Goal: Transaction & Acquisition: Book appointment/travel/reservation

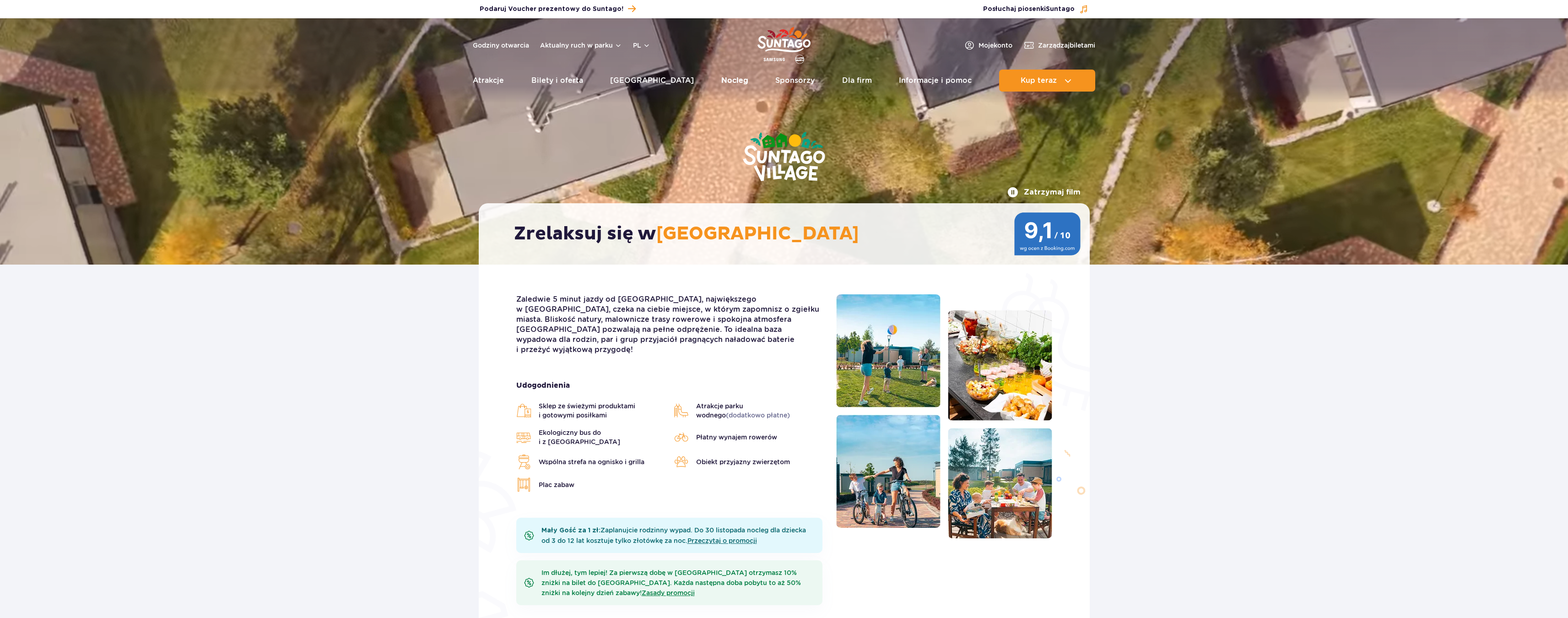
drag, startPoint x: 0, startPoint y: 0, endPoint x: 705, endPoint y: 78, distance: 709.3
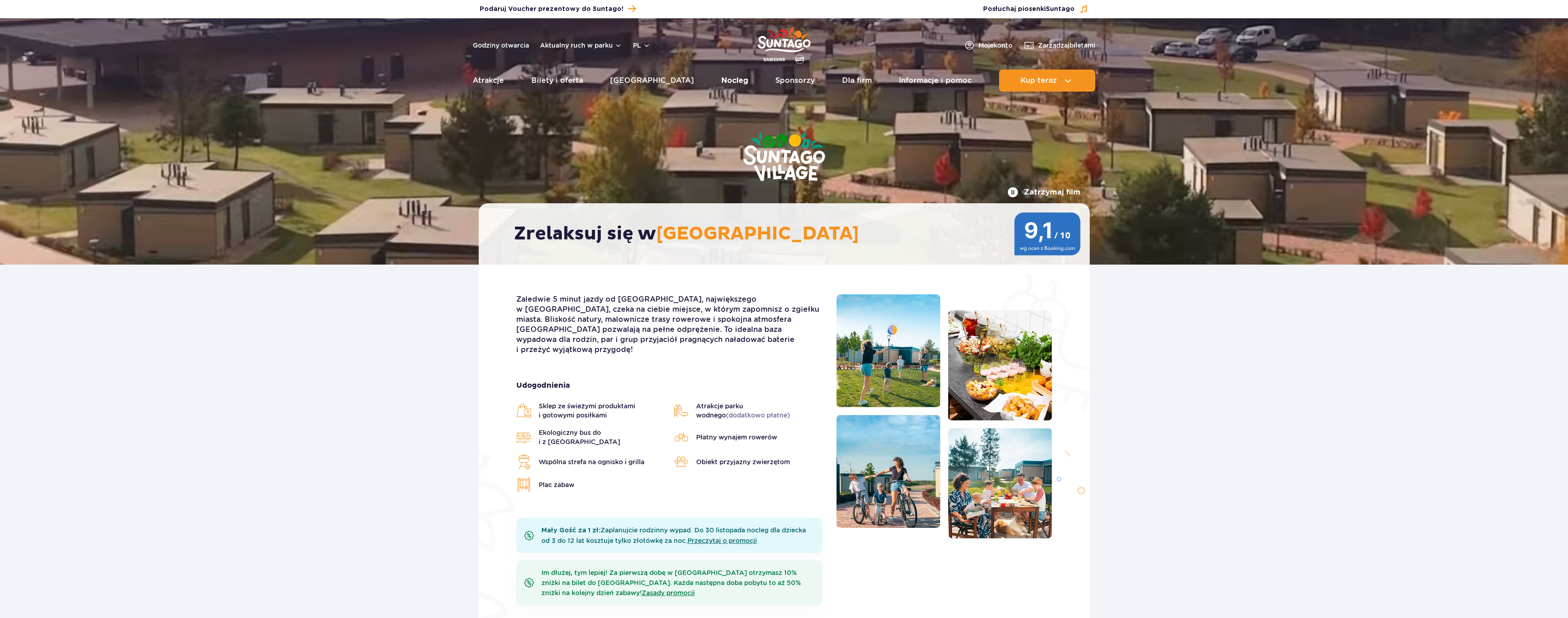
click at [721, 78] on link "Nocleg" at bounding box center [735, 81] width 27 height 22
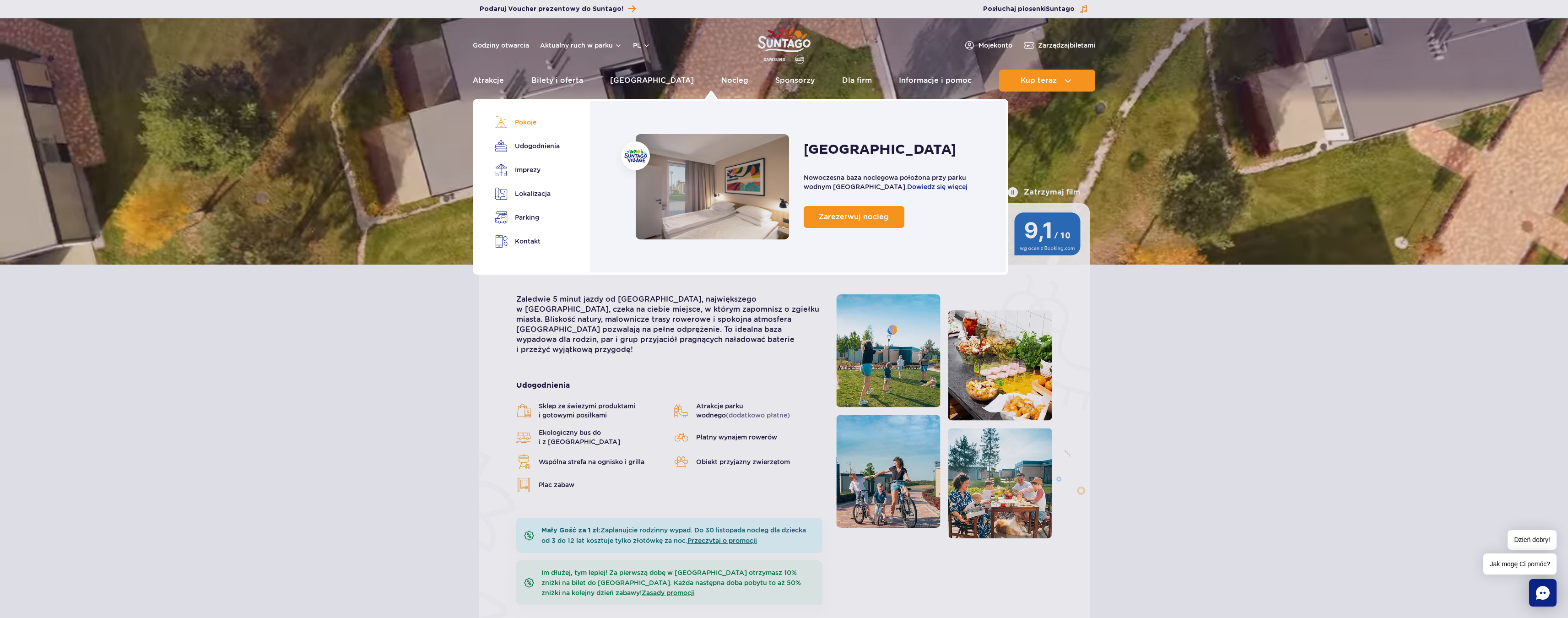
click at [535, 123] on link "Pokoje" at bounding box center [525, 122] width 62 height 13
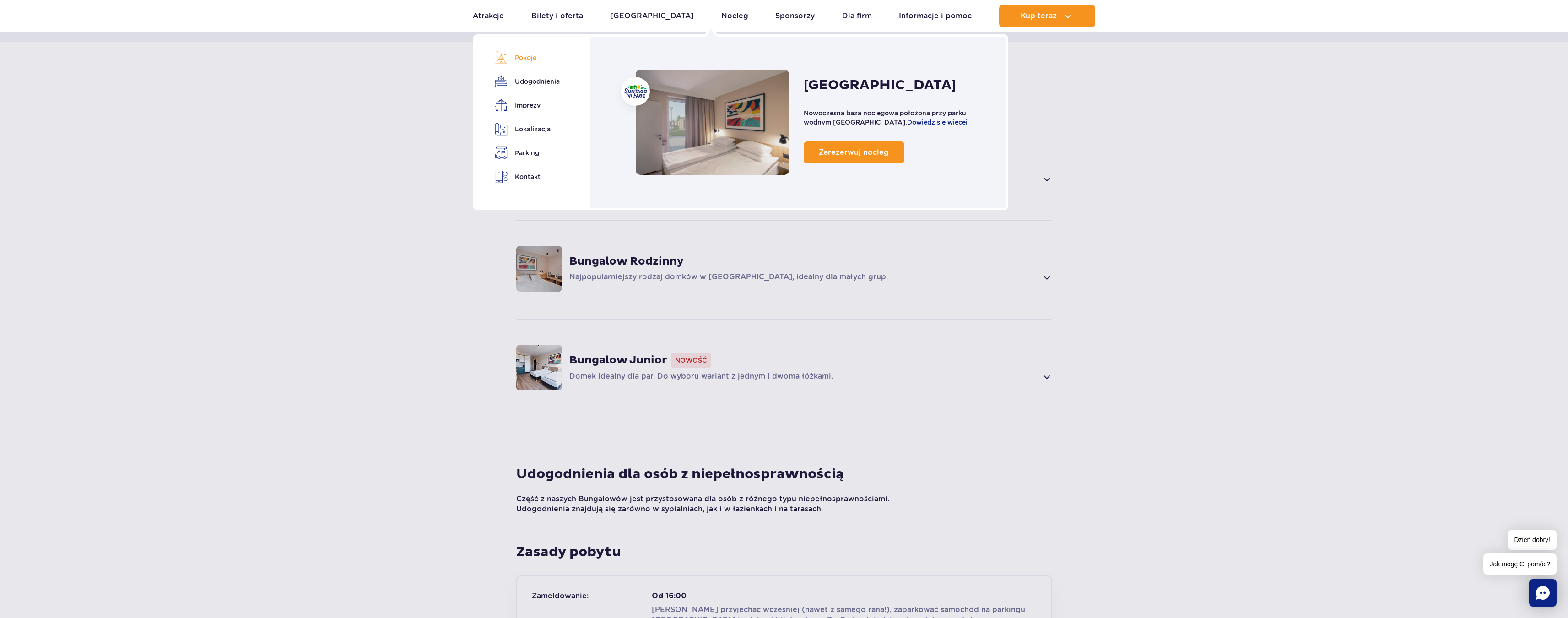
scroll to position [619, 0]
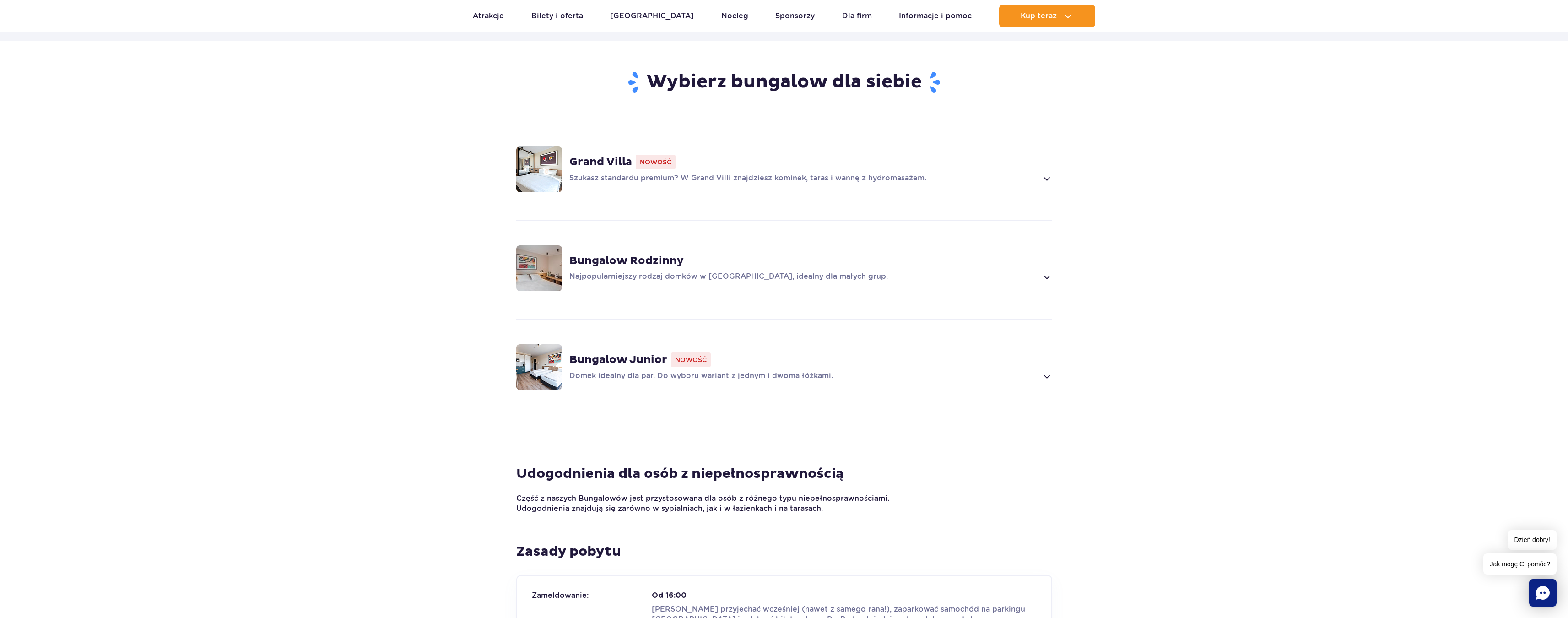
click at [546, 245] on img at bounding box center [539, 268] width 46 height 46
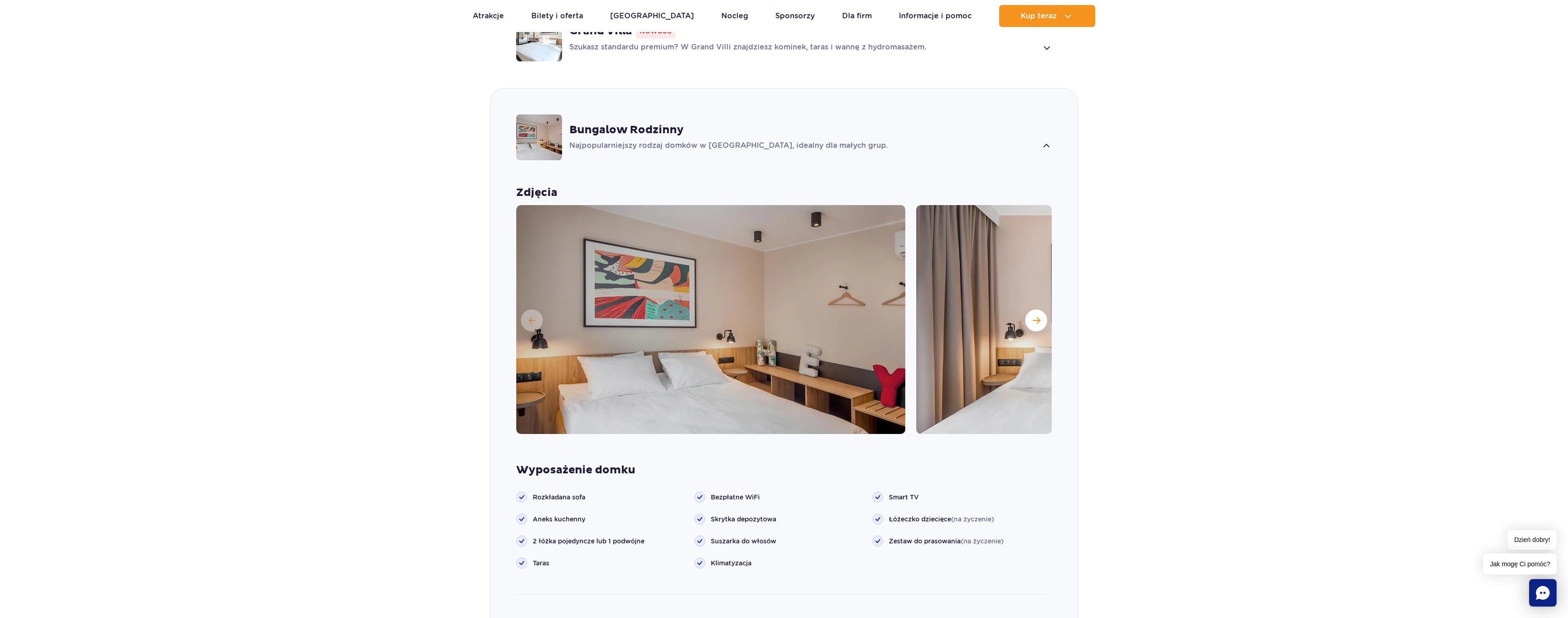
scroll to position [783, 0]
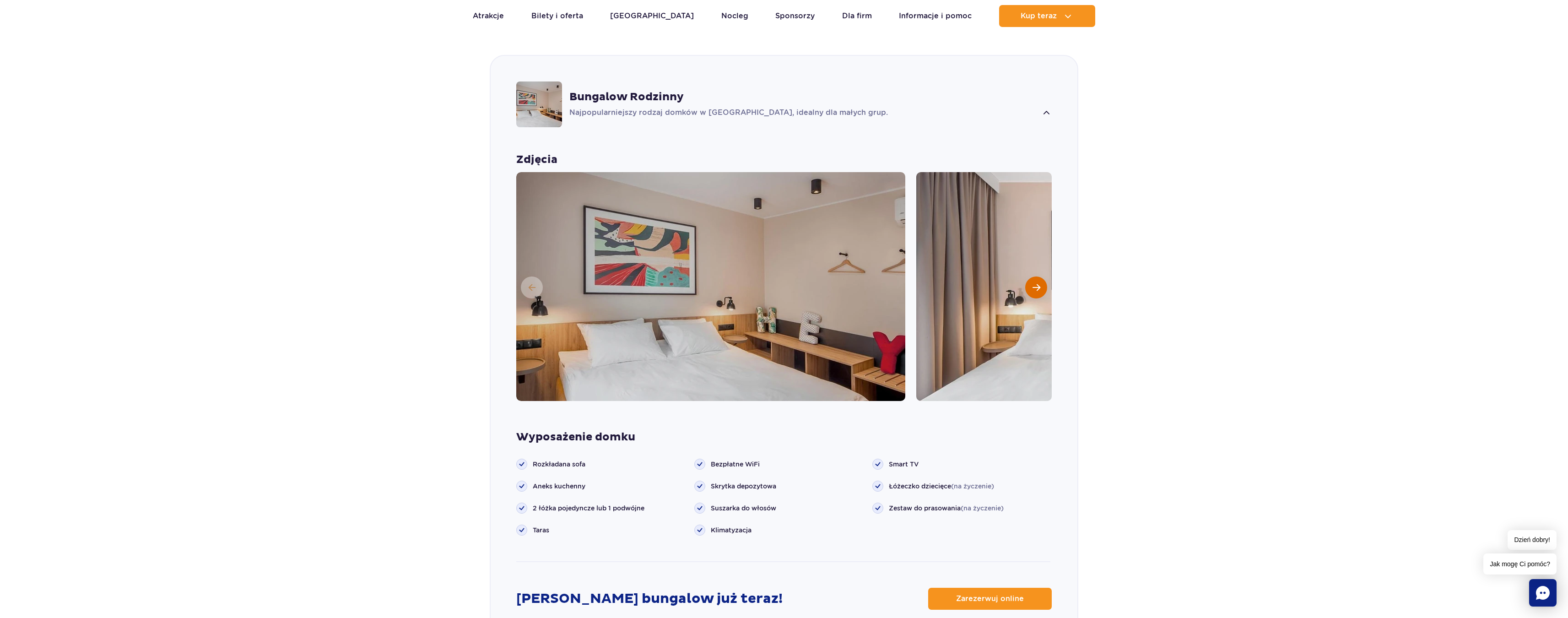
click at [1042, 276] on button "Następny slajd" at bounding box center [1036, 287] width 22 height 22
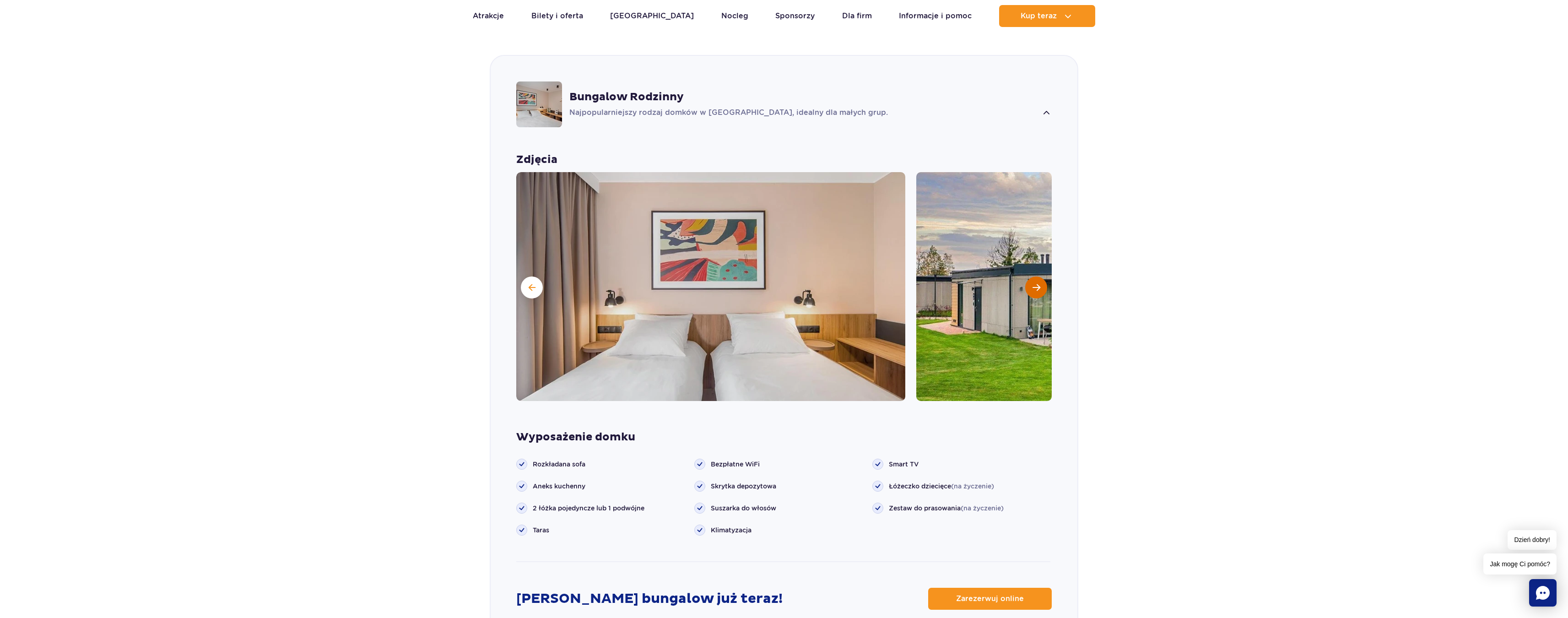
click at [1043, 276] on button "Następny slajd" at bounding box center [1036, 287] width 22 height 22
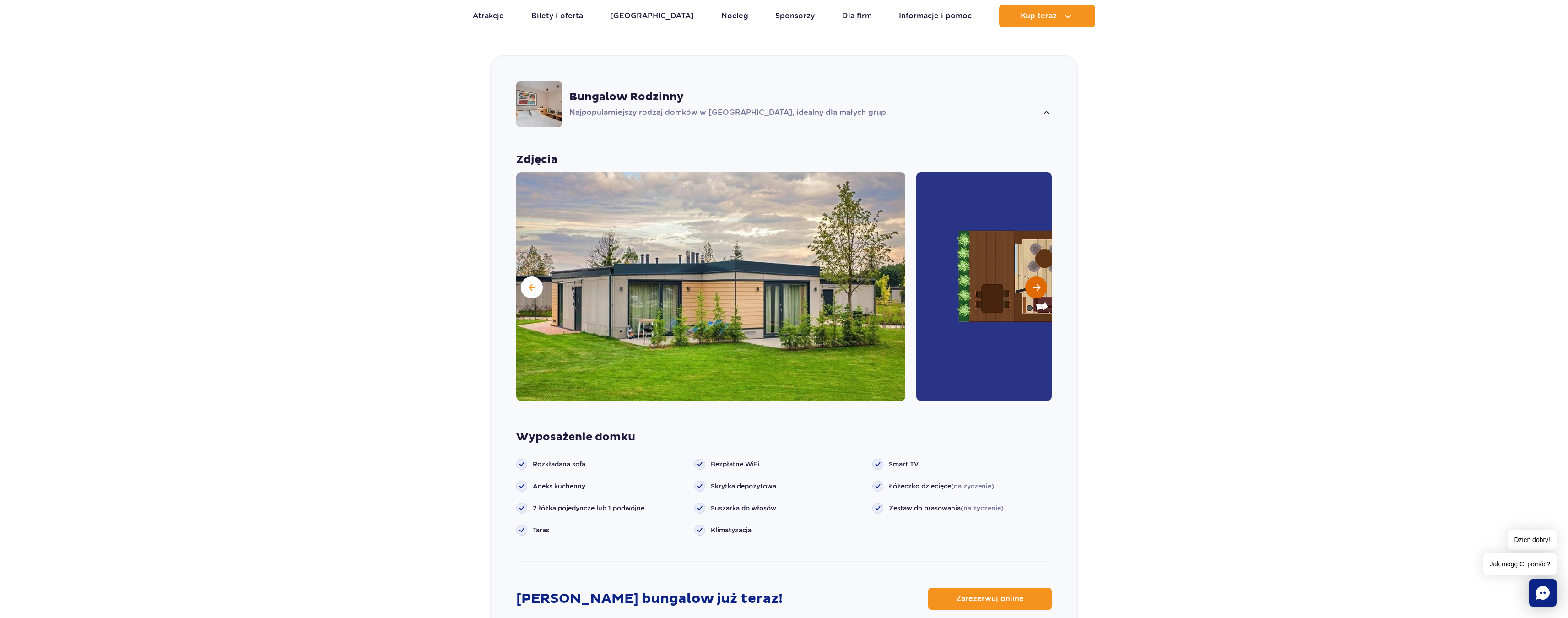
click at [1042, 276] on button "Następny slajd" at bounding box center [1036, 287] width 22 height 22
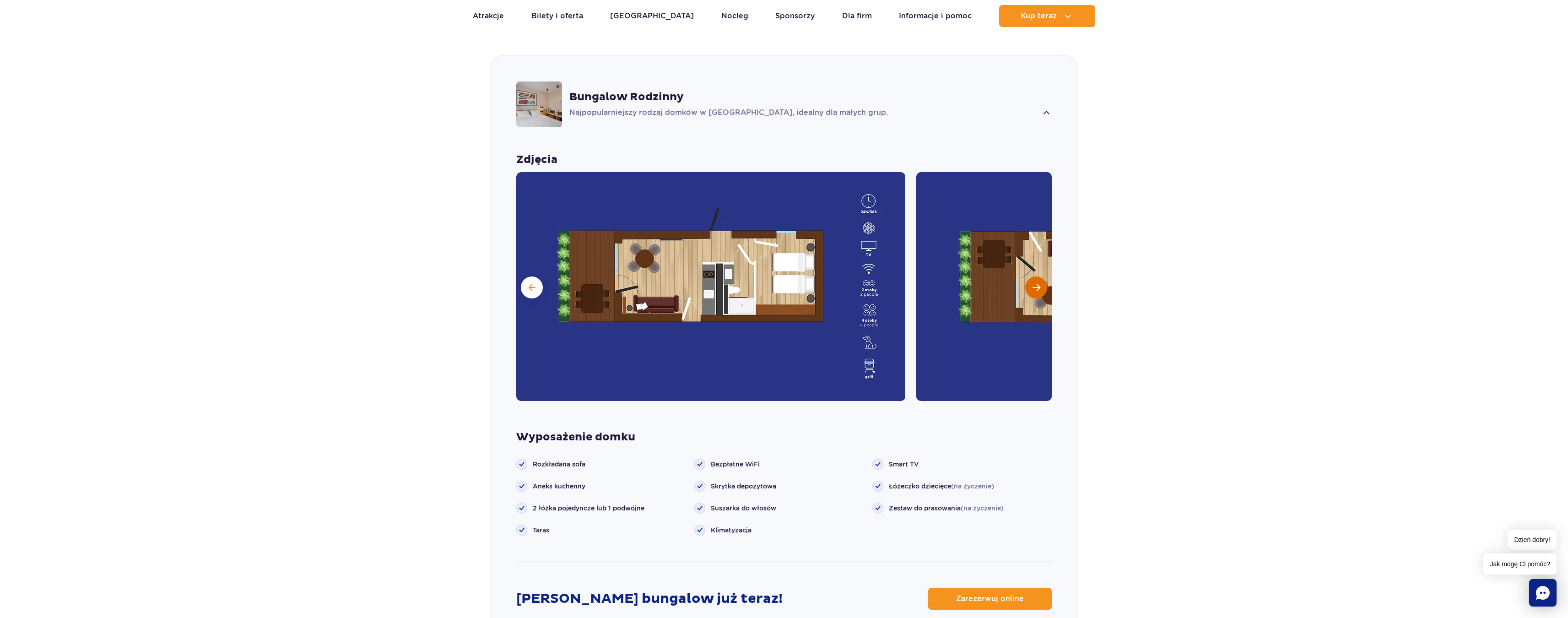
click at [1036, 284] on span "Następny slajd" at bounding box center [1036, 287] width 8 height 8
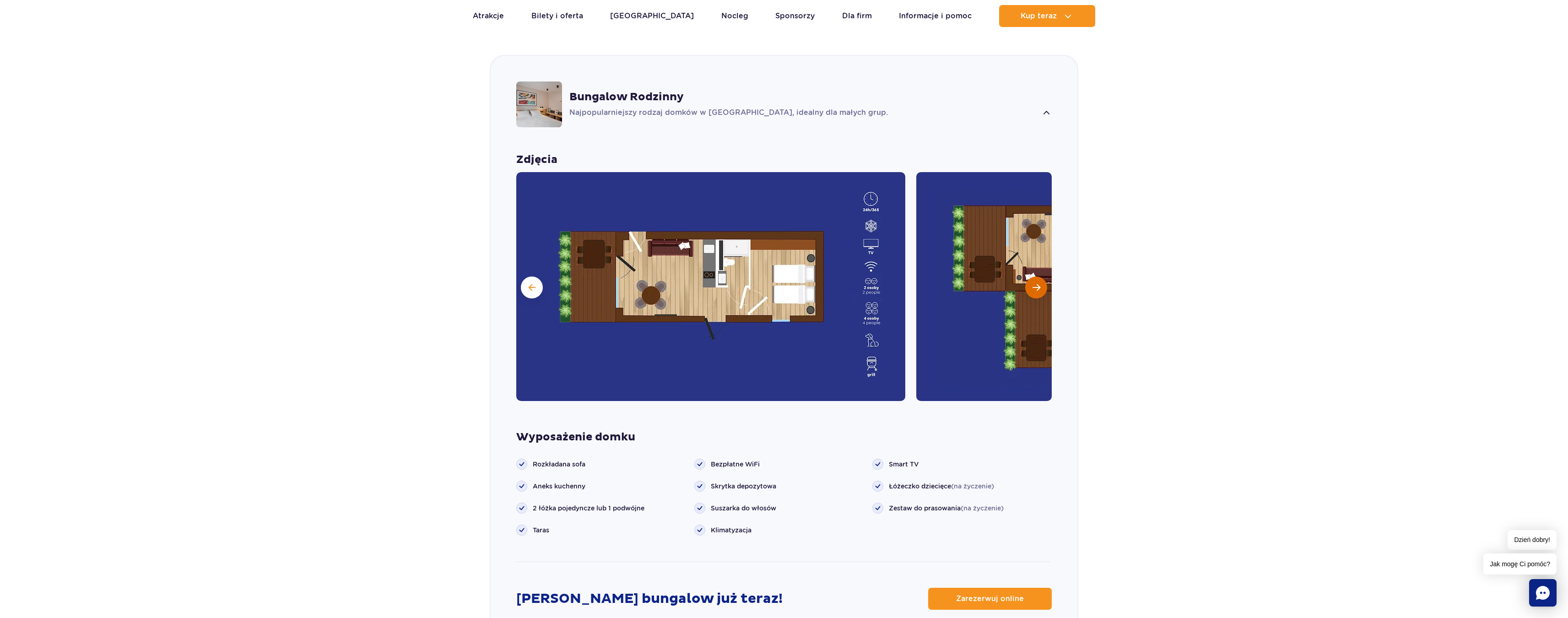
click at [1036, 284] on span "Następny slajd" at bounding box center [1036, 287] width 8 height 8
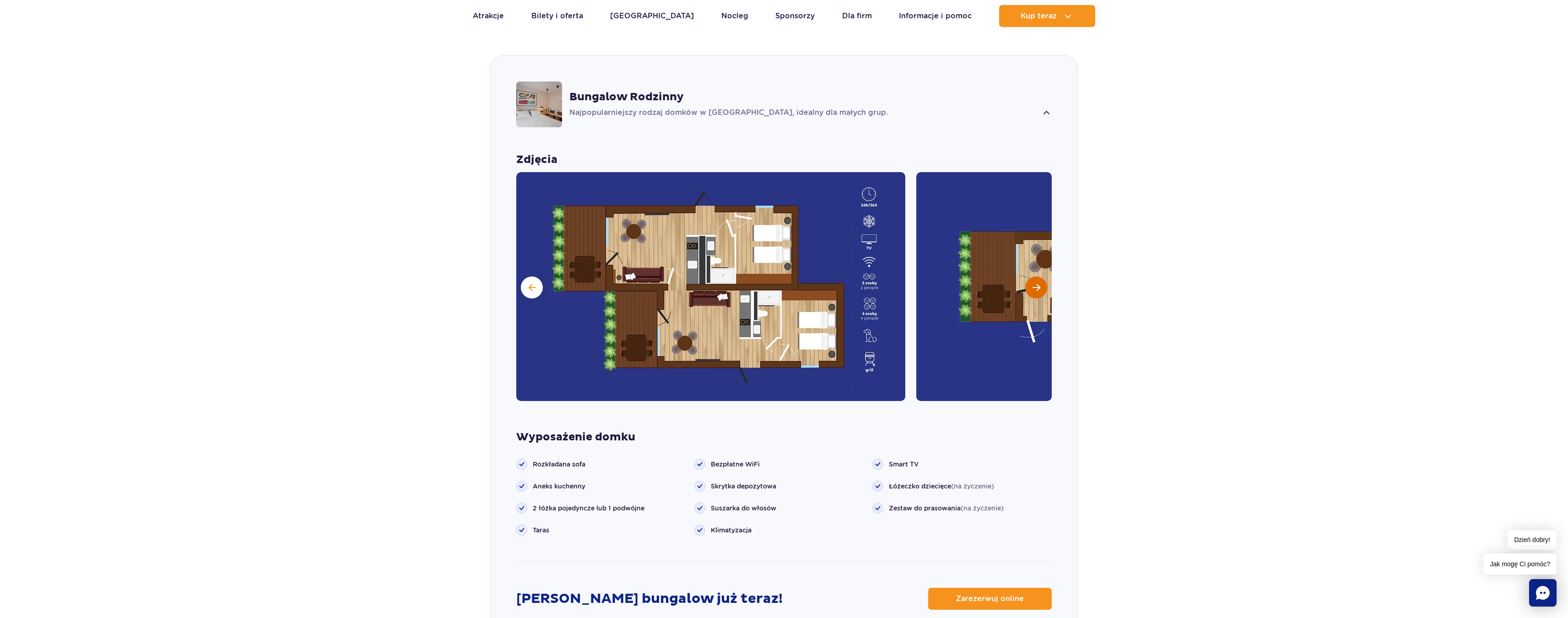
click at [1034, 284] on span "Następny slajd" at bounding box center [1036, 287] width 8 height 8
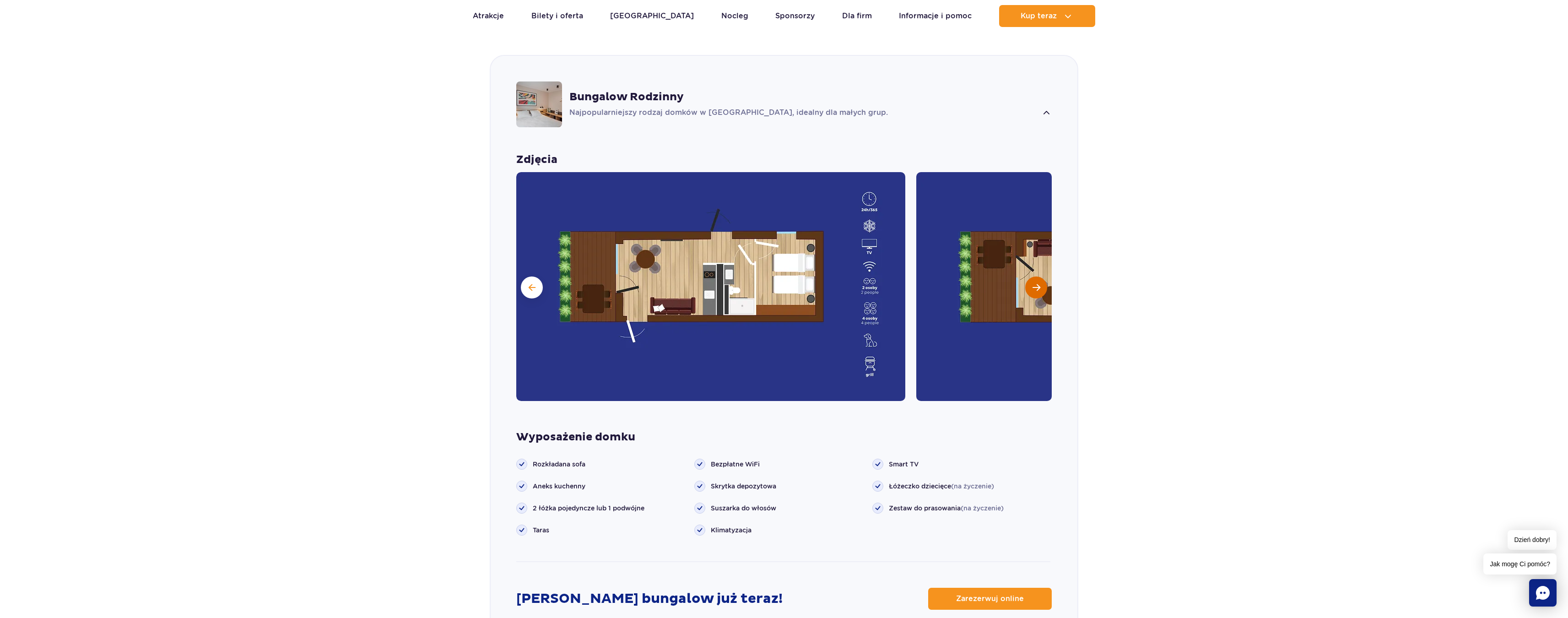
click at [1034, 284] on span "Następny slajd" at bounding box center [1036, 287] width 8 height 8
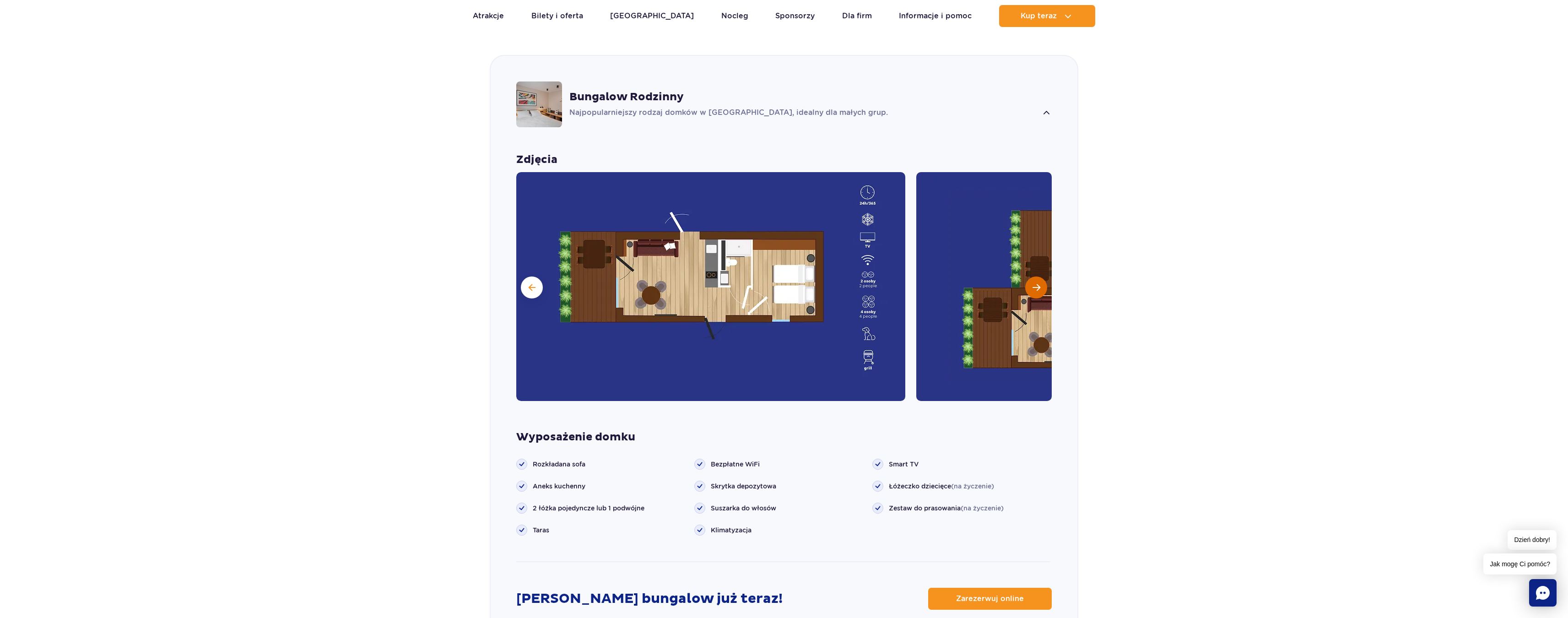
click at [1032, 284] on span "Następny slajd" at bounding box center [1036, 287] width 8 height 8
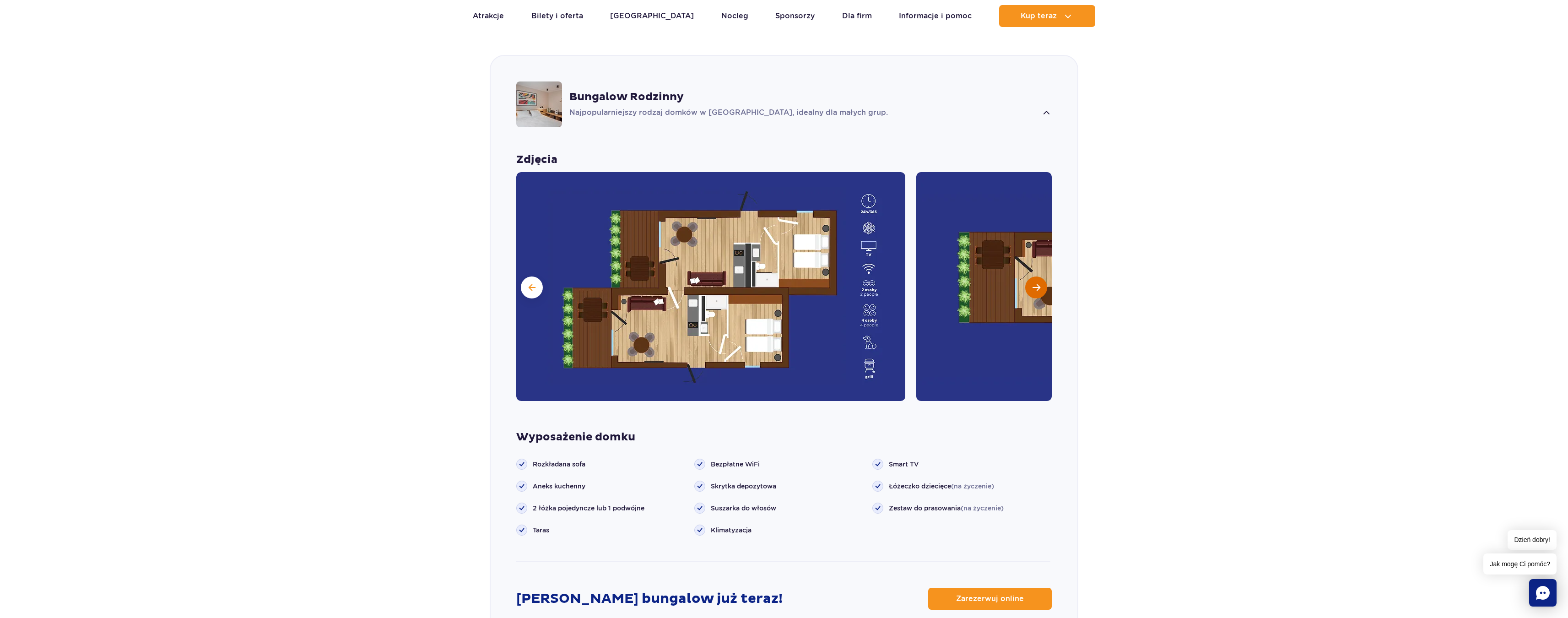
click at [1031, 277] on button "Następny slajd" at bounding box center [1036, 287] width 22 height 22
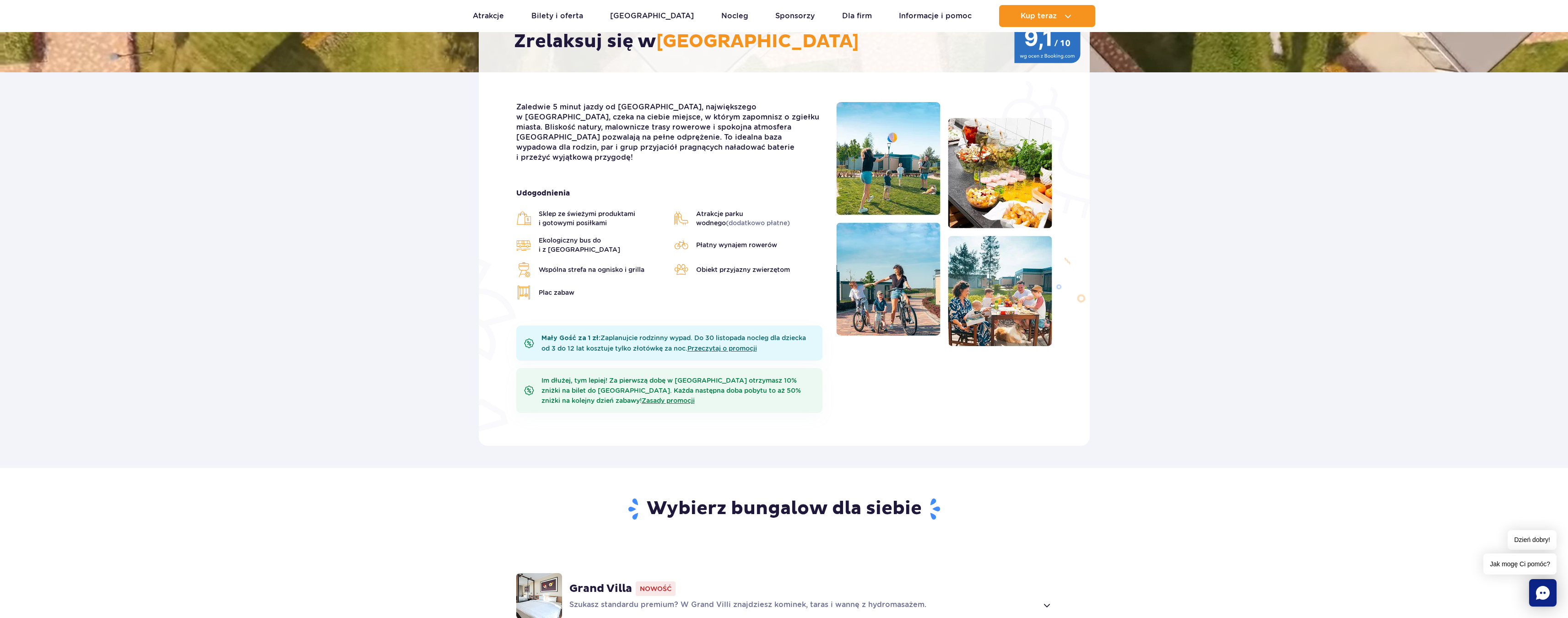
scroll to position [0, 0]
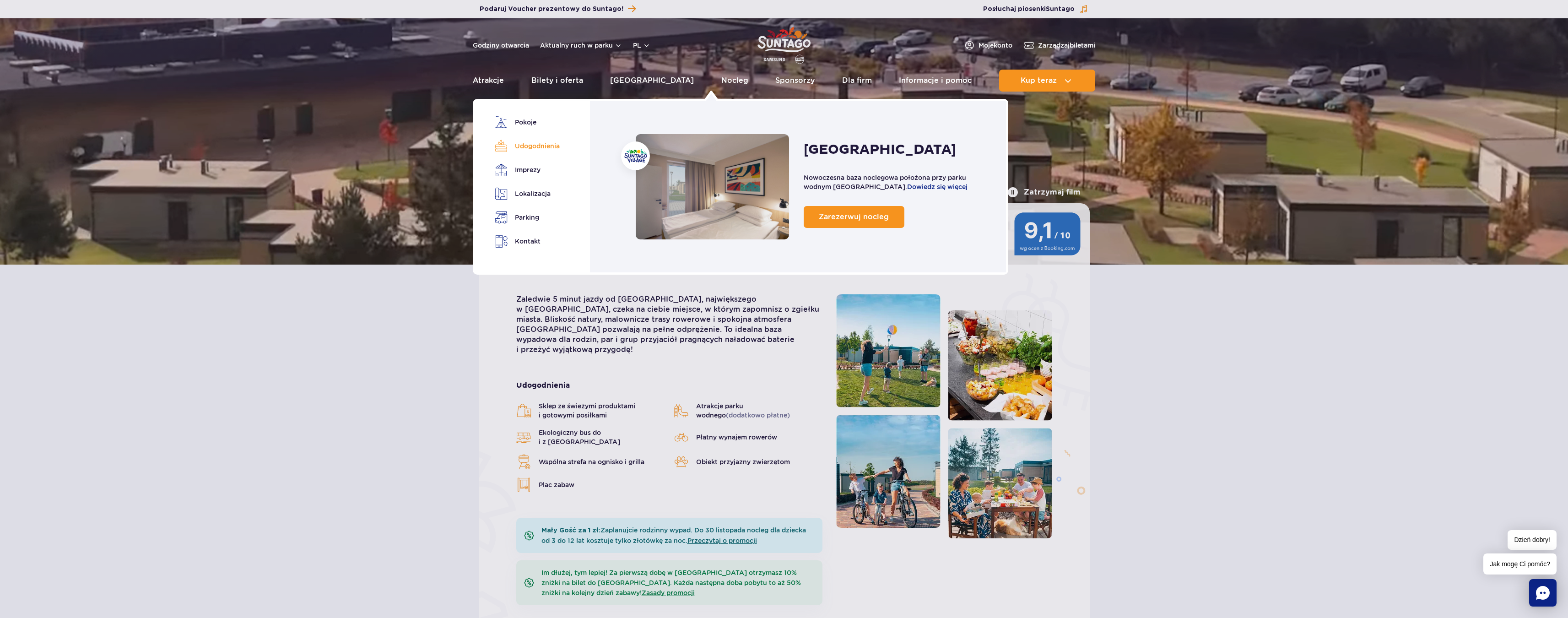
click at [540, 145] on link "Udogodnienia" at bounding box center [525, 145] width 62 height 13
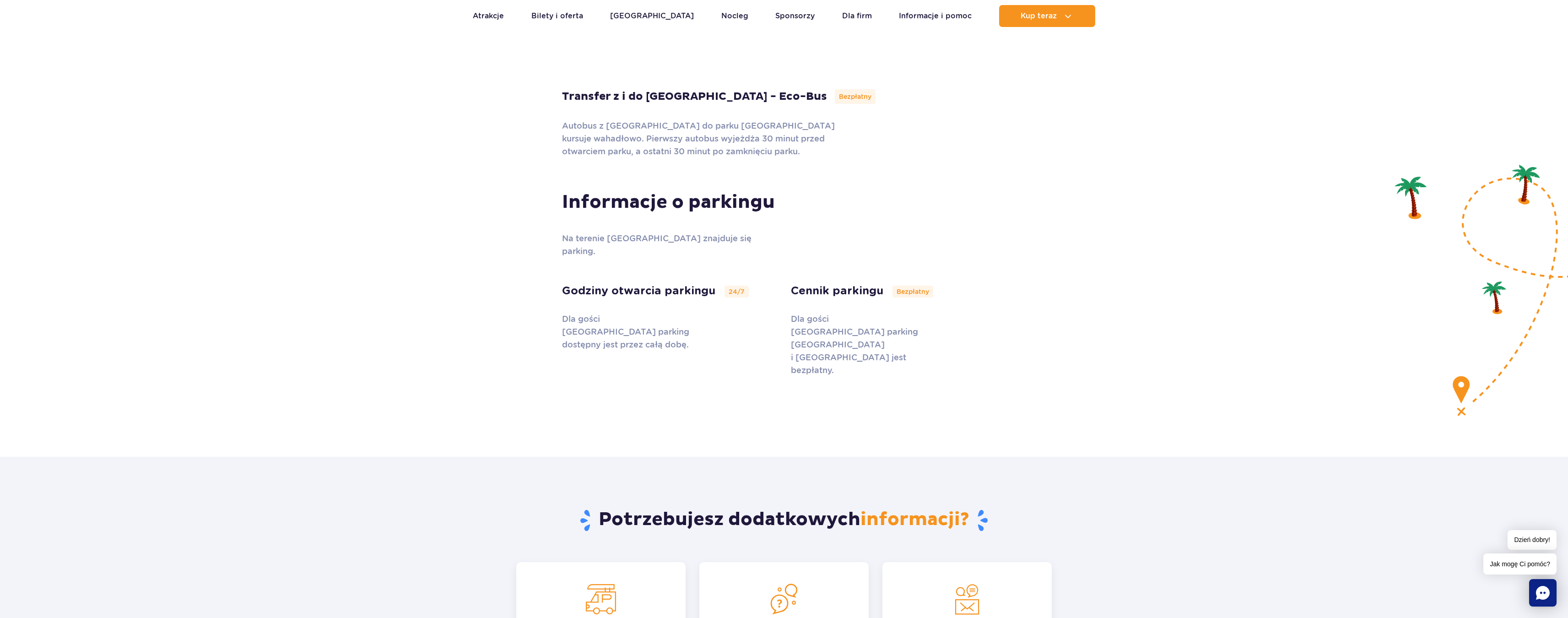
scroll to position [3714, 0]
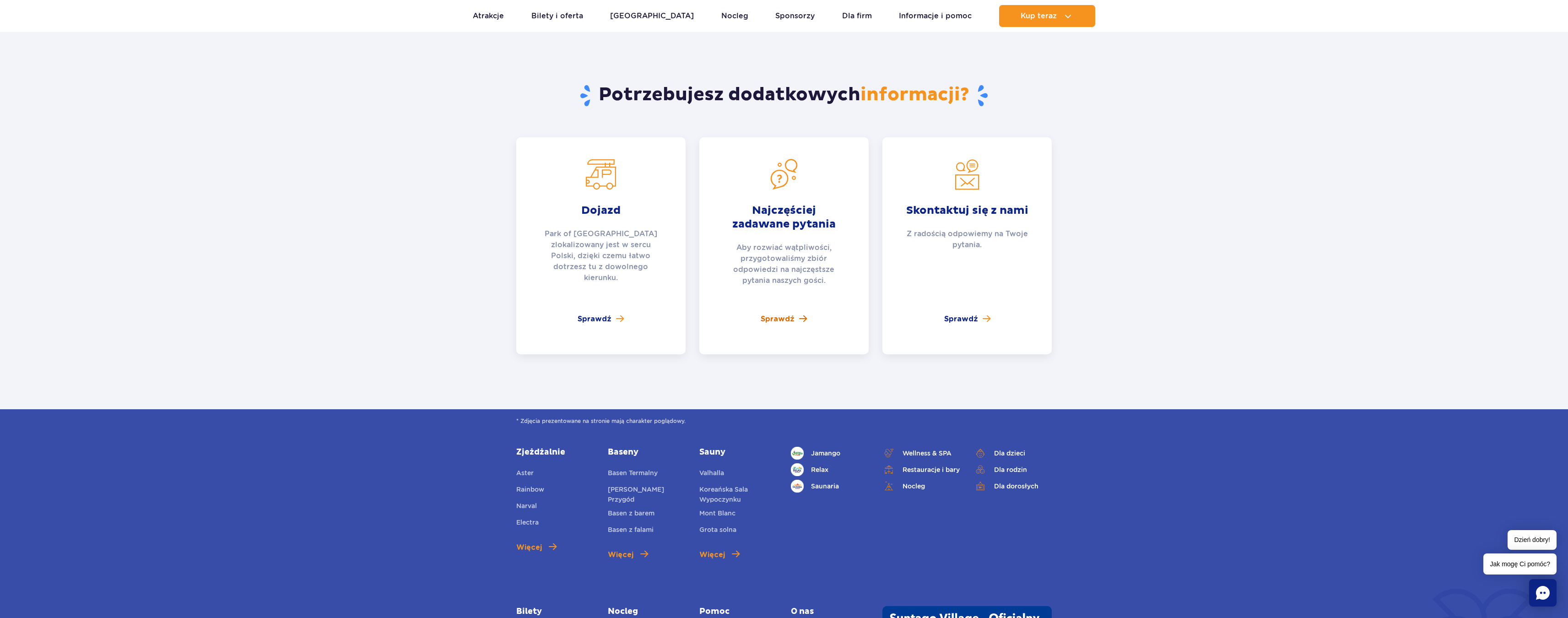
click at [796, 314] on link "Sprawdź" at bounding box center [784, 319] width 46 height 11
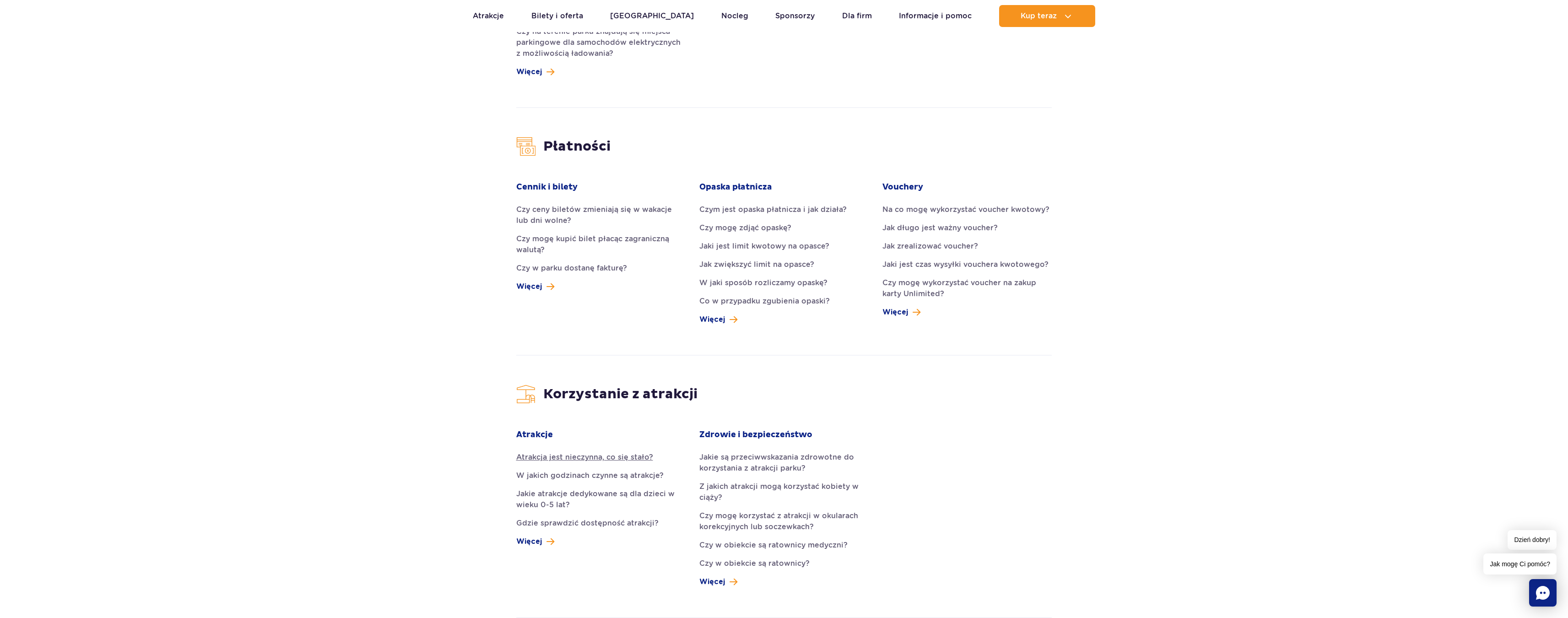
scroll to position [893, 0]
click at [643, 468] on link "W jakich godzinach czynne są atrakcje?" at bounding box center [601, 474] width 169 height 11
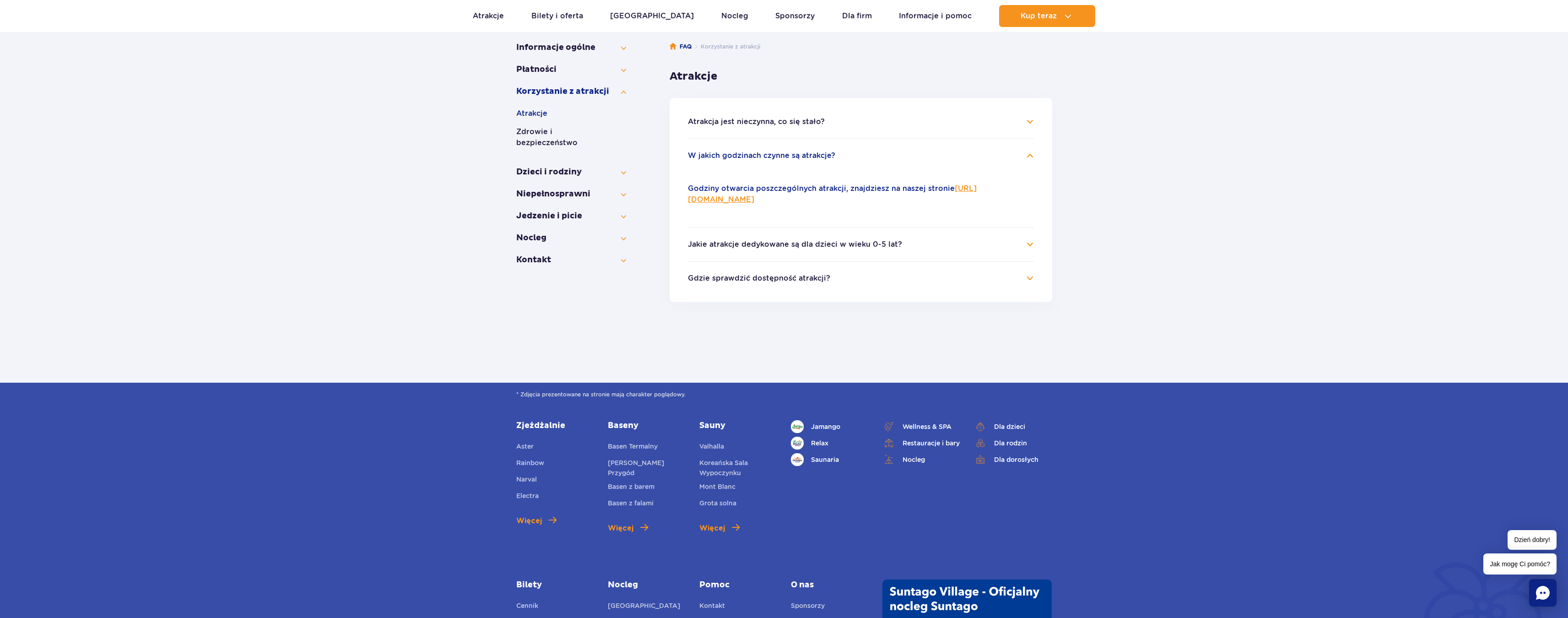
scroll to position [50, 0]
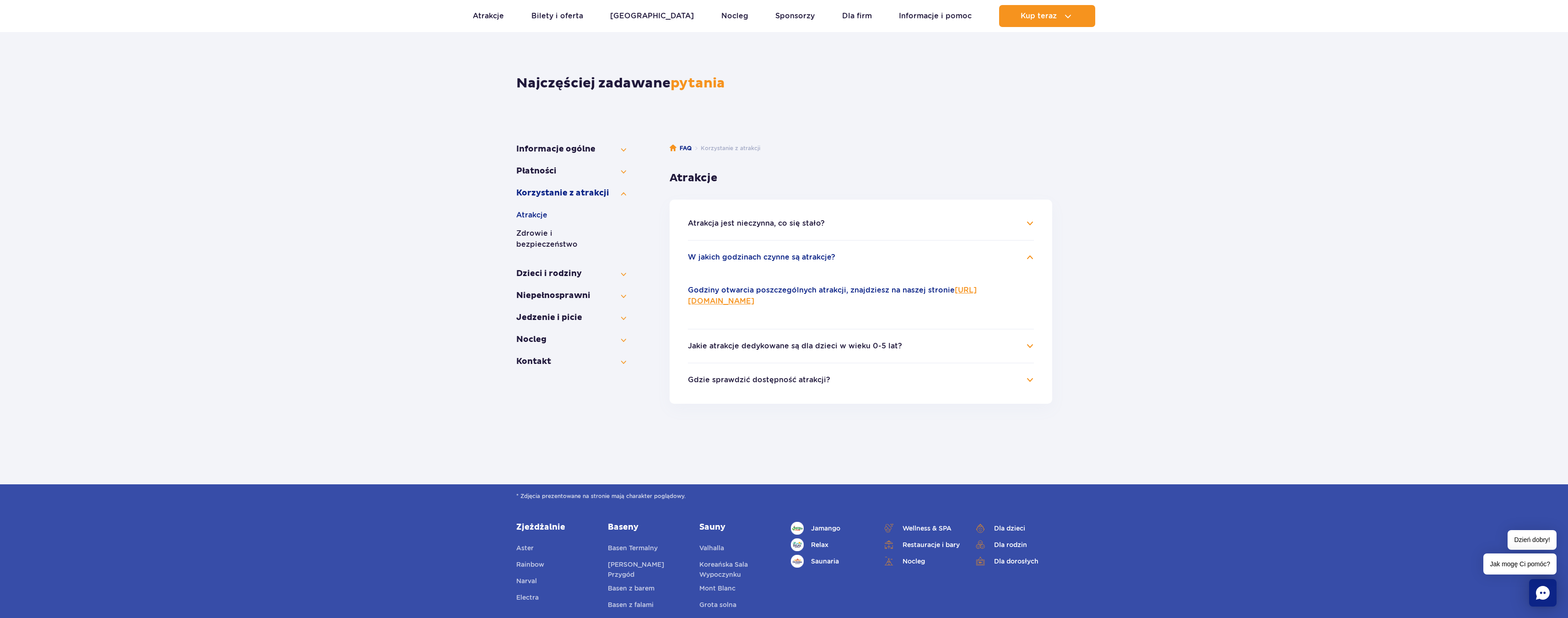
click at [700, 383] on button "Gdzie sprawdzić dostępność atrakcji?" at bounding box center [759, 380] width 142 height 8
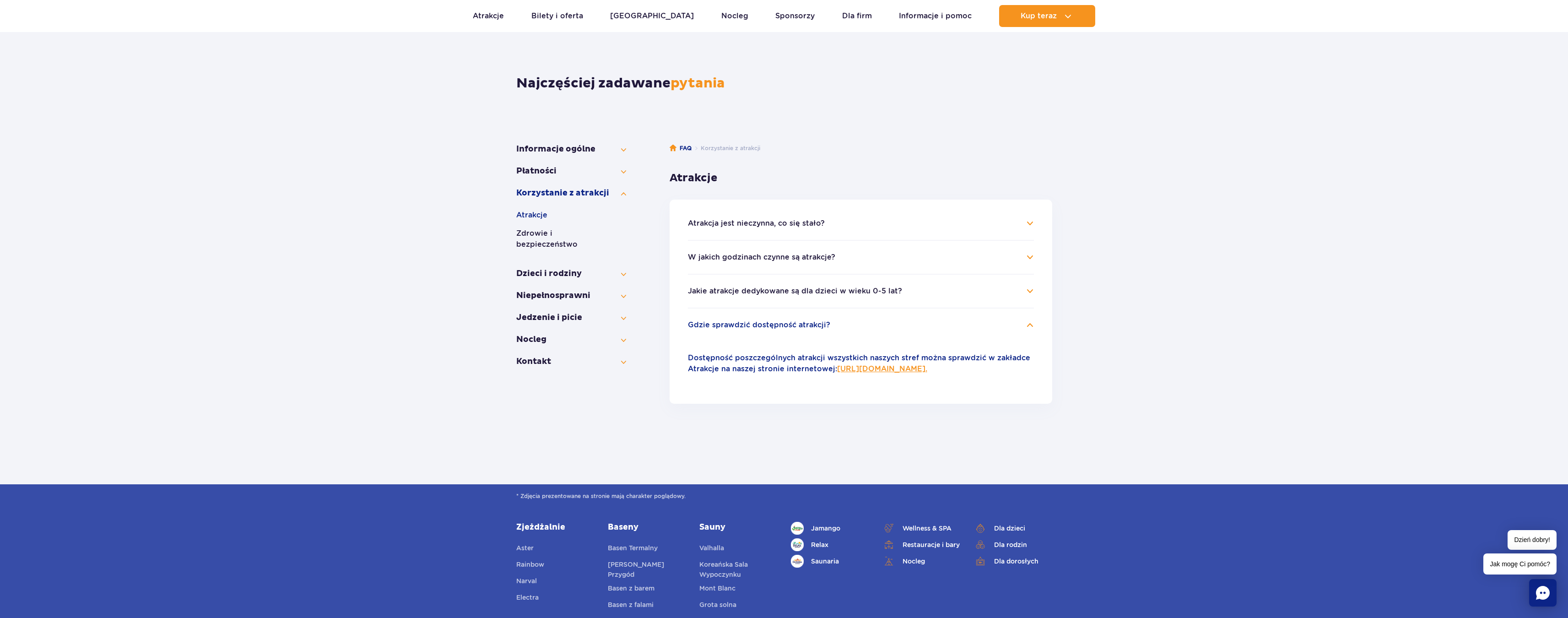
click at [862, 370] on link "https://parkofpoland.com/pl/atrakcje." at bounding box center [882, 369] width 90 height 9
click at [586, 334] on button "Nocleg" at bounding box center [571, 340] width 110 height 11
click at [555, 305] on button "[GEOGRAPHIC_DATA]" at bounding box center [571, 303] width 110 height 11
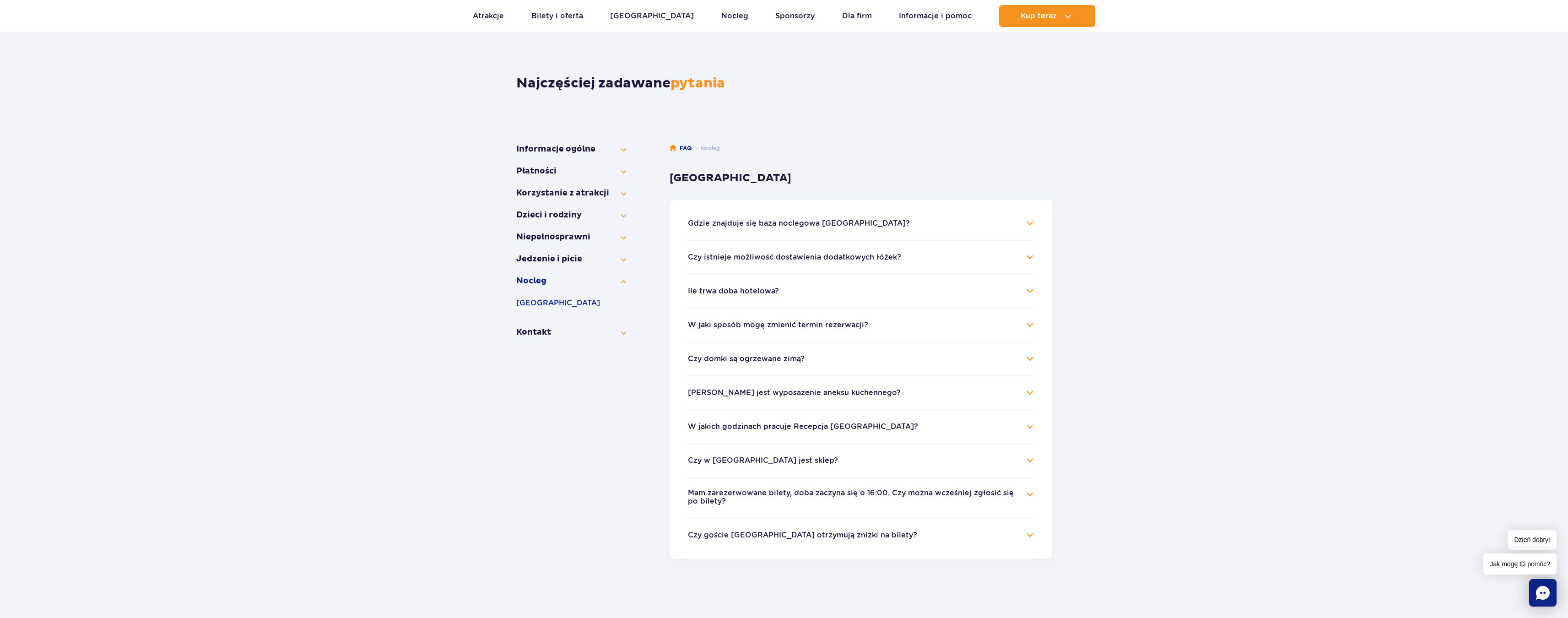
click at [741, 359] on button "Czy domki są ogrzewane zimą?" at bounding box center [746, 358] width 117 height 8
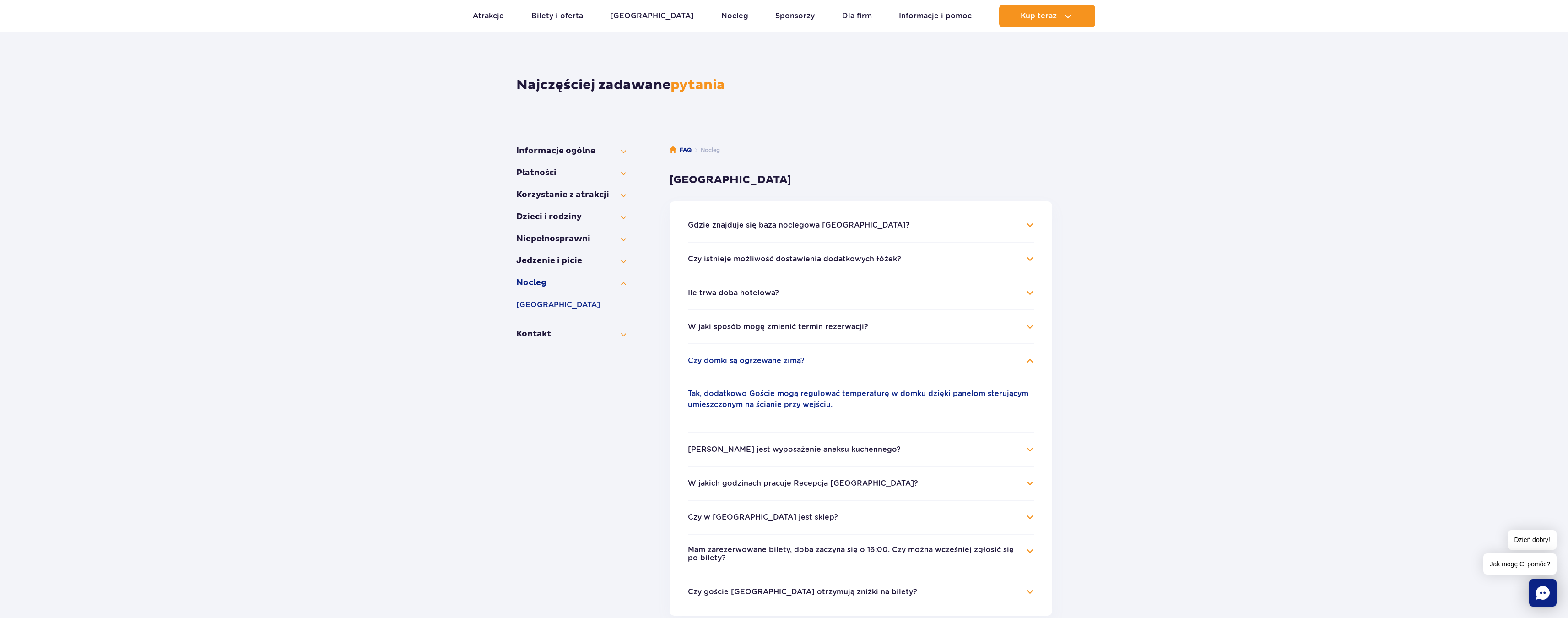
scroll to position [46, 0]
click at [748, 444] on li "Jakie jest wyposażenie aneksu kuchennego? Każdy bungalow ma w pełni wyposażony …" at bounding box center [861, 451] width 346 height 34
click at [747, 449] on button "Jakie jest wyposażenie aneksu kuchennego?" at bounding box center [794, 451] width 213 height 8
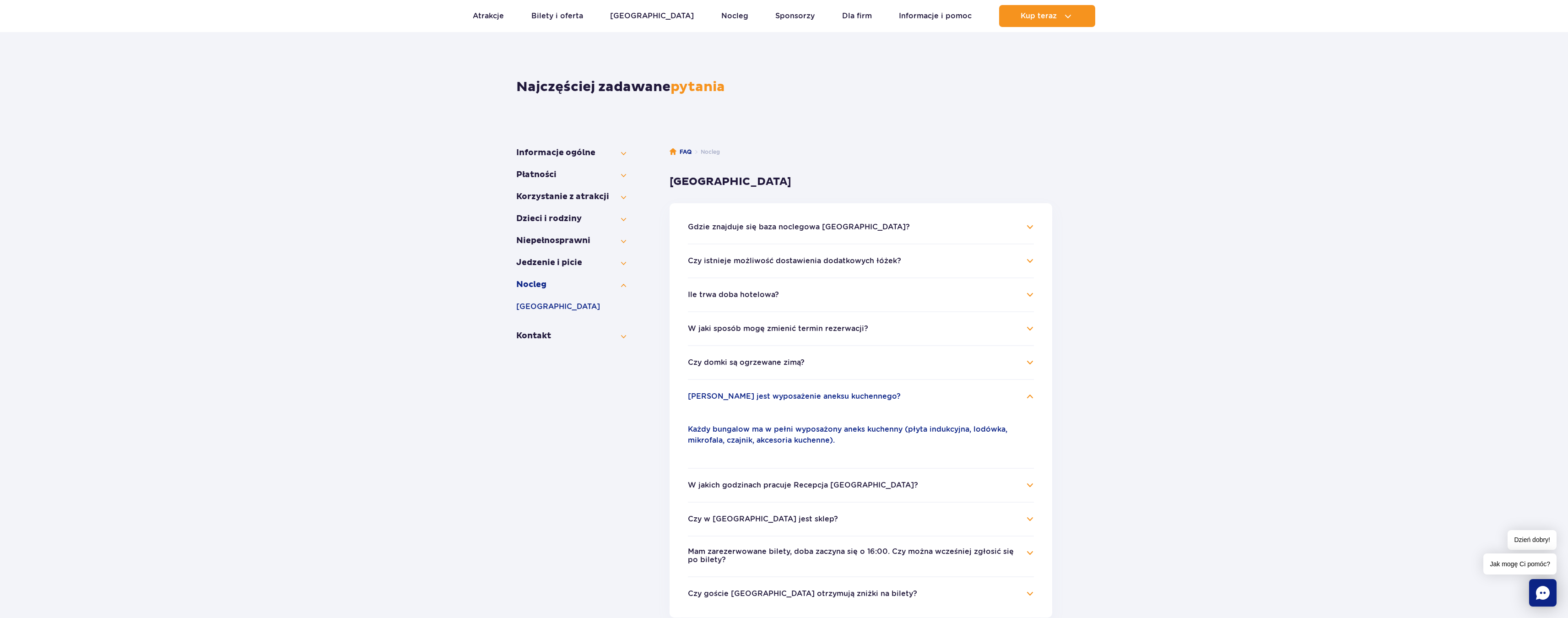
scroll to position [48, 0]
click at [773, 554] on button "Mam zarezerwowane bilety, doba zaczyna się o 16:00. Czy można wcześniej zgłosić…" at bounding box center [854, 554] width 332 height 17
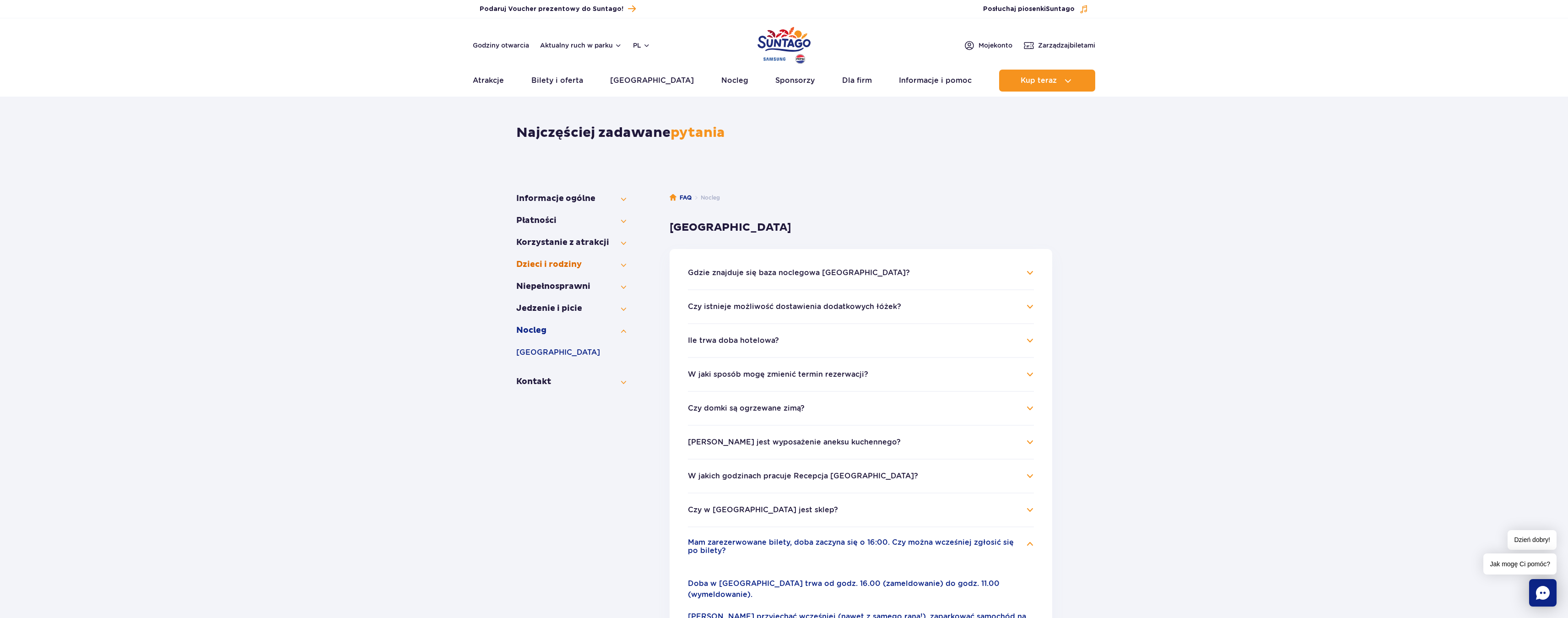
click at [546, 268] on button "Dzieci i rodziny" at bounding box center [571, 265] width 110 height 11
click at [548, 289] on button "Dzieci i rodziny" at bounding box center [571, 287] width 110 height 11
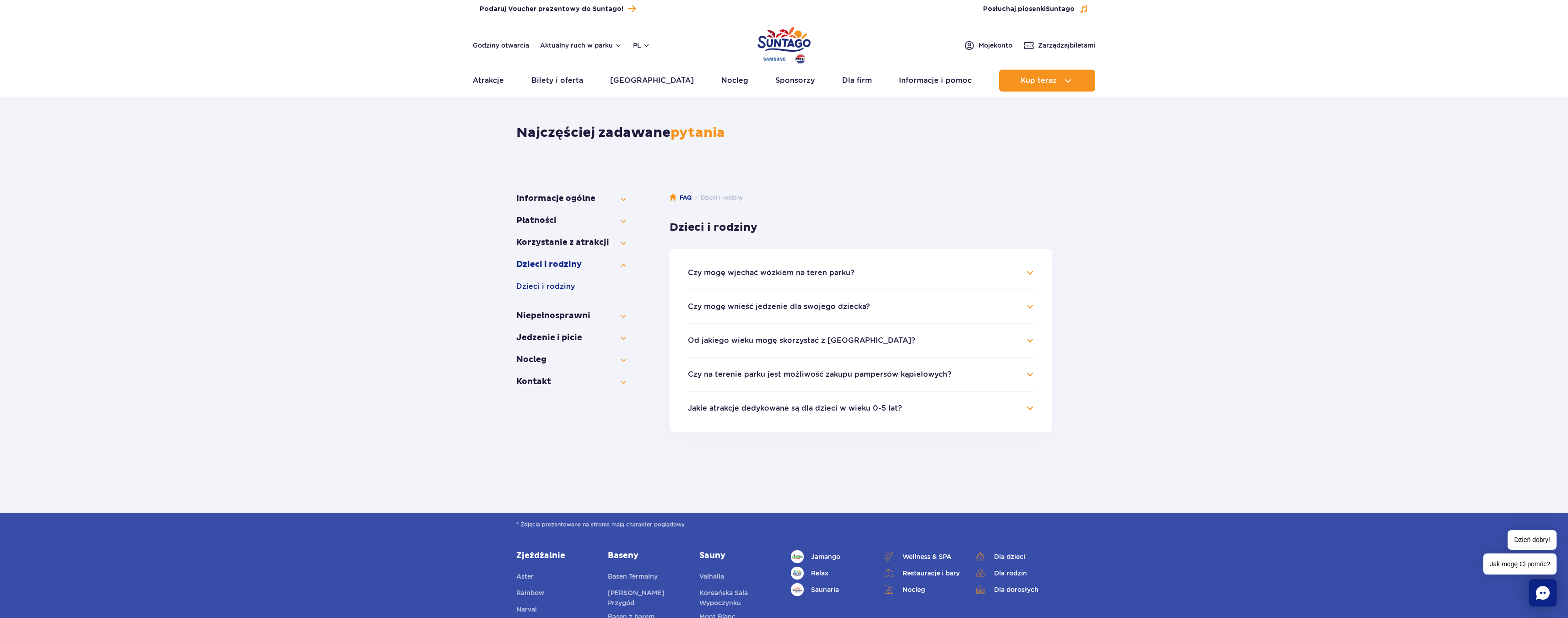
click at [704, 345] on h4 "Od jakiego wieku mogę skorzystać z Suntago?" at bounding box center [861, 340] width 346 height 11
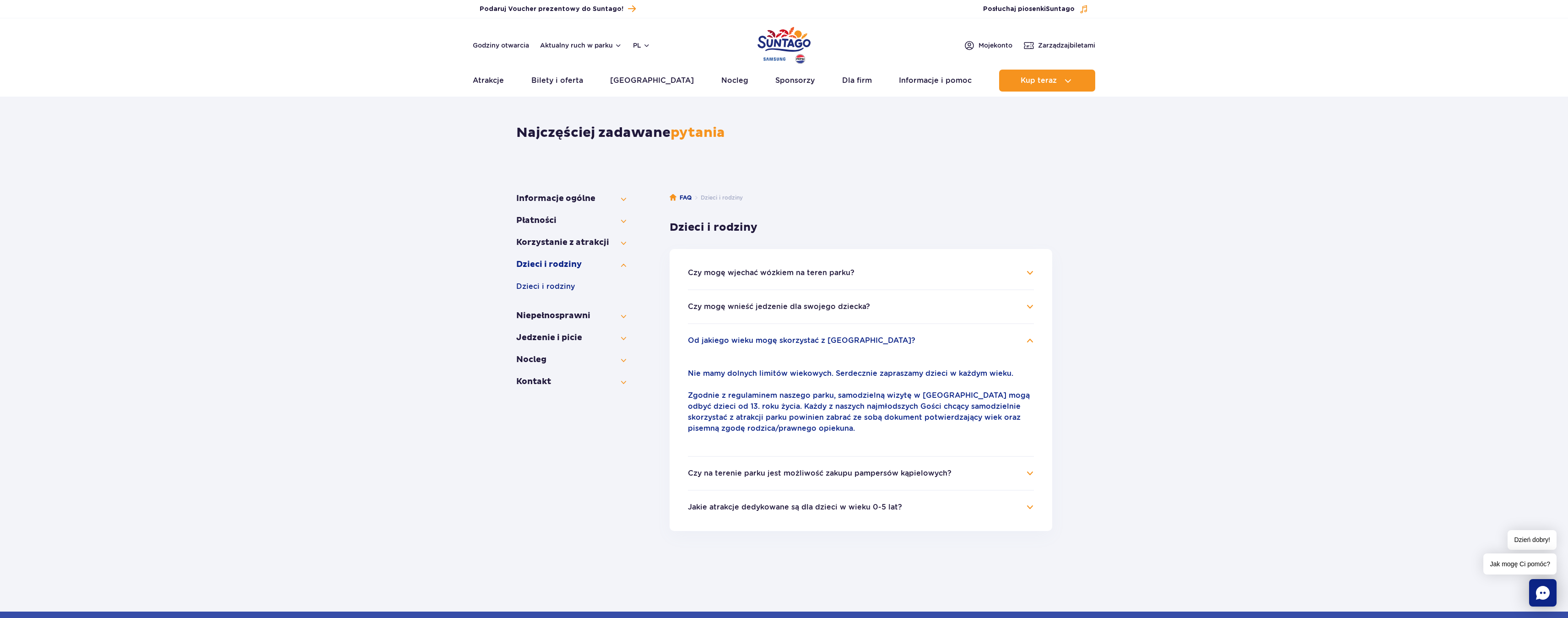
click at [804, 509] on button "Jakie atrakcje dedykowane są dla dzieci w wieku 0-5 lat?" at bounding box center [795, 507] width 214 height 8
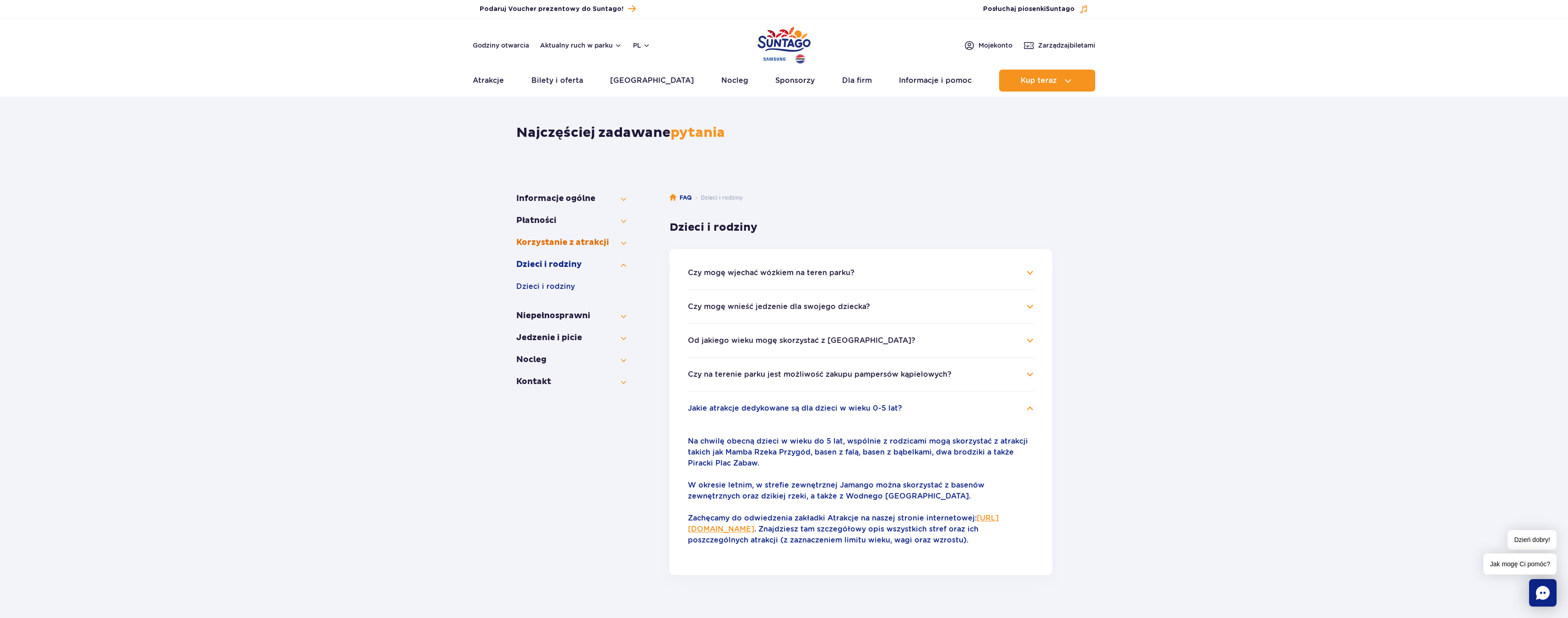
click at [549, 245] on button "Korzystanie z atrakcji" at bounding box center [571, 243] width 110 height 11
click at [549, 265] on button "Atrakcje" at bounding box center [571, 265] width 110 height 11
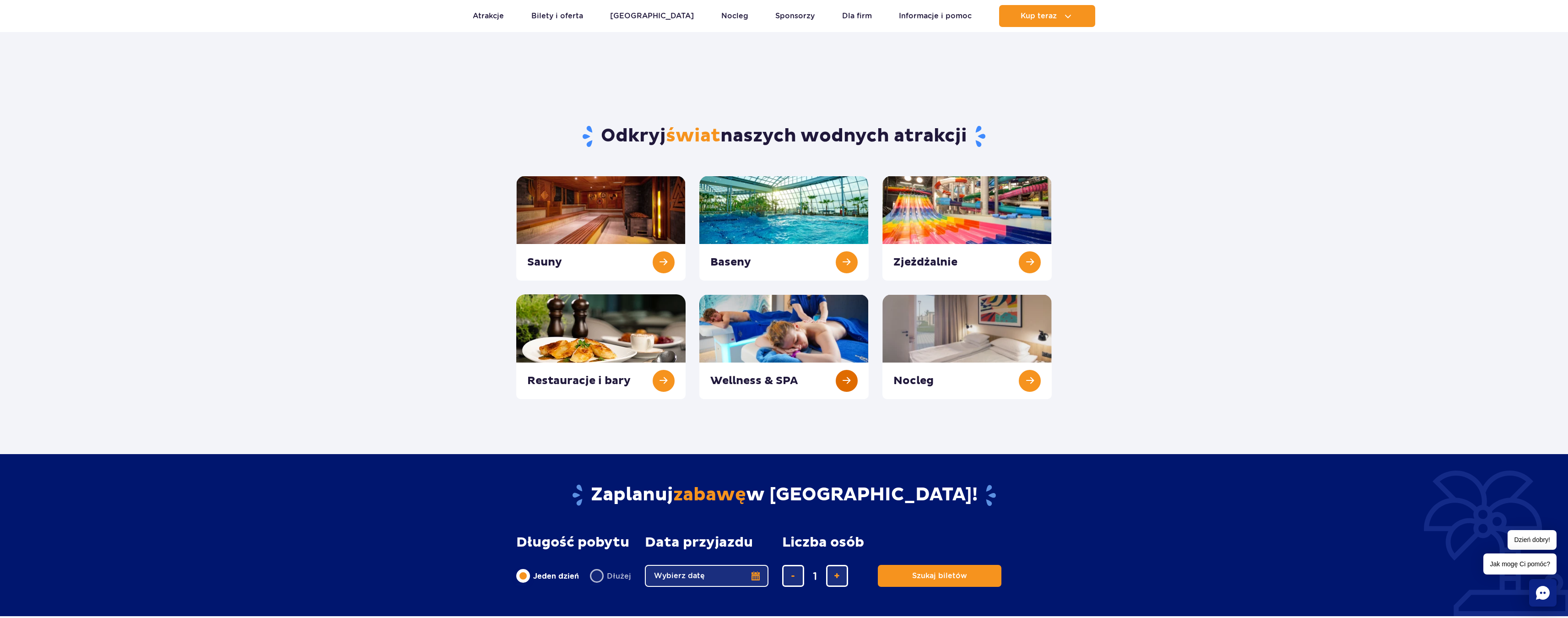
scroll to position [2, 0]
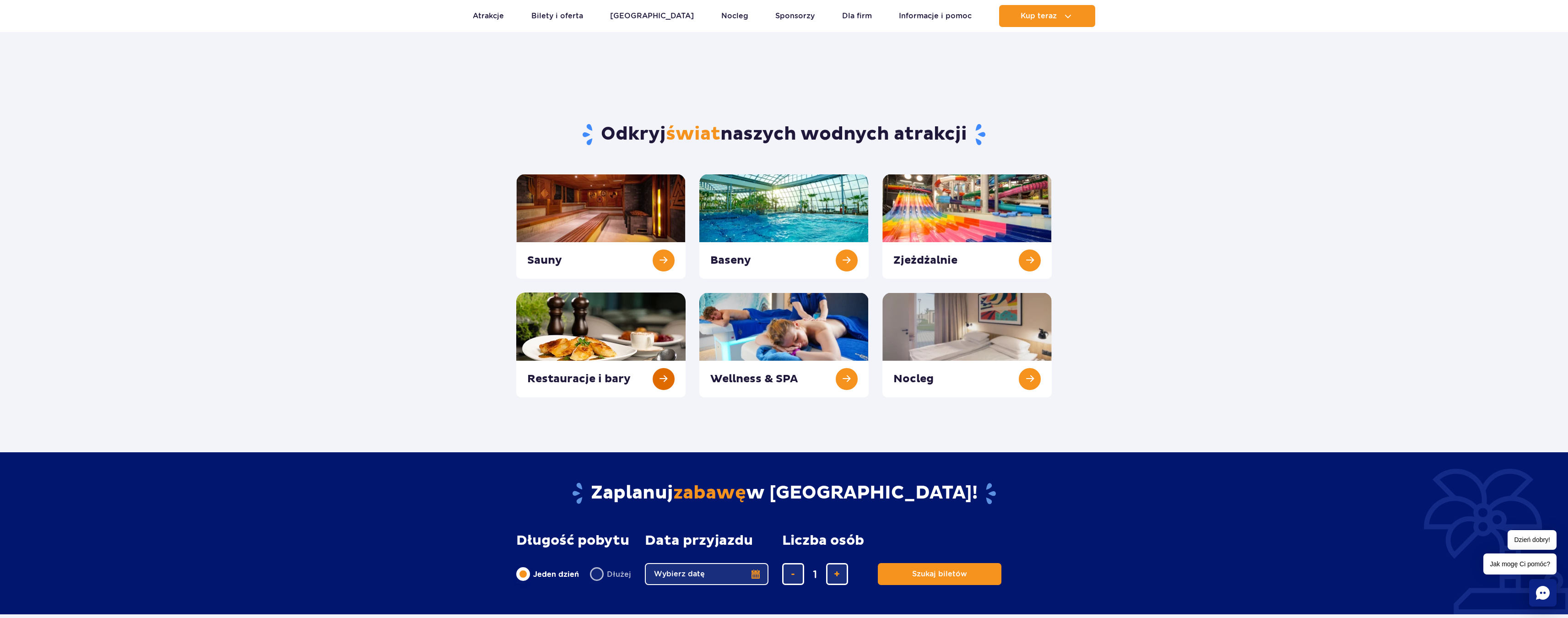
click at [668, 384] on link at bounding box center [601, 345] width 169 height 105
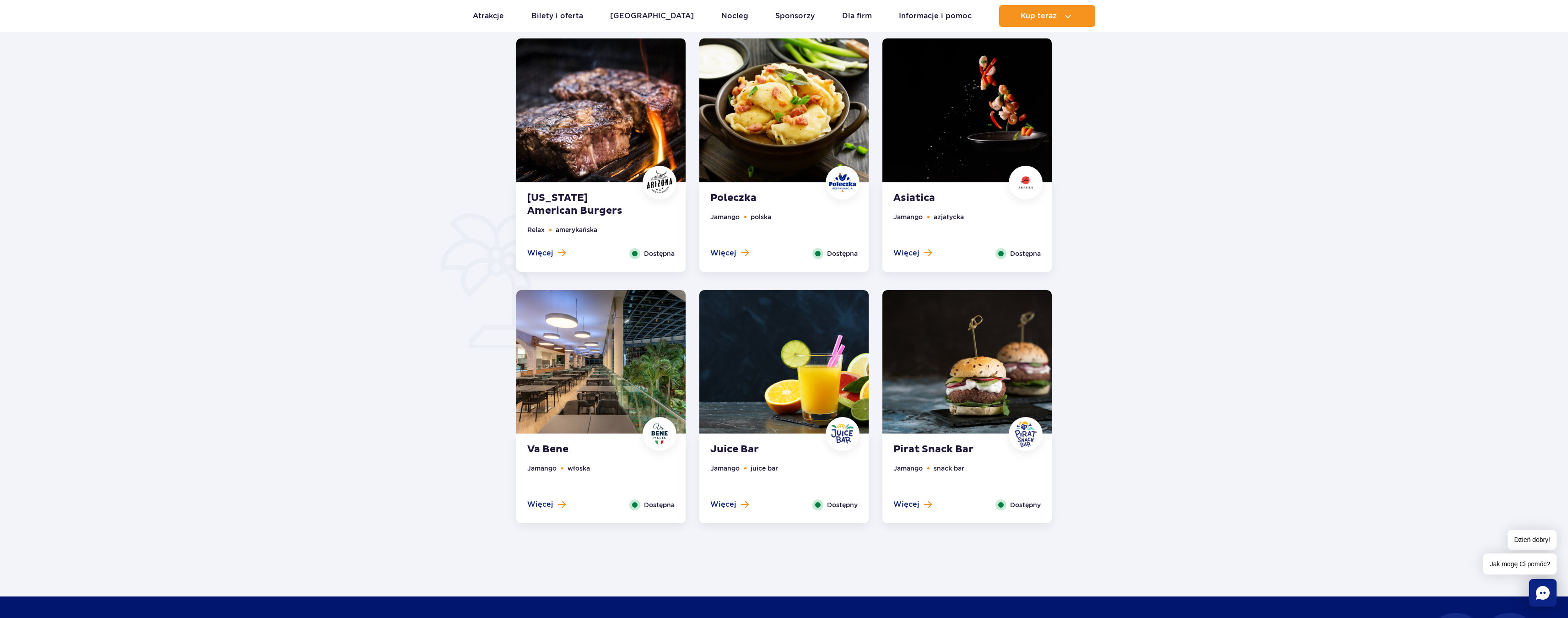
scroll to position [476, 0]
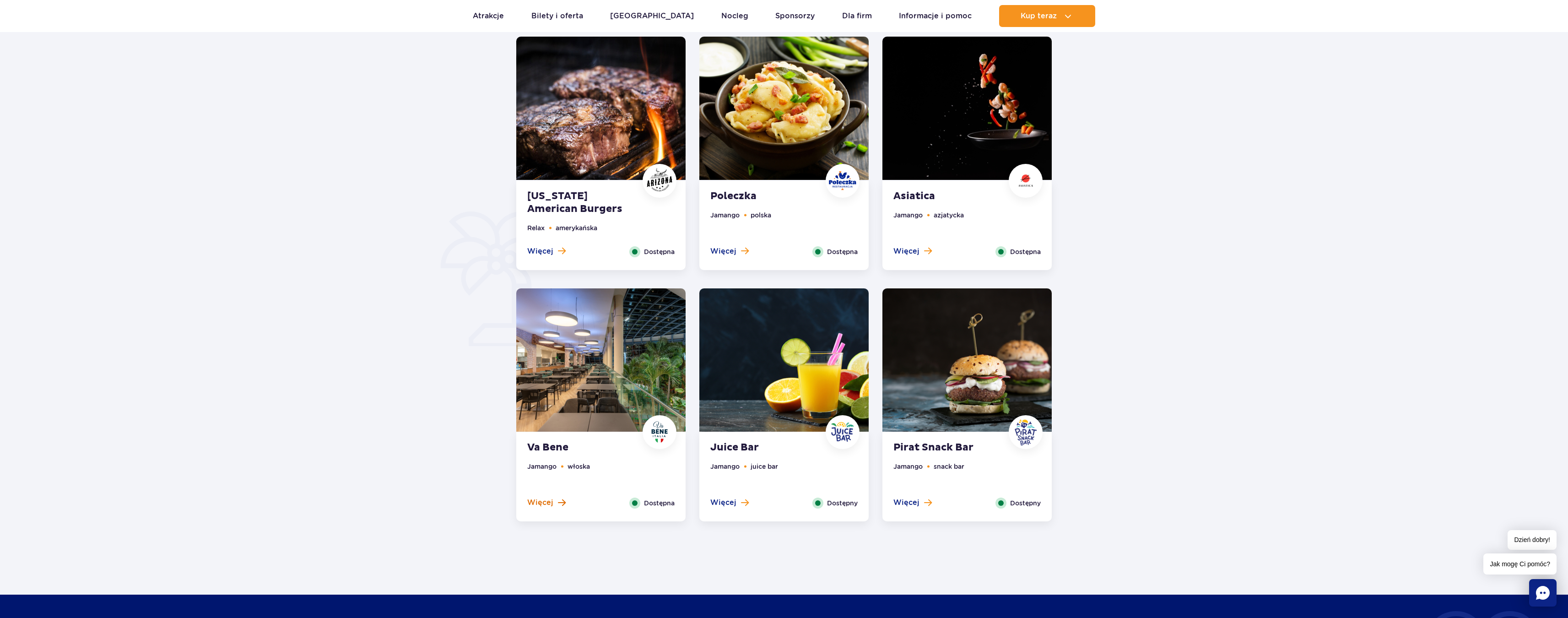
click at [561, 506] on span at bounding box center [562, 502] width 8 height 8
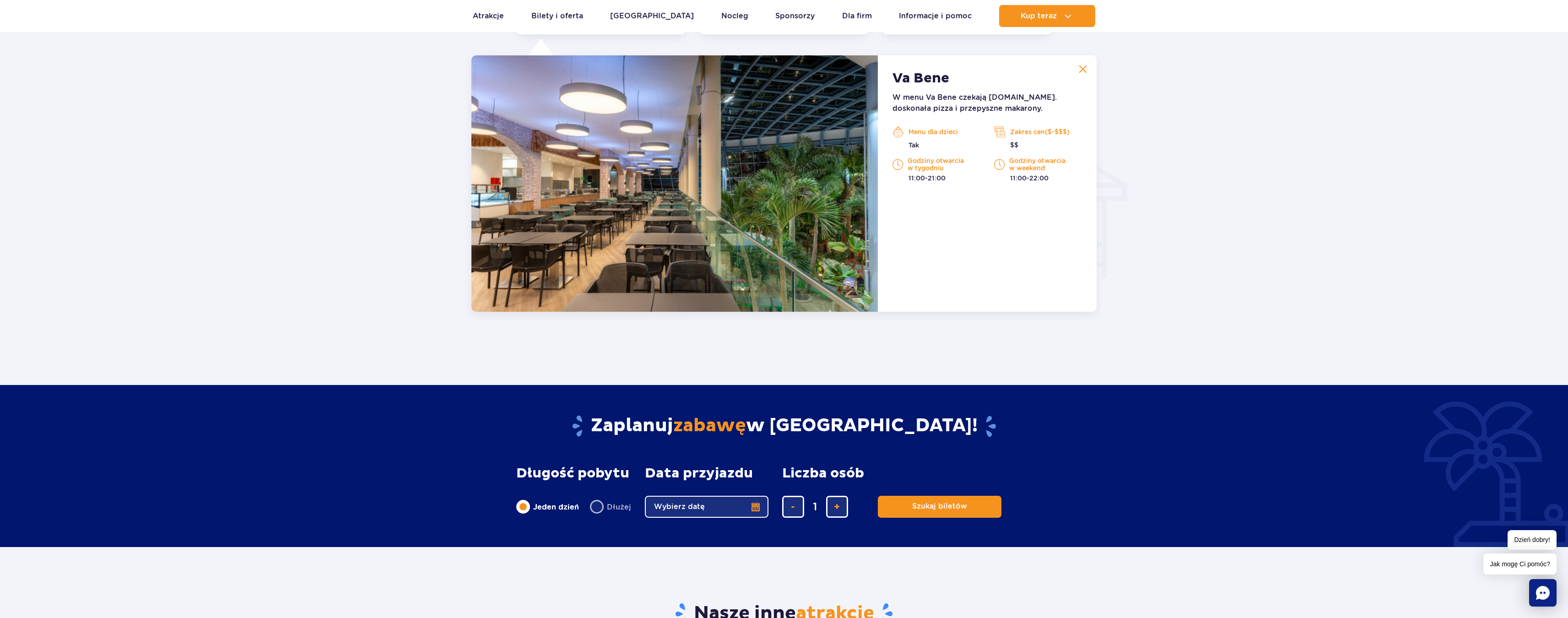
scroll to position [941, 0]
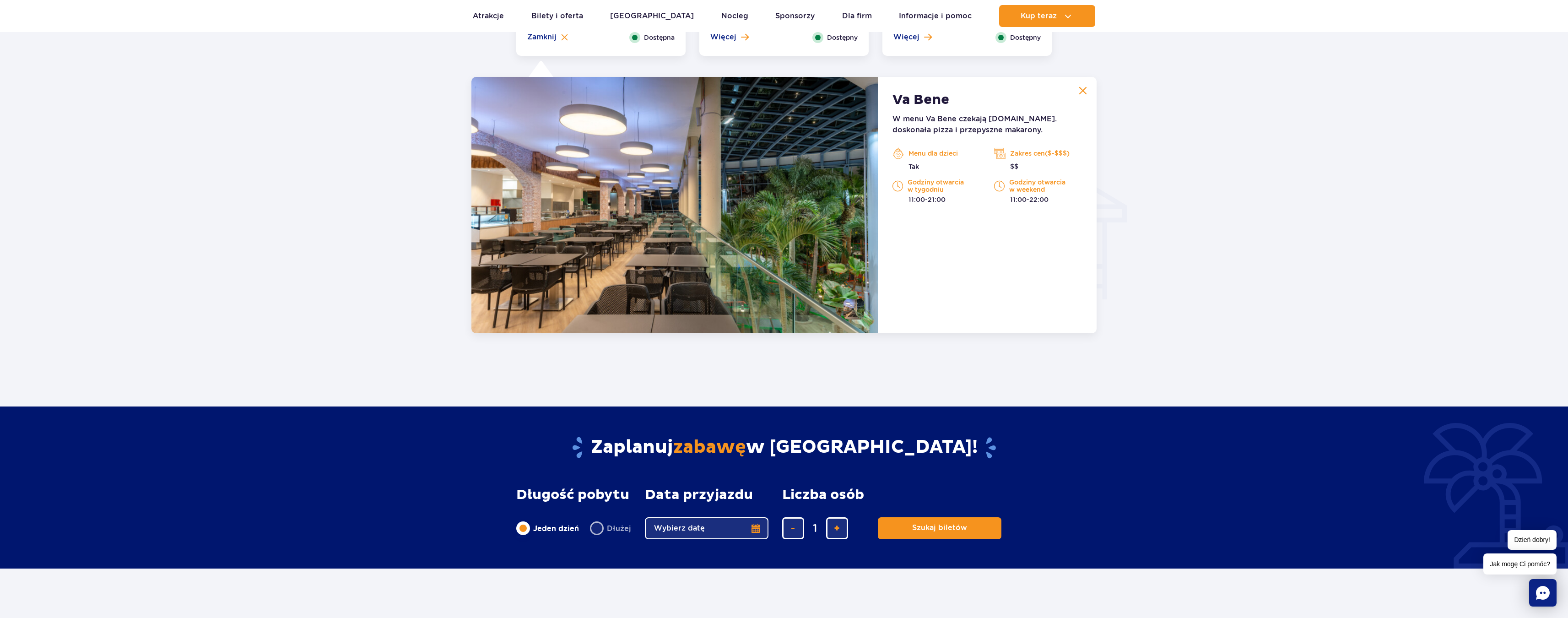
click at [686, 532] on button "Wybierz datę" at bounding box center [706, 528] width 123 height 22
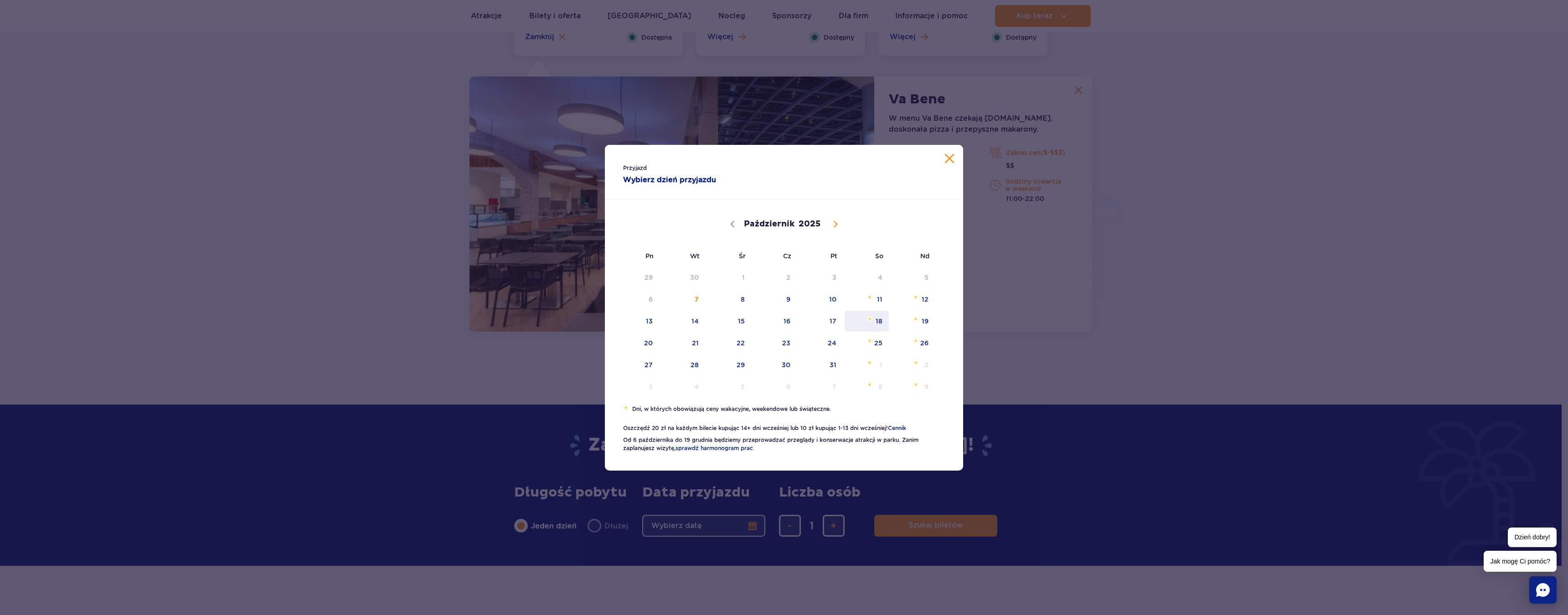
click at [874, 329] on span "18" at bounding box center [867, 321] width 46 height 21
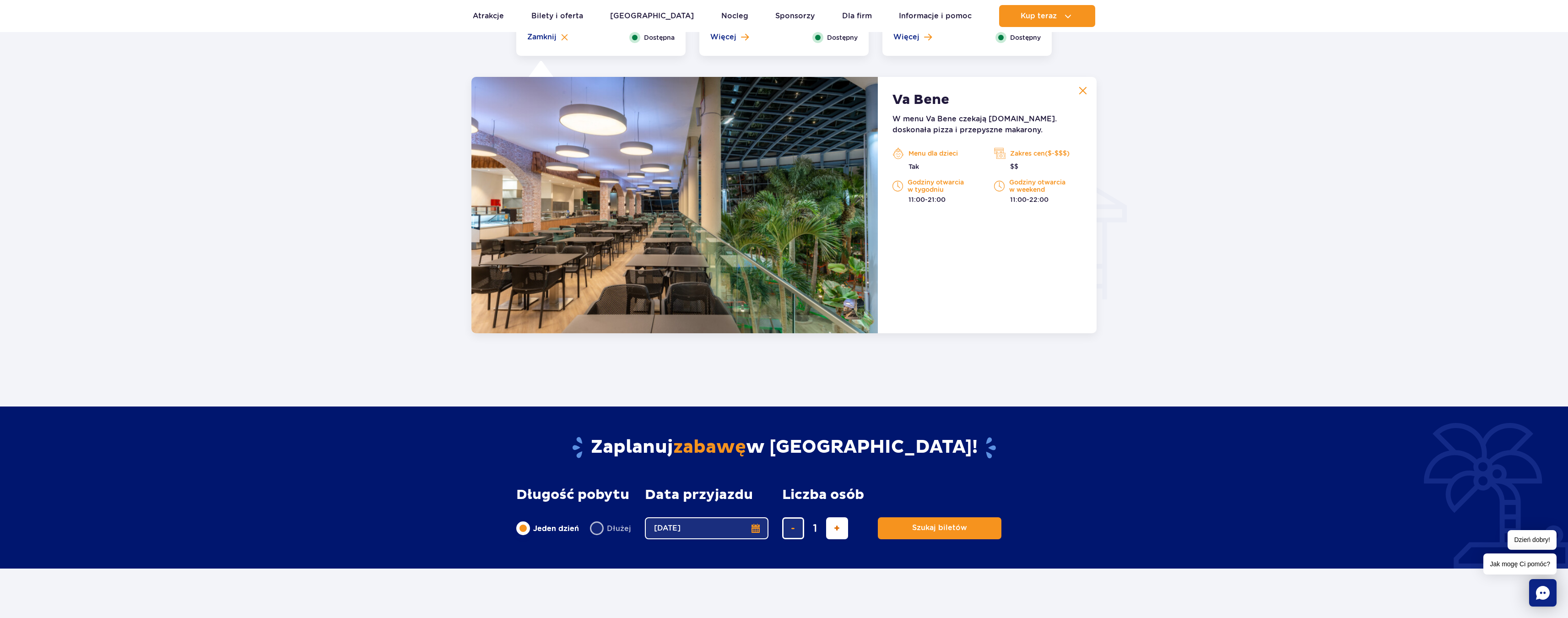
click at [830, 534] on button "dodaj bilet" at bounding box center [837, 528] width 22 height 22
click at [832, 534] on button "dodaj bilet" at bounding box center [837, 528] width 22 height 22
click at [832, 534] on button "dodaj bilet" at bounding box center [837, 528] width 22 height 22
type input "4"
click at [873, 529] on form "Długość pobytu długość pobytu w głównej treści Jeden dzień Dłużej Data przyjazd…" at bounding box center [784, 513] width 536 height 52
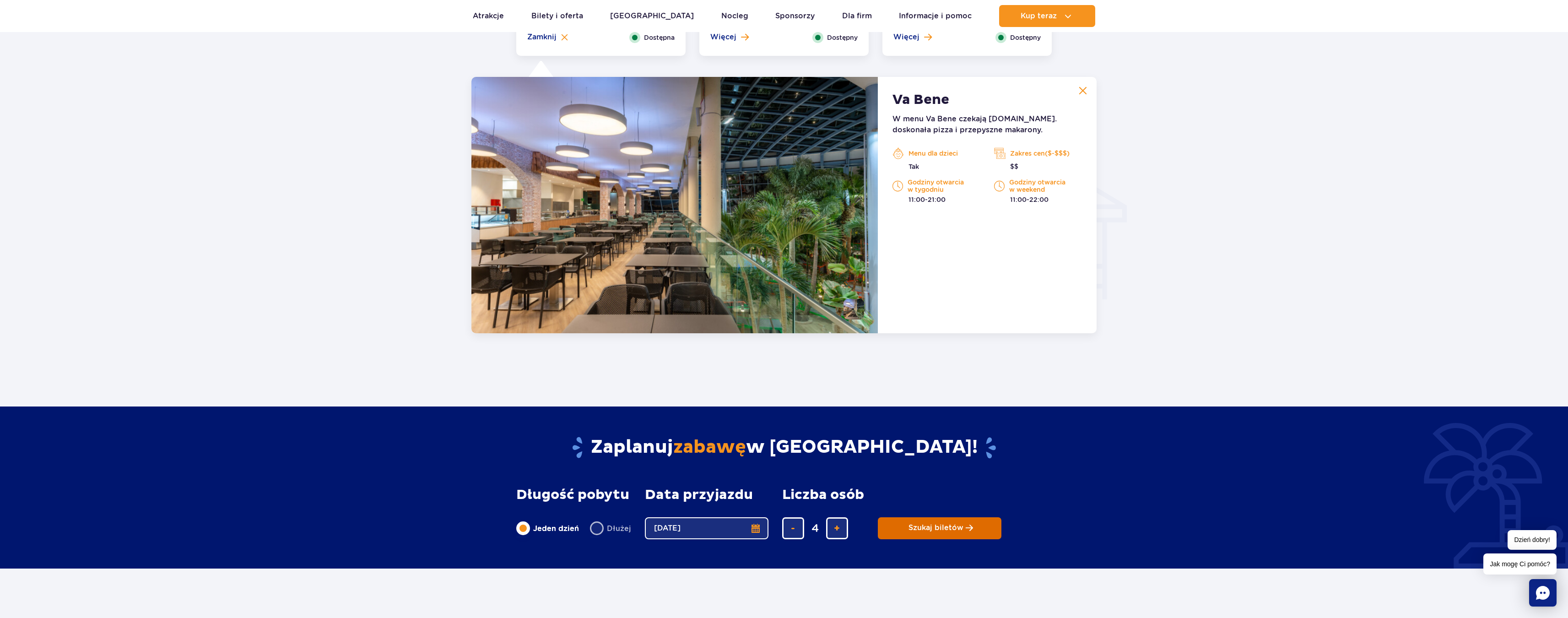
click at [879, 528] on button "Szukaj biletów" at bounding box center [939, 528] width 123 height 22
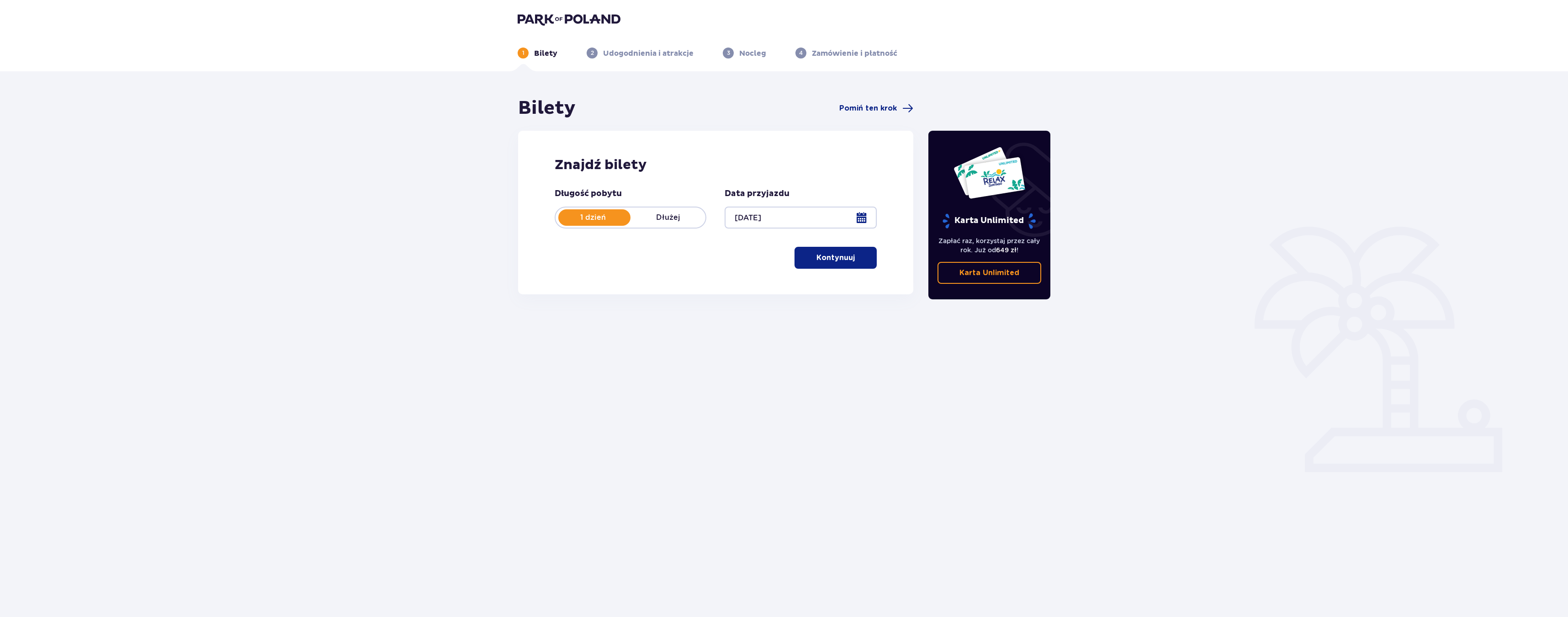
click at [805, 265] on button "Kontynuuj" at bounding box center [835, 258] width 82 height 22
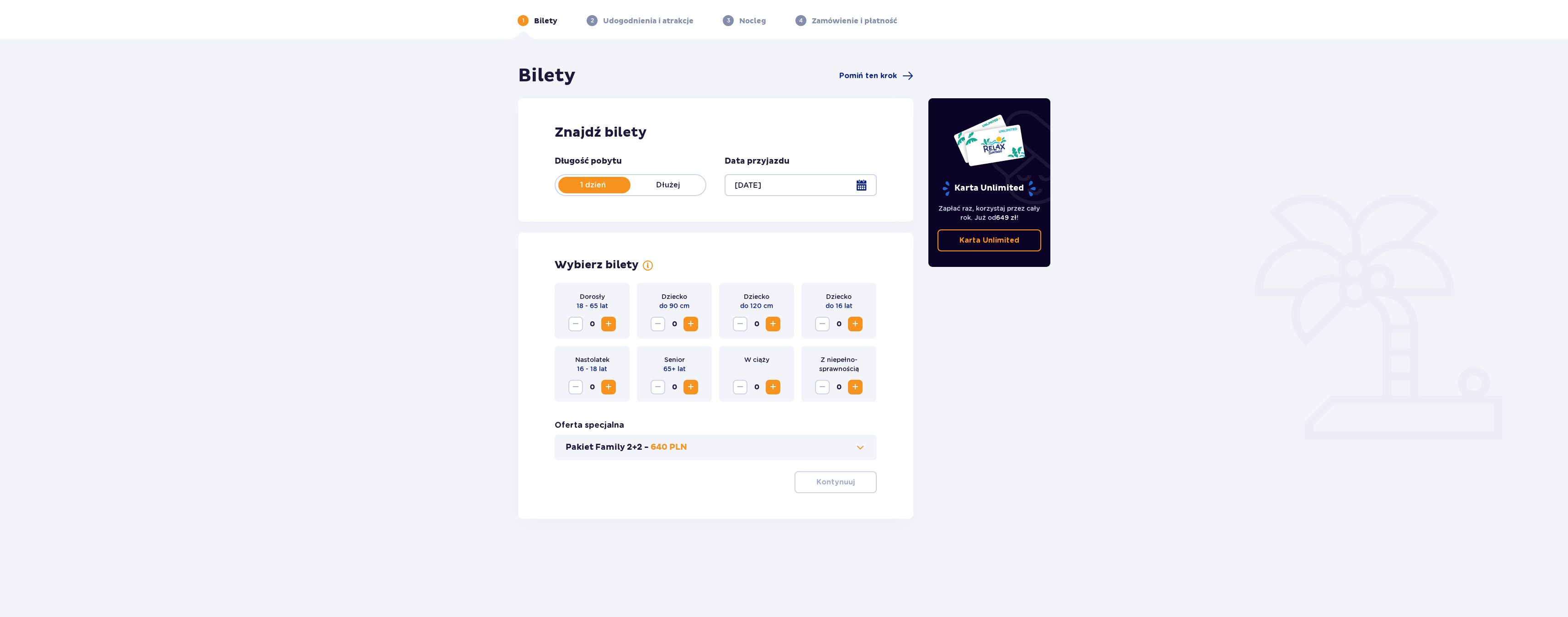
scroll to position [33, 0]
click at [605, 320] on span "Zwiększ" at bounding box center [608, 323] width 11 height 11
click at [605, 320] on span "Zwiększ" at bounding box center [608, 323] width 11 height 11
click at [779, 320] on span "Zwiększ" at bounding box center [773, 323] width 11 height 11
click at [854, 322] on span "Zwiększ" at bounding box center [855, 323] width 11 height 11
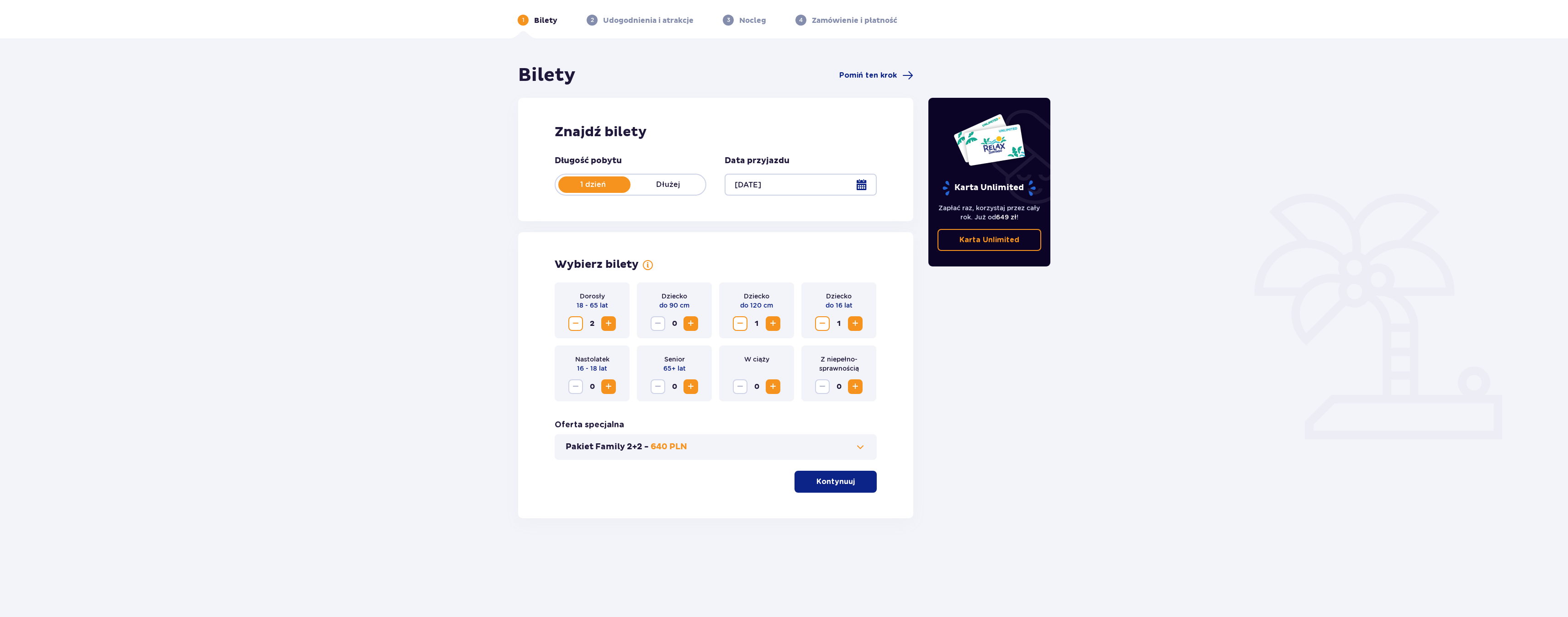
click at [856, 483] on span "button" at bounding box center [857, 482] width 11 height 11
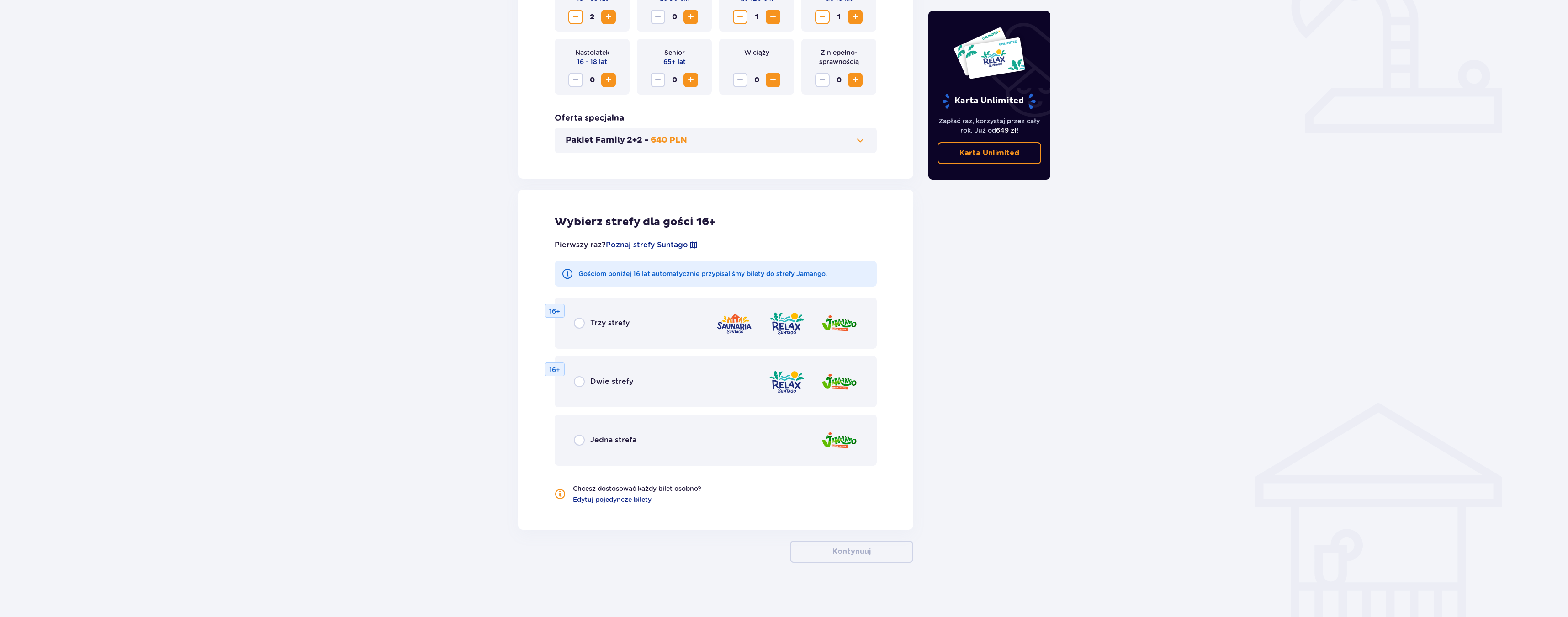
scroll to position [340, 0]
click at [612, 438] on span "Jedna strefa" at bounding box center [613, 439] width 46 height 10
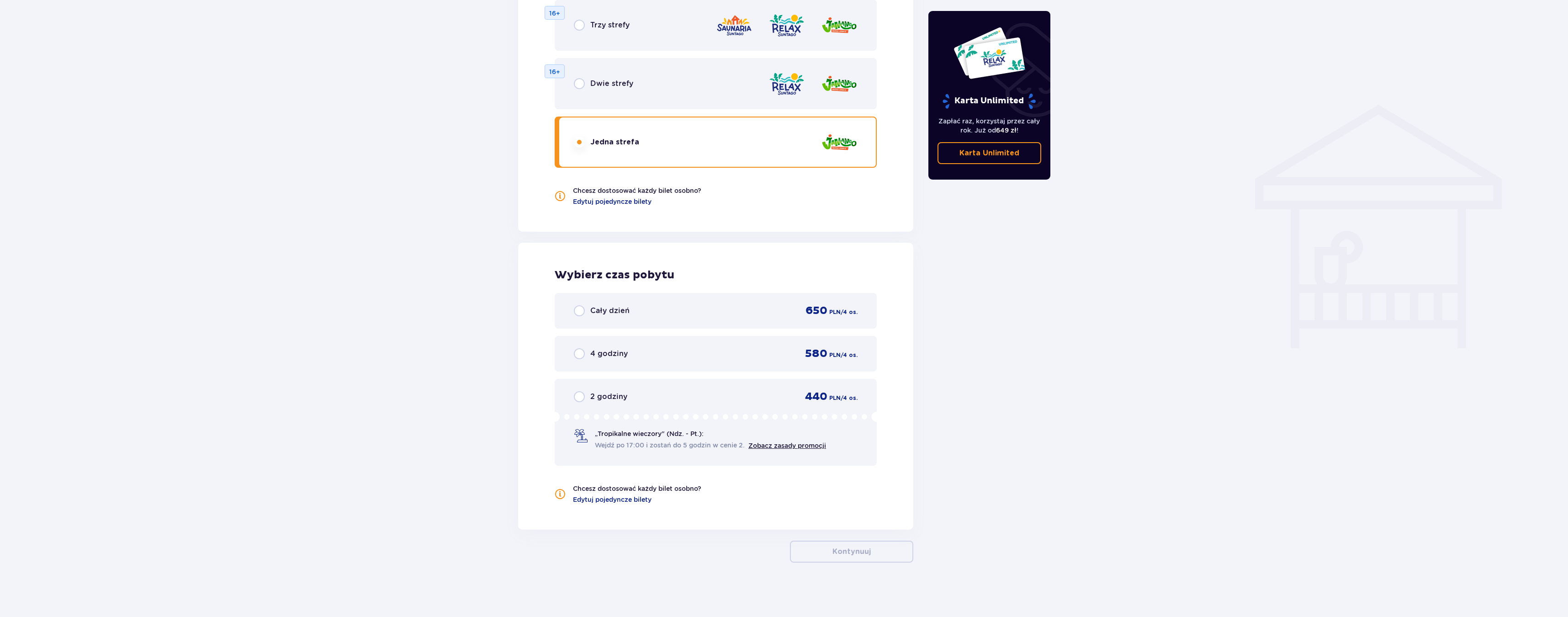
scroll to position [638, 0]
click at [591, 312] on span "Cały dzień" at bounding box center [610, 310] width 39 height 10
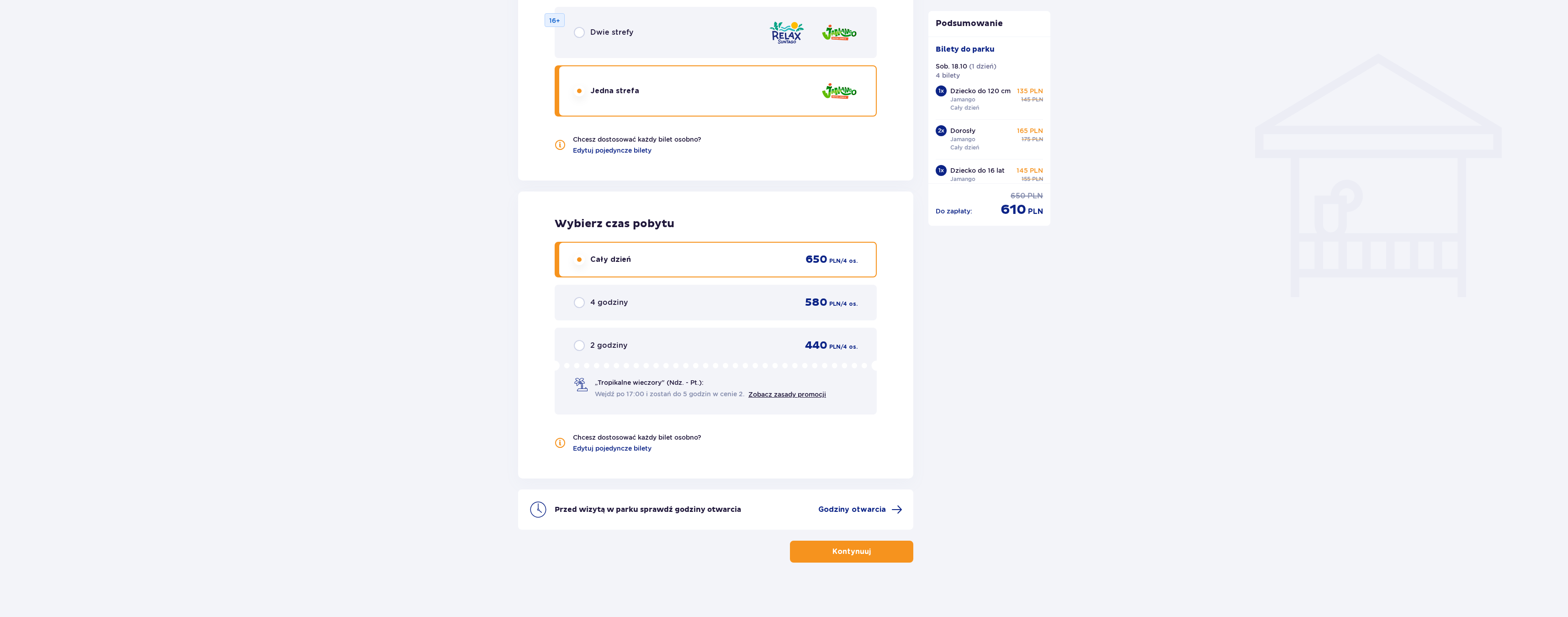
scroll to position [689, 0]
click at [865, 507] on span "Godziny otwarcia" at bounding box center [852, 509] width 68 height 10
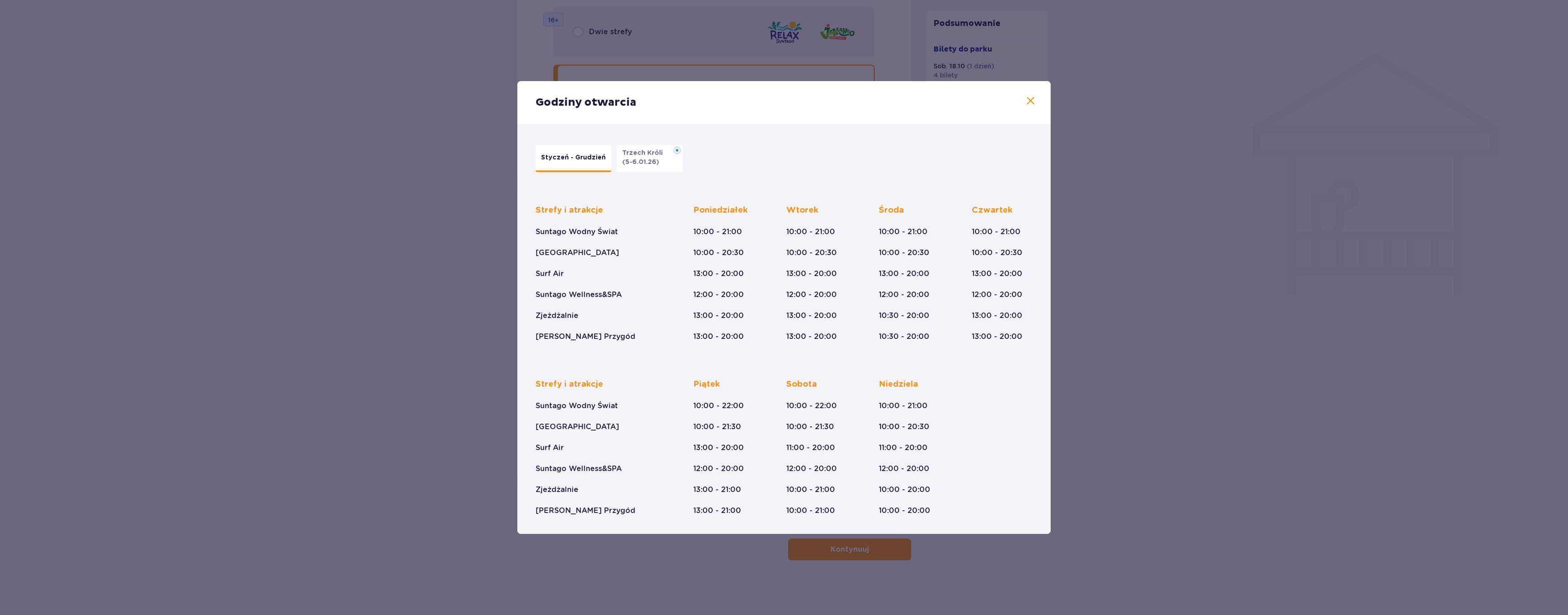
click at [863, 505] on div "Godziny otwarcia Styczeń - Grudzień Trzech Króli (5-6.01.26) Strefy i atrakcje …" at bounding box center [784, 307] width 1568 height 615
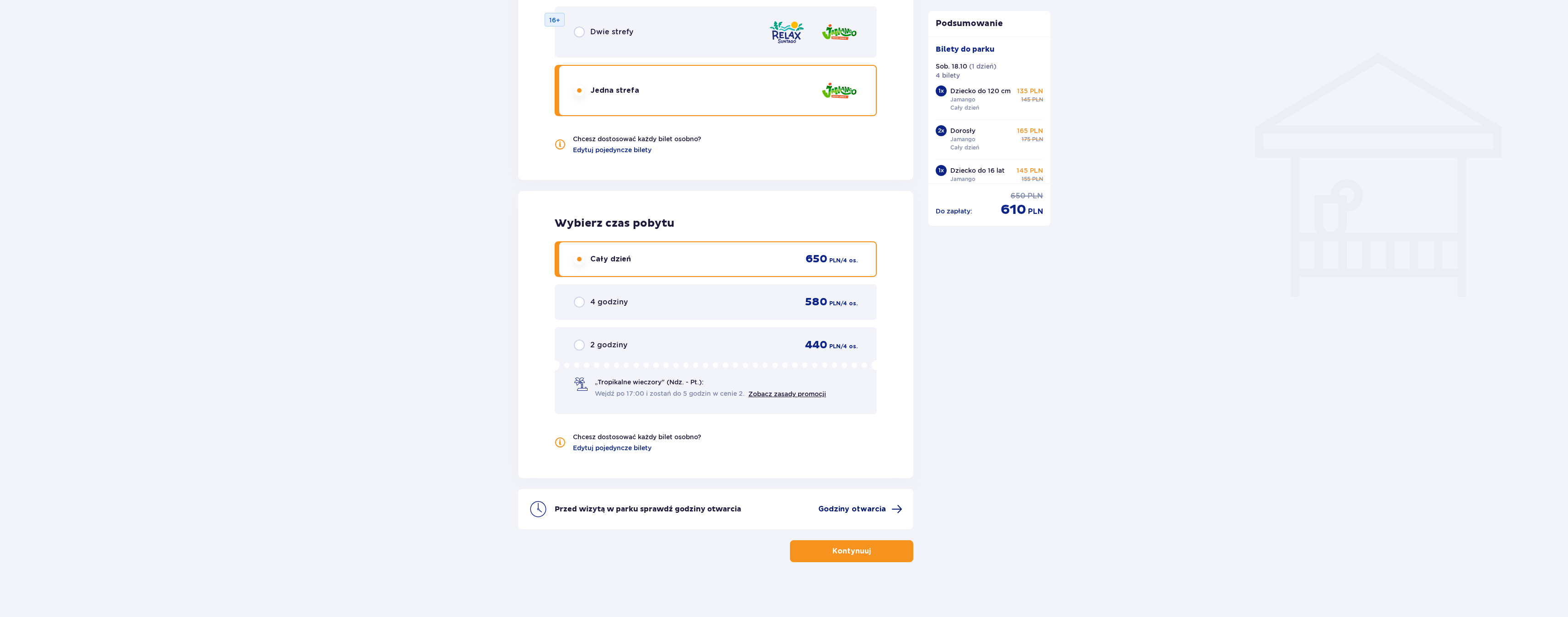
click at [866, 507] on span "Godziny otwarcia" at bounding box center [852, 509] width 68 height 10
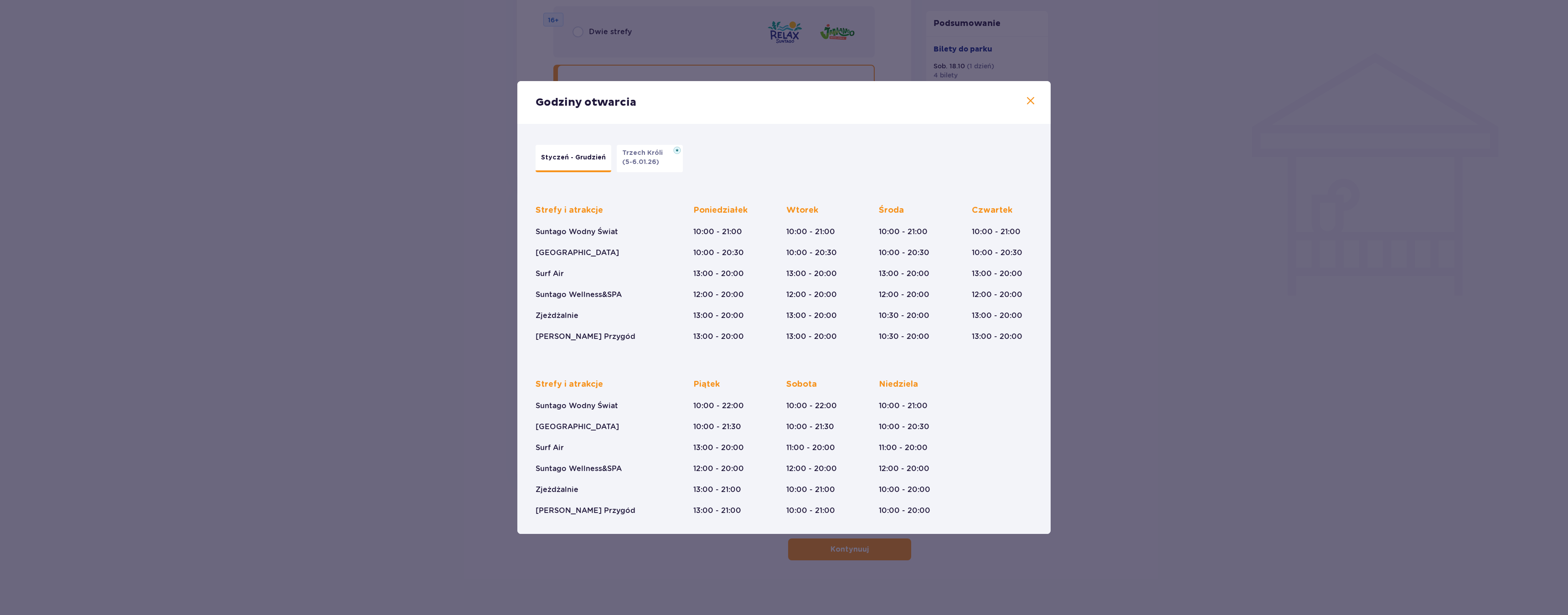
click at [1033, 102] on span at bounding box center [1031, 101] width 11 height 11
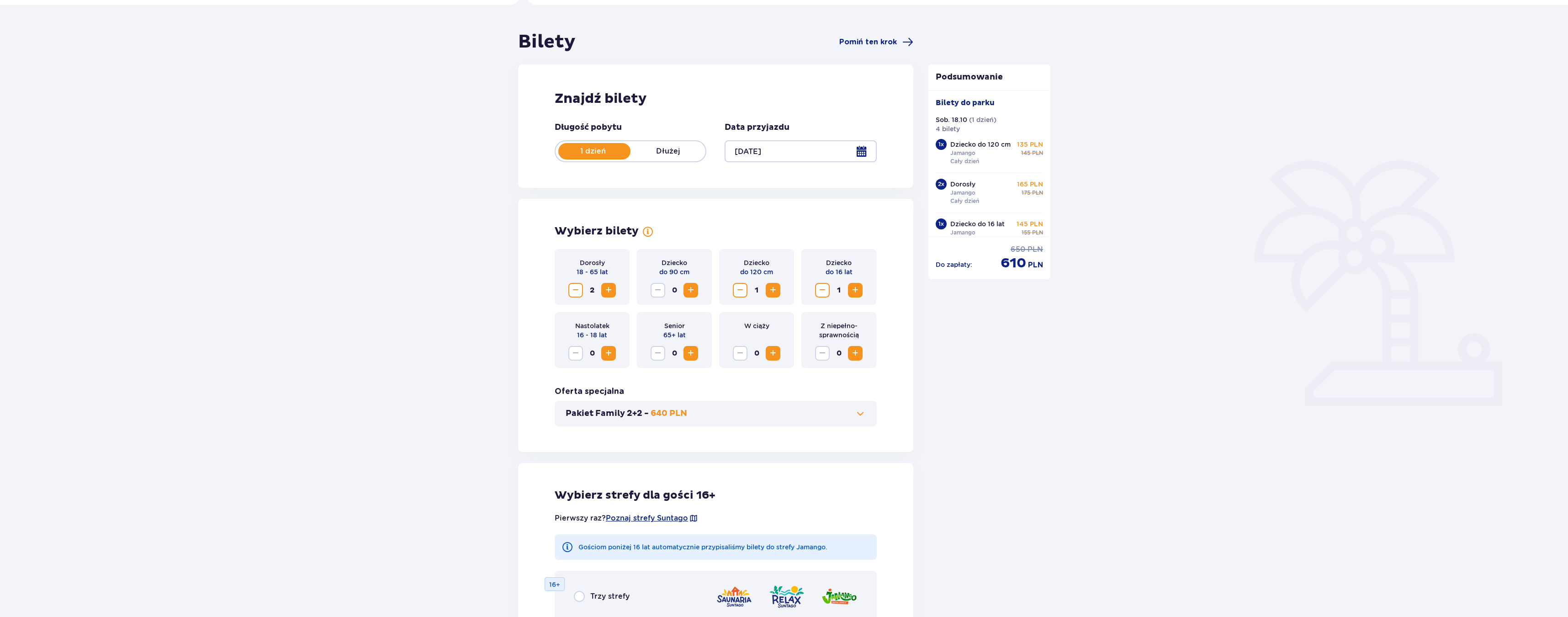
scroll to position [65, 0]
click at [641, 156] on p "Dłużej" at bounding box center [667, 153] width 75 height 10
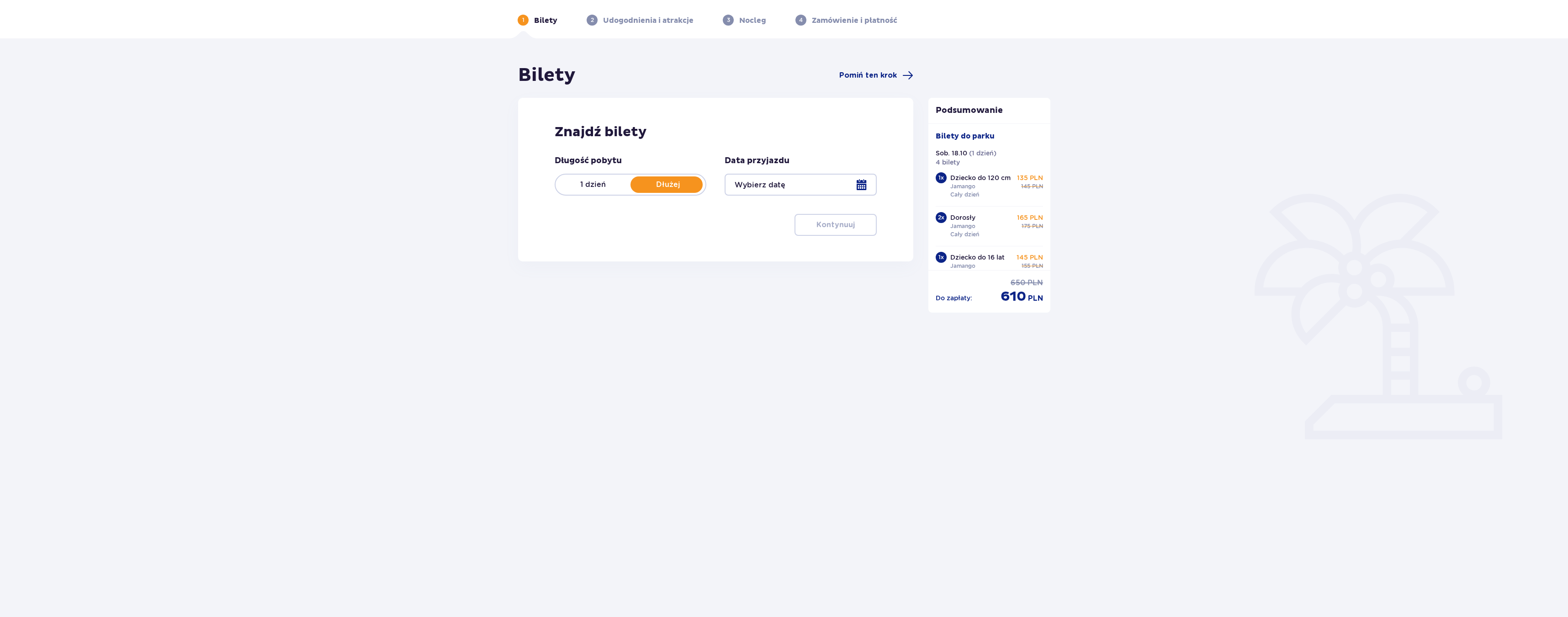
scroll to position [33, 0]
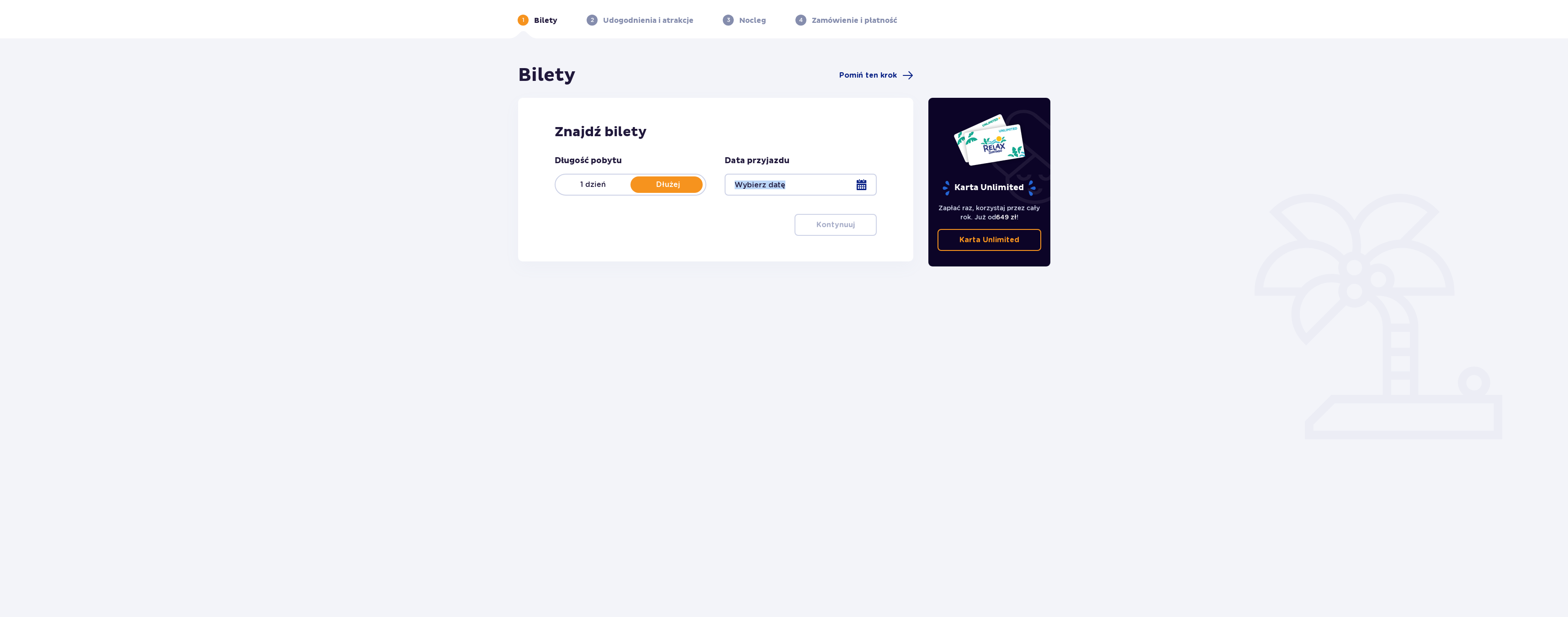
click at [743, 174] on div "Data przyjazdu" at bounding box center [800, 176] width 152 height 40
click at [743, 182] on div at bounding box center [800, 185] width 152 height 22
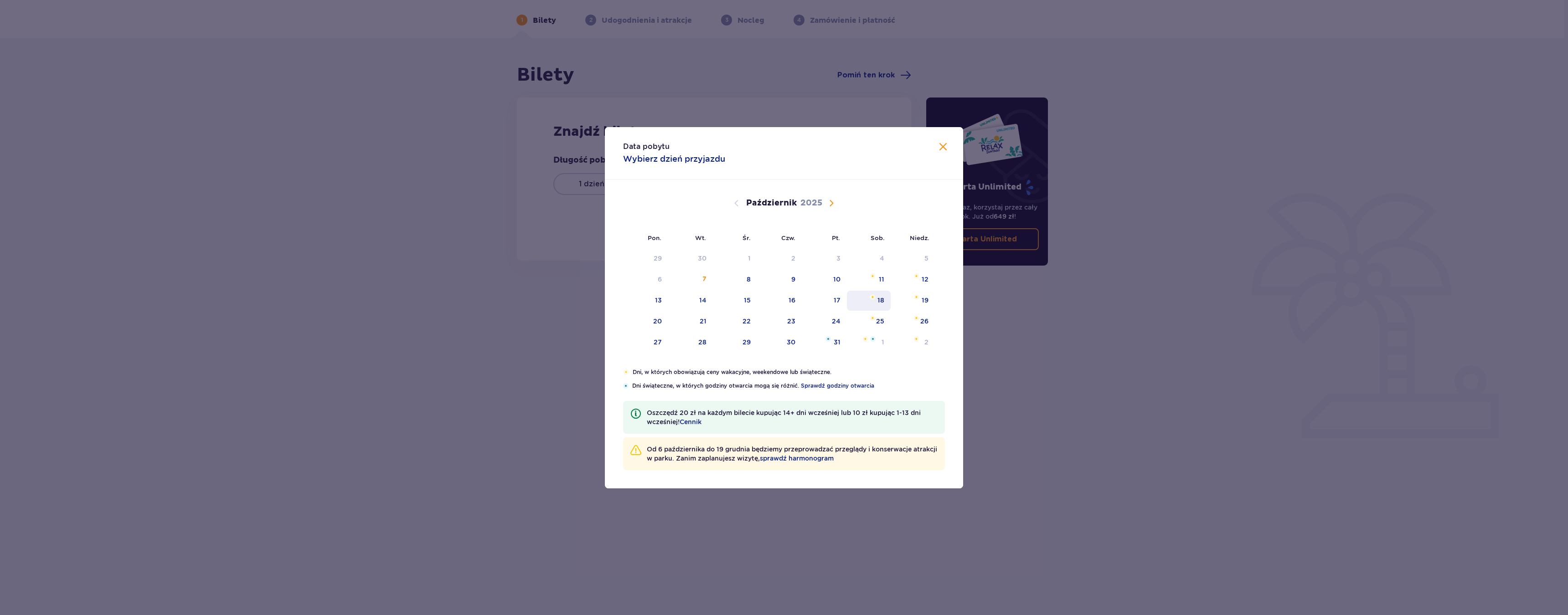
click at [879, 300] on div "18" at bounding box center [881, 300] width 7 height 9
click at [921, 298] on div "19" at bounding box center [912, 301] width 44 height 20
type input "18.10.25 - 19.10.25"
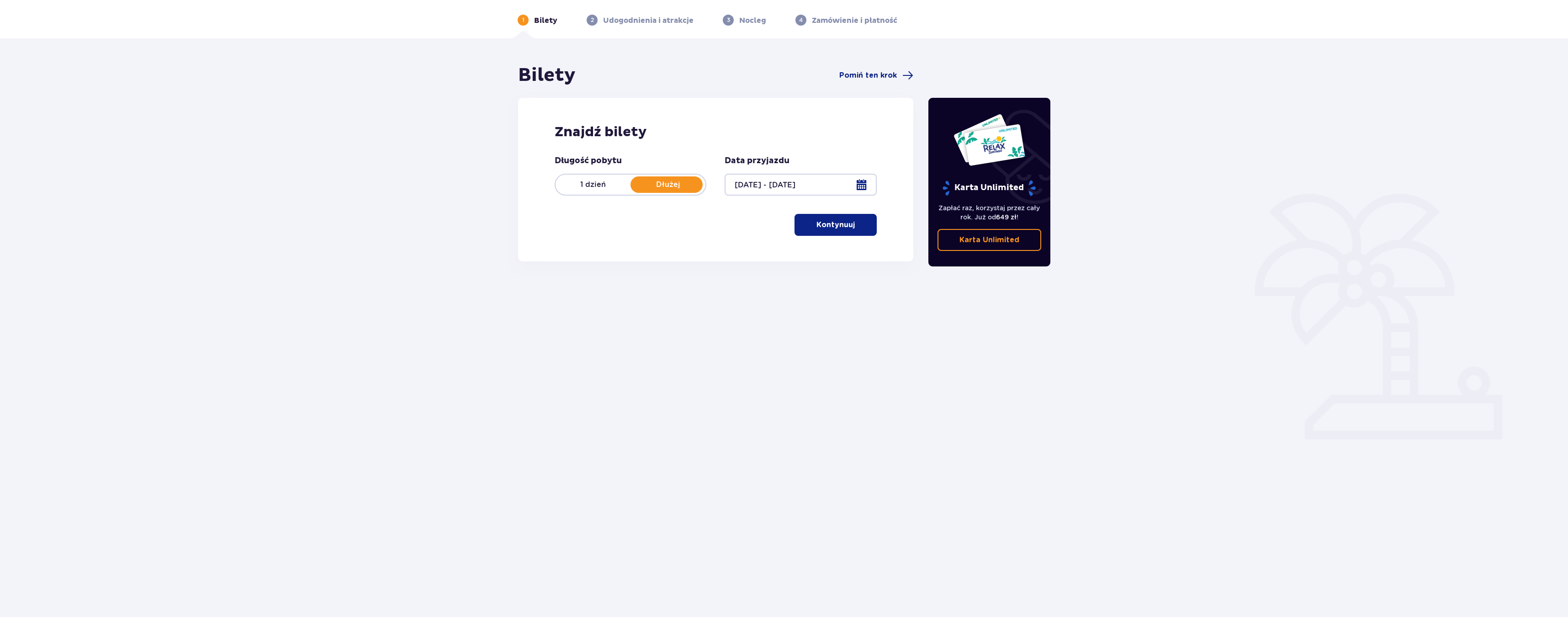
click at [838, 239] on div "Znajdź bilety Długość pobytu 1 dzień Dłużej Data przyjazdu 18.10.25 - 19.10.25 …" at bounding box center [716, 179] width 395 height 164
click at [834, 229] on p "Kontynuuj" at bounding box center [835, 225] width 38 height 10
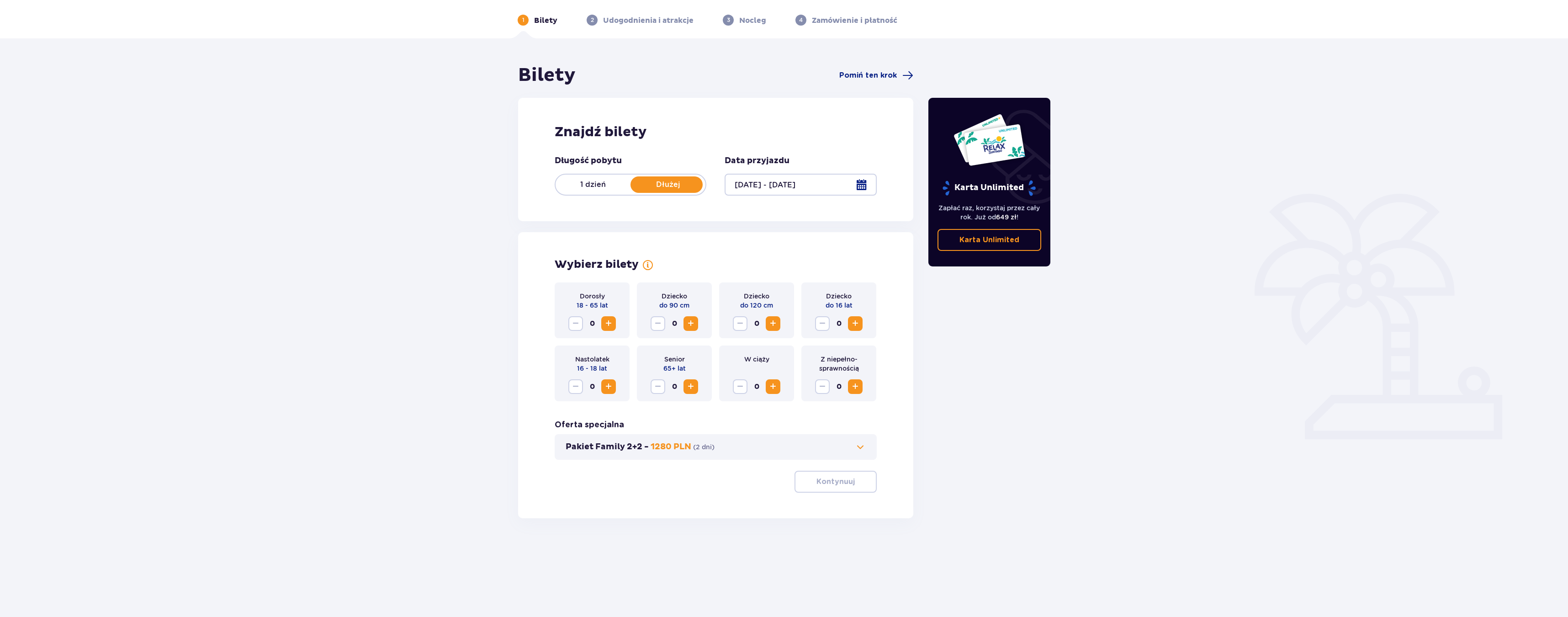
click at [606, 323] on span "Zwiększ" at bounding box center [608, 323] width 11 height 11
click at [693, 321] on span "Zwiększ" at bounding box center [691, 323] width 11 height 11
click at [658, 330] on button "Zmniejsz" at bounding box center [658, 323] width 15 height 15
click at [775, 323] on span "Zwiększ" at bounding box center [773, 323] width 11 height 11
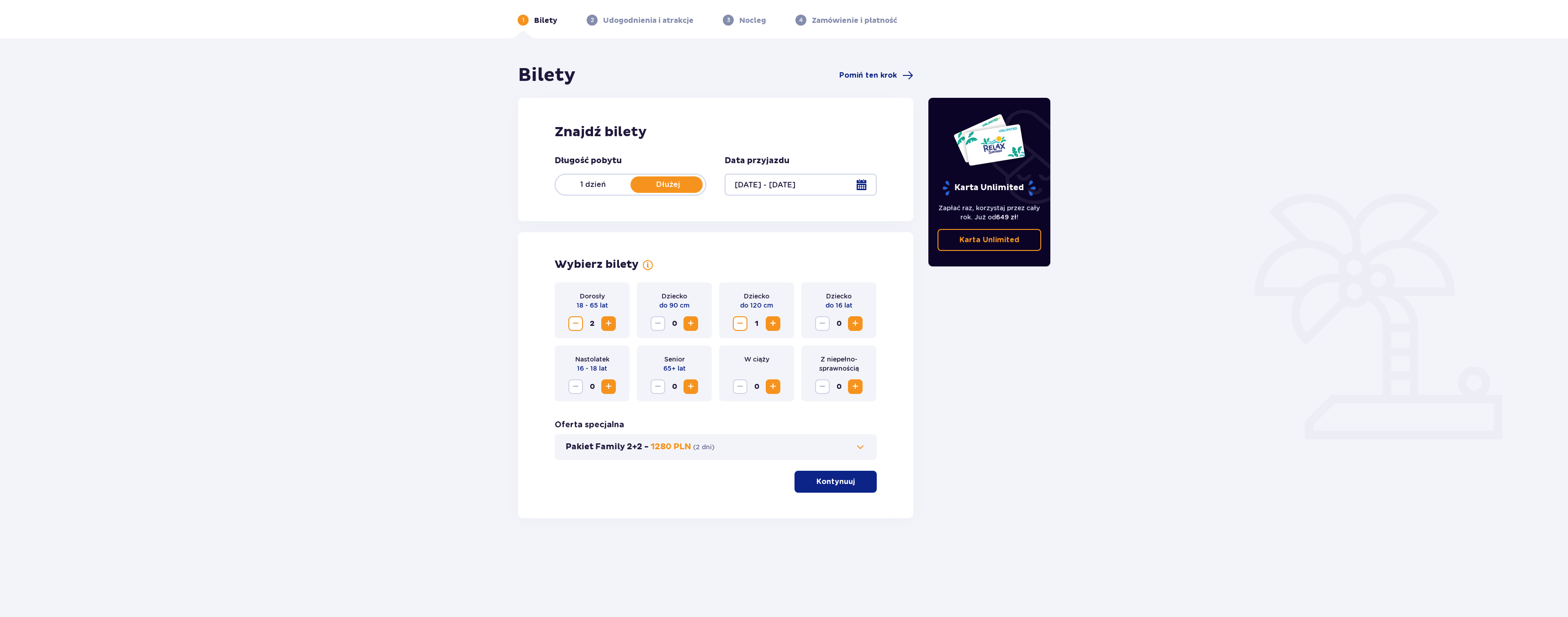
click at [845, 319] on span "0" at bounding box center [839, 323] width 15 height 15
click at [847, 320] on div "0" at bounding box center [839, 323] width 48 height 15
click at [856, 328] on span "Zwiększ" at bounding box center [855, 323] width 11 height 11
click at [838, 482] on p "Kontynuuj" at bounding box center [835, 482] width 38 height 10
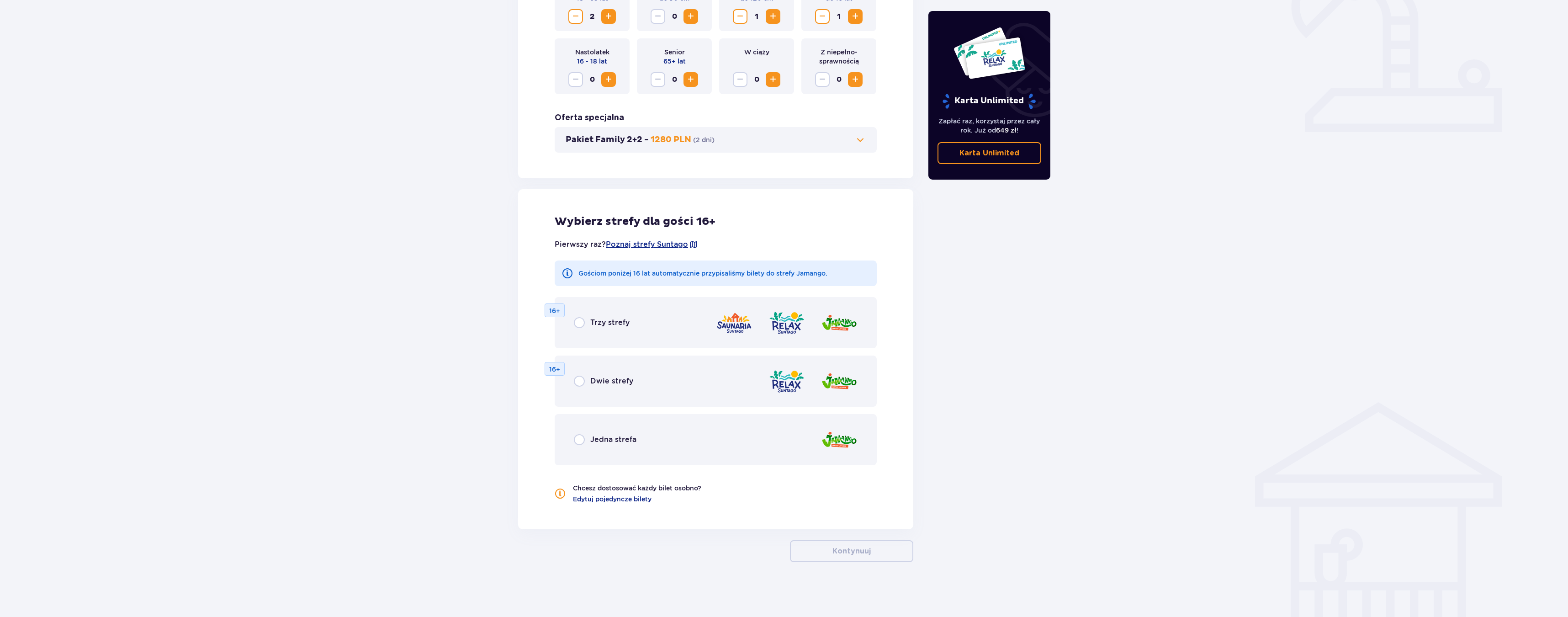
click at [665, 453] on div "Jedna strefa" at bounding box center [716, 439] width 322 height 51
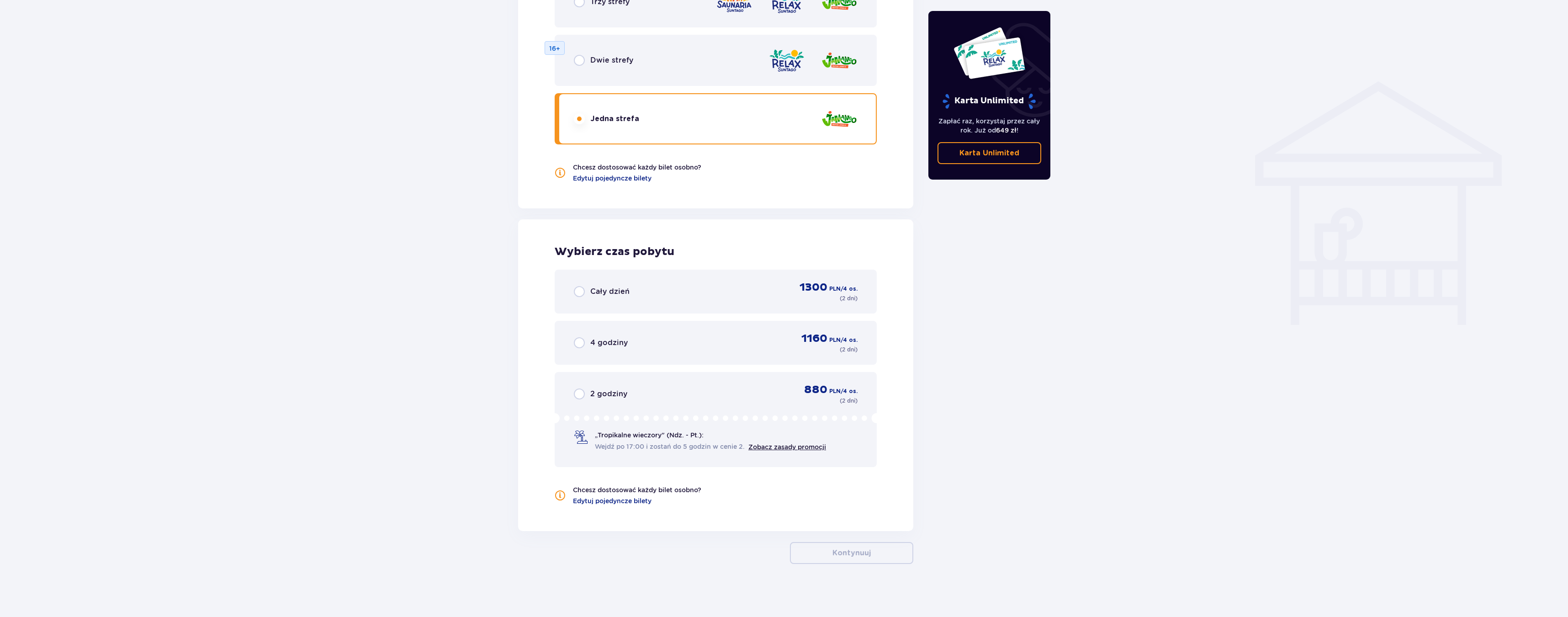
scroll to position [663, 0]
drag, startPoint x: 1139, startPoint y: 229, endPoint x: 1141, endPoint y: 240, distance: 11.2
click at [1142, 238] on div "Bilety Pomiń ten krok Znajdź bilety Długość pobytu 1 dzień Dłużej Data przyjazd…" at bounding box center [784, 13] width 1568 height 1208
click at [676, 281] on div "Cały dzień 1300 PLN / 4 os. ( 2 dni )" at bounding box center [716, 290] width 284 height 22
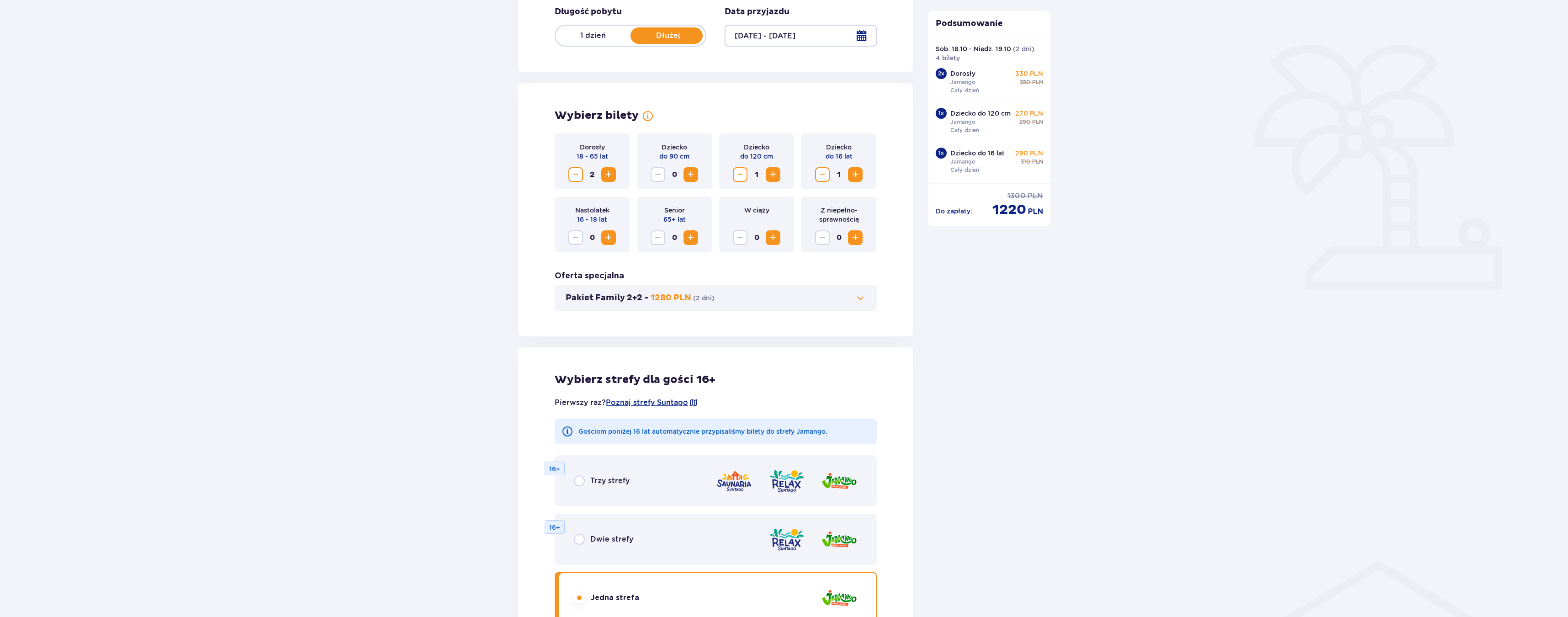
scroll to position [0, 0]
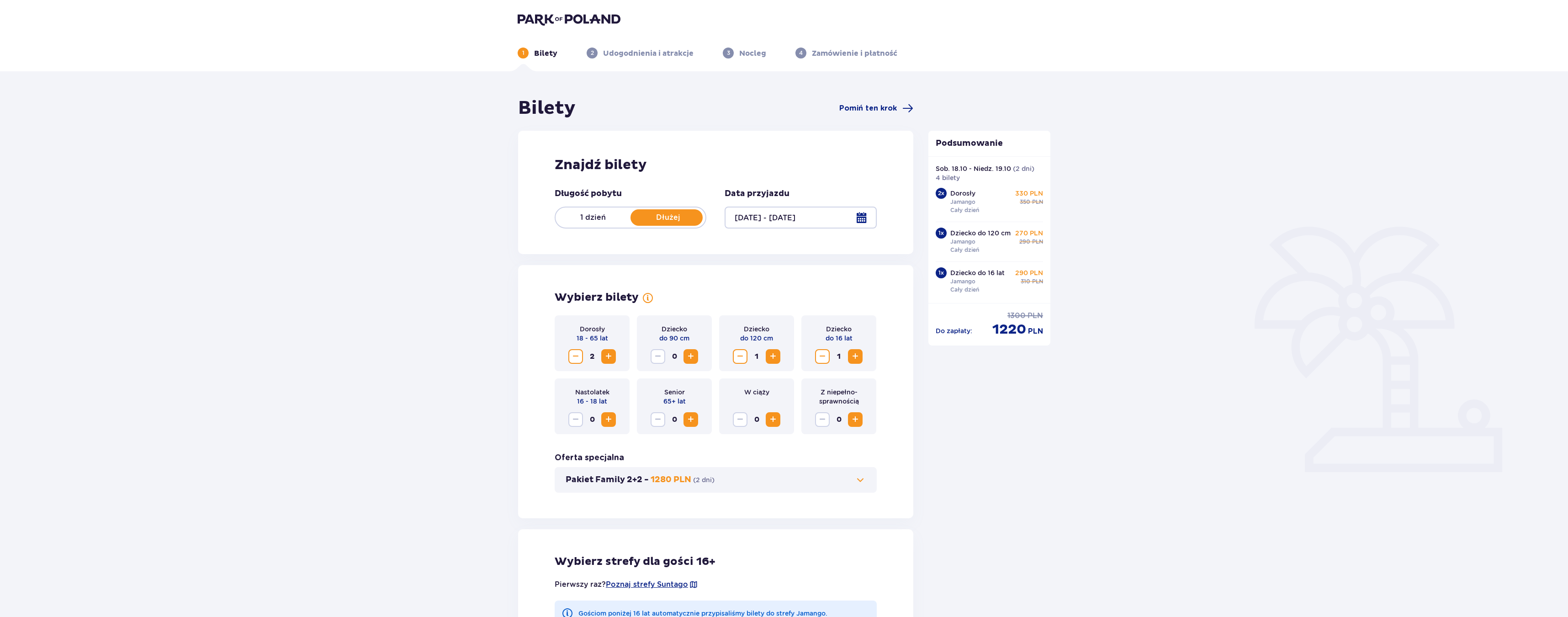
click at [767, 226] on div at bounding box center [800, 217] width 152 height 22
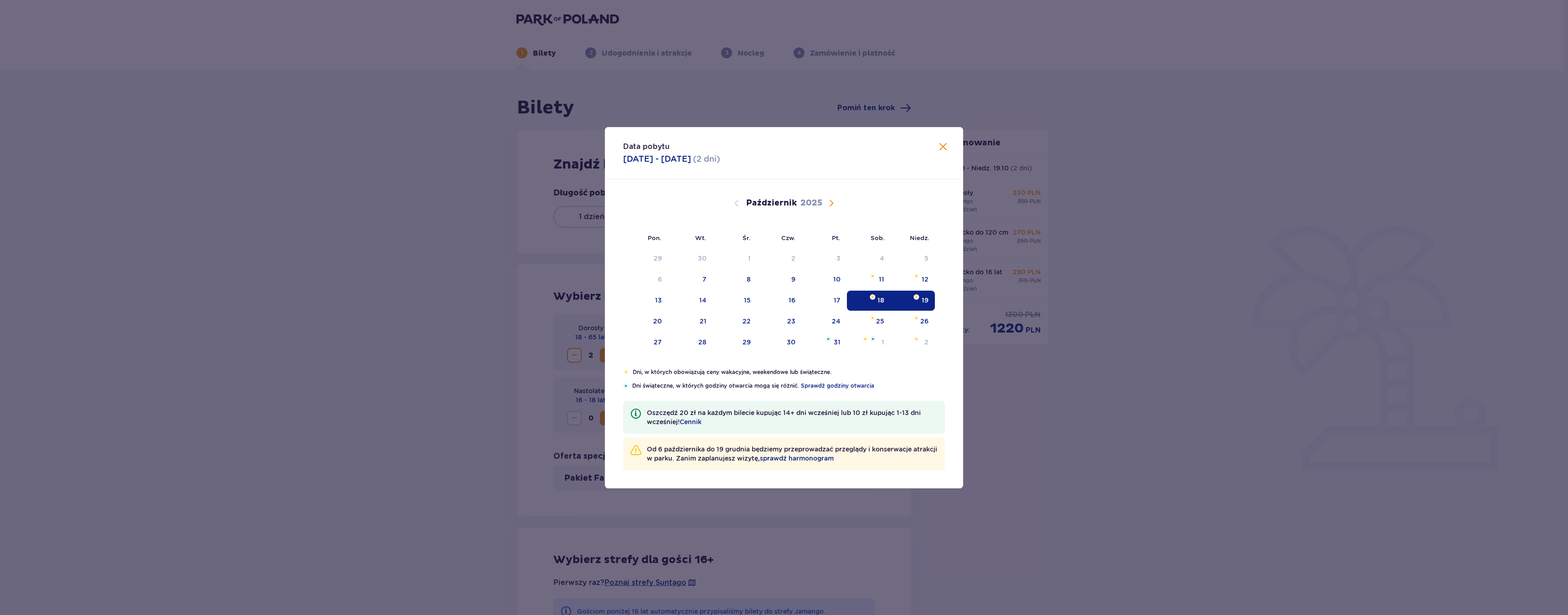
click at [576, 220] on div "Data pobytu 18.10.2025 - 19.10.2025 ( 2 dni ) Pon. Wt. Śr. Czw. Pt. Sob. Niedz.…" at bounding box center [784, 307] width 1568 height 615
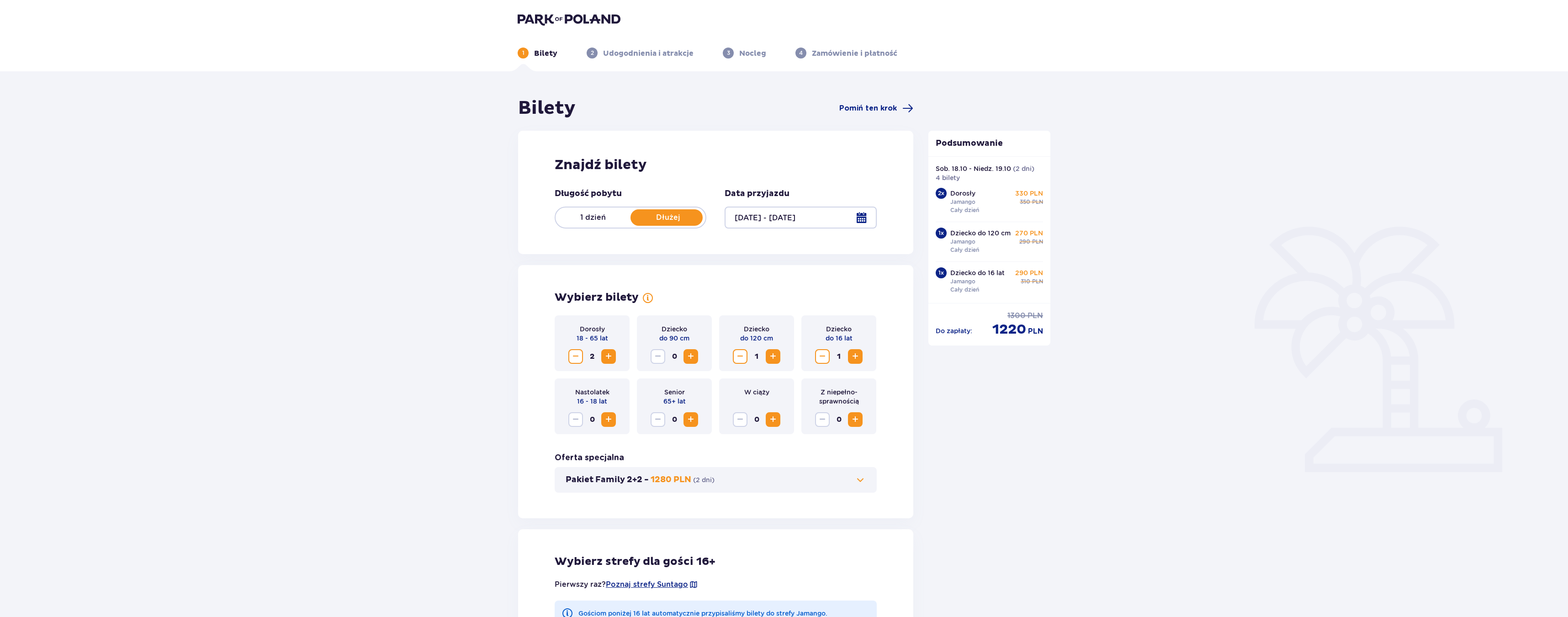
click at [578, 221] on p "1 dzień" at bounding box center [593, 217] width 75 height 10
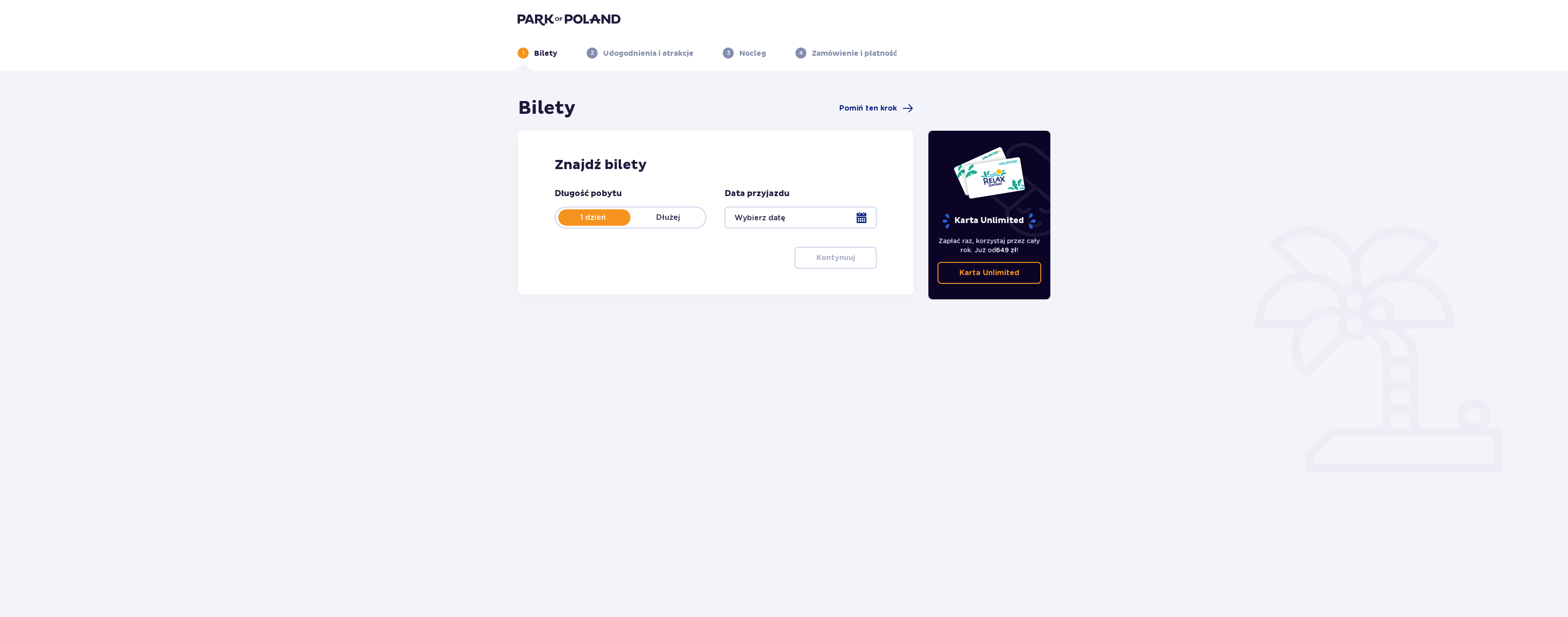
click at [752, 220] on div at bounding box center [800, 217] width 152 height 22
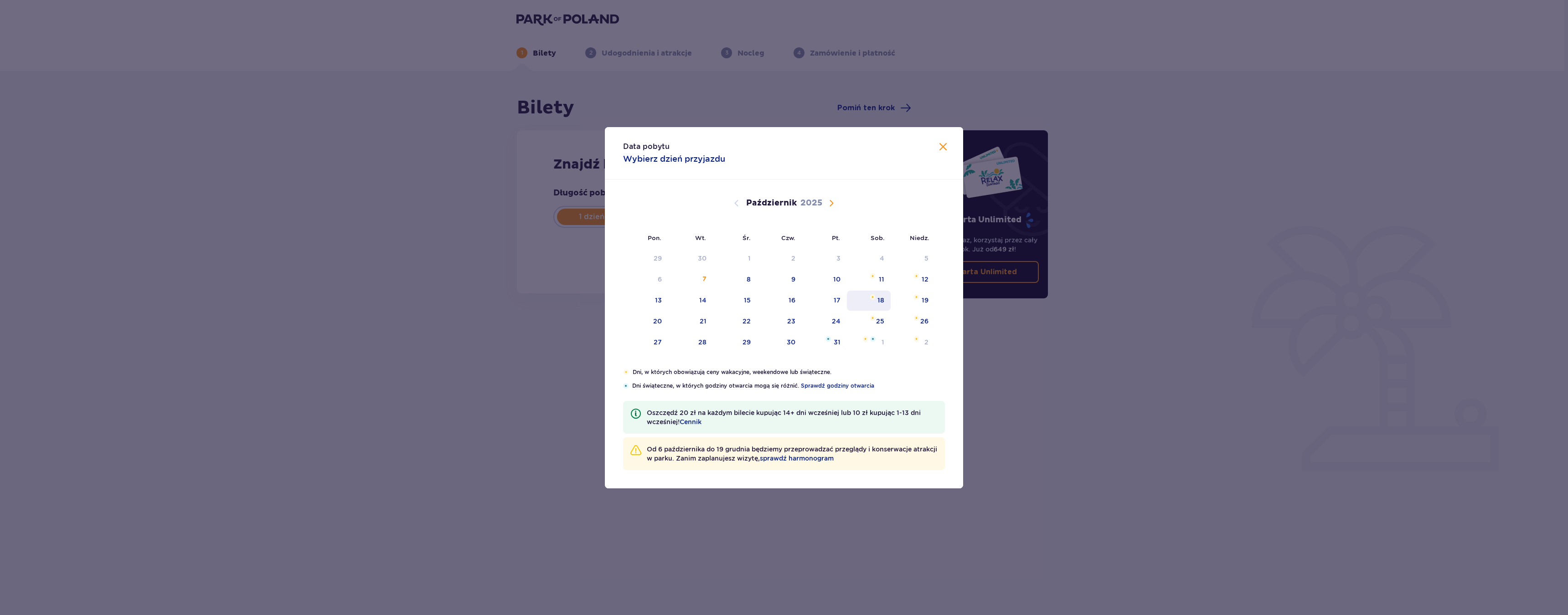
click at [873, 296] on img "sobota, 18 października 2025" at bounding box center [873, 297] width 6 height 5
type input "18.10.25"
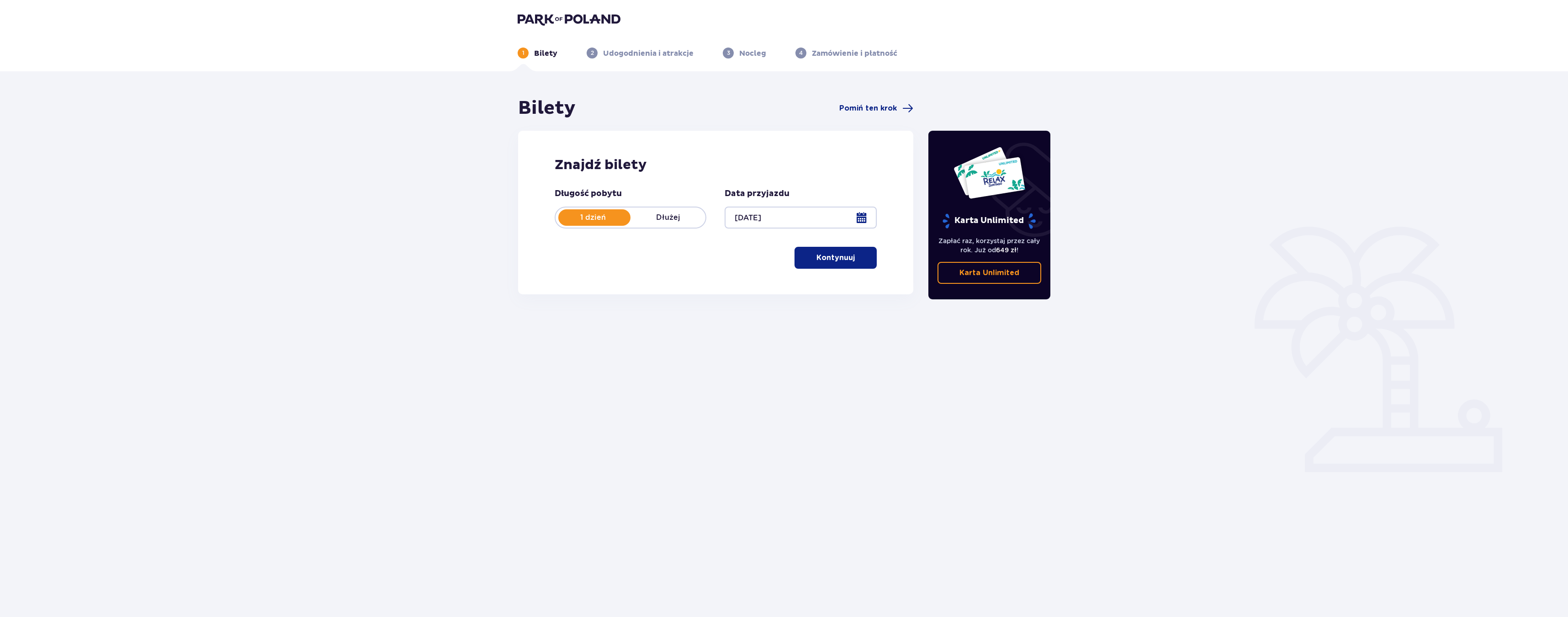
click at [832, 270] on div "Znajdź bilety Długość pobytu 1 dzień Dłużej Data przyjazdu 18.10.25 Kontynuuj P…" at bounding box center [716, 212] width 395 height 164
click at [825, 267] on button "Kontynuuj" at bounding box center [835, 258] width 82 height 22
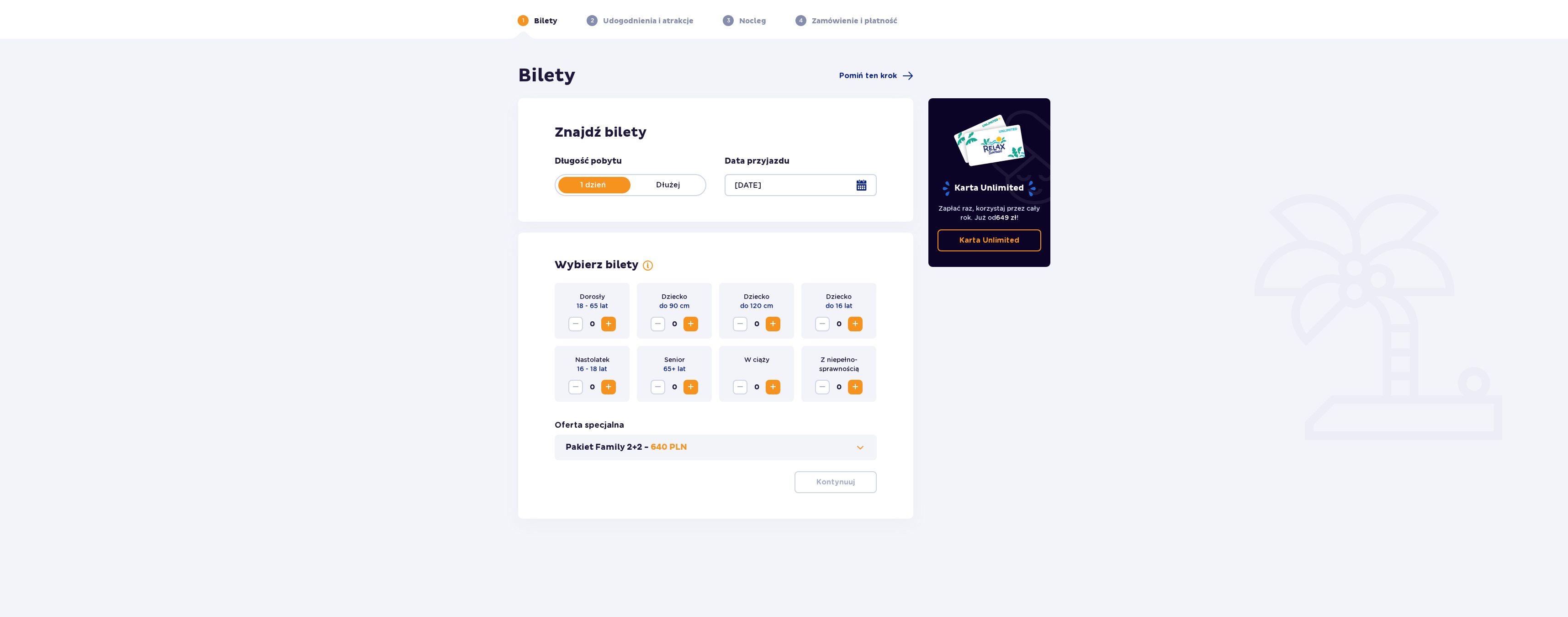
scroll to position [33, 0]
click at [616, 336] on div "Dorosły 18 - 65 lat 0" at bounding box center [592, 310] width 75 height 56
click at [614, 334] on div "Dorosły 18 - 65 lat 0" at bounding box center [592, 310] width 75 height 56
click at [614, 331] on div "Dorosły 18 - 65 lat 0" at bounding box center [592, 310] width 75 height 56
click at [613, 330] on button "Zwiększ" at bounding box center [608, 323] width 15 height 15
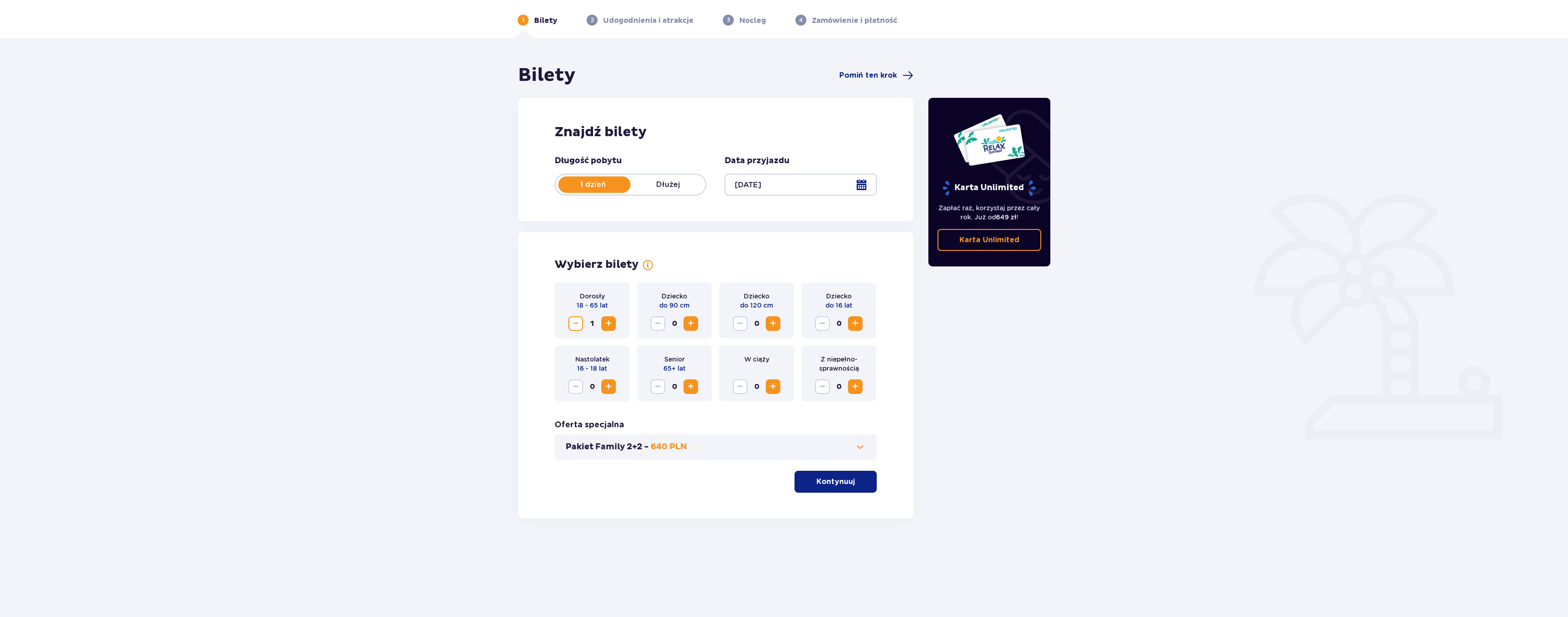
click at [612, 327] on span "Zwiększ" at bounding box center [608, 323] width 11 height 11
drag, startPoint x: 769, startPoint y: 321, endPoint x: 819, endPoint y: 321, distance: 50.0
click at [769, 321] on span "Zwiększ" at bounding box center [773, 323] width 11 height 11
drag, startPoint x: 853, startPoint y: 320, endPoint x: 852, endPoint y: 336, distance: 16.0
click at [853, 320] on span "Zwiększ" at bounding box center [855, 323] width 11 height 11
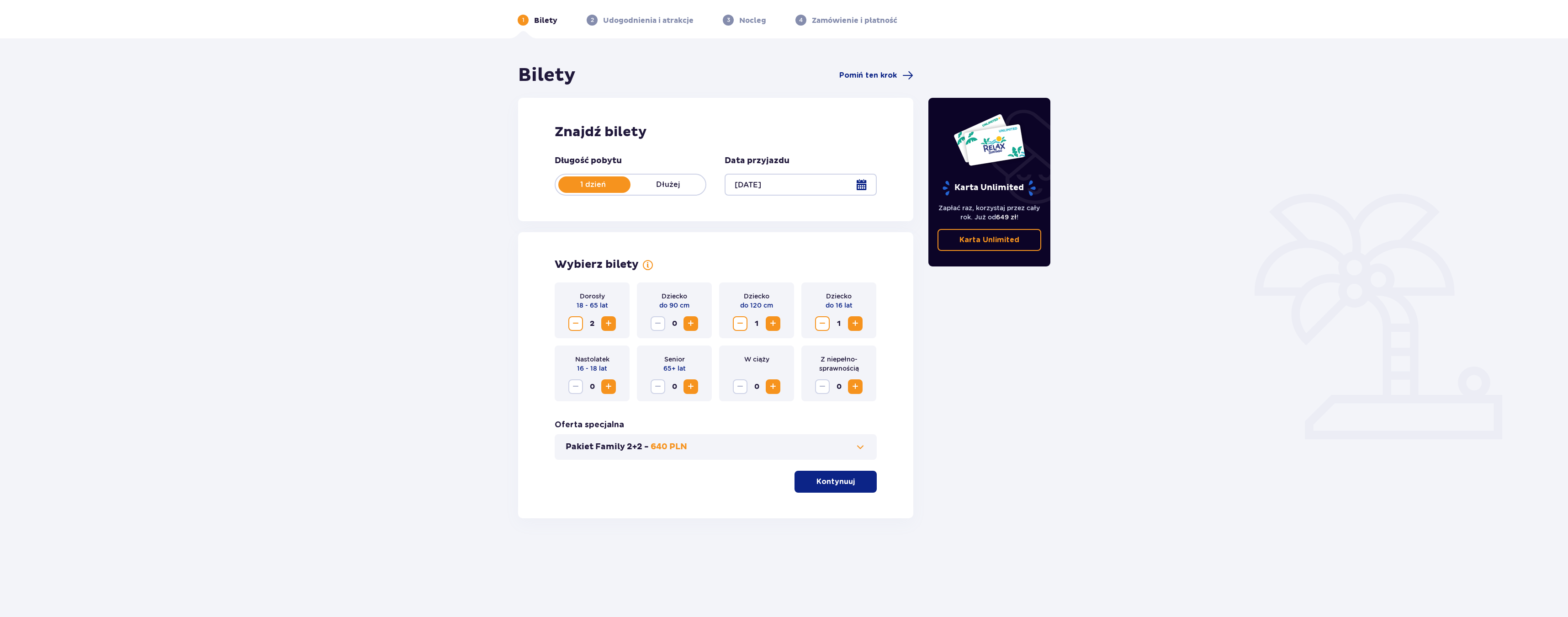
click at [830, 480] on p "Kontynuuj" at bounding box center [835, 482] width 38 height 10
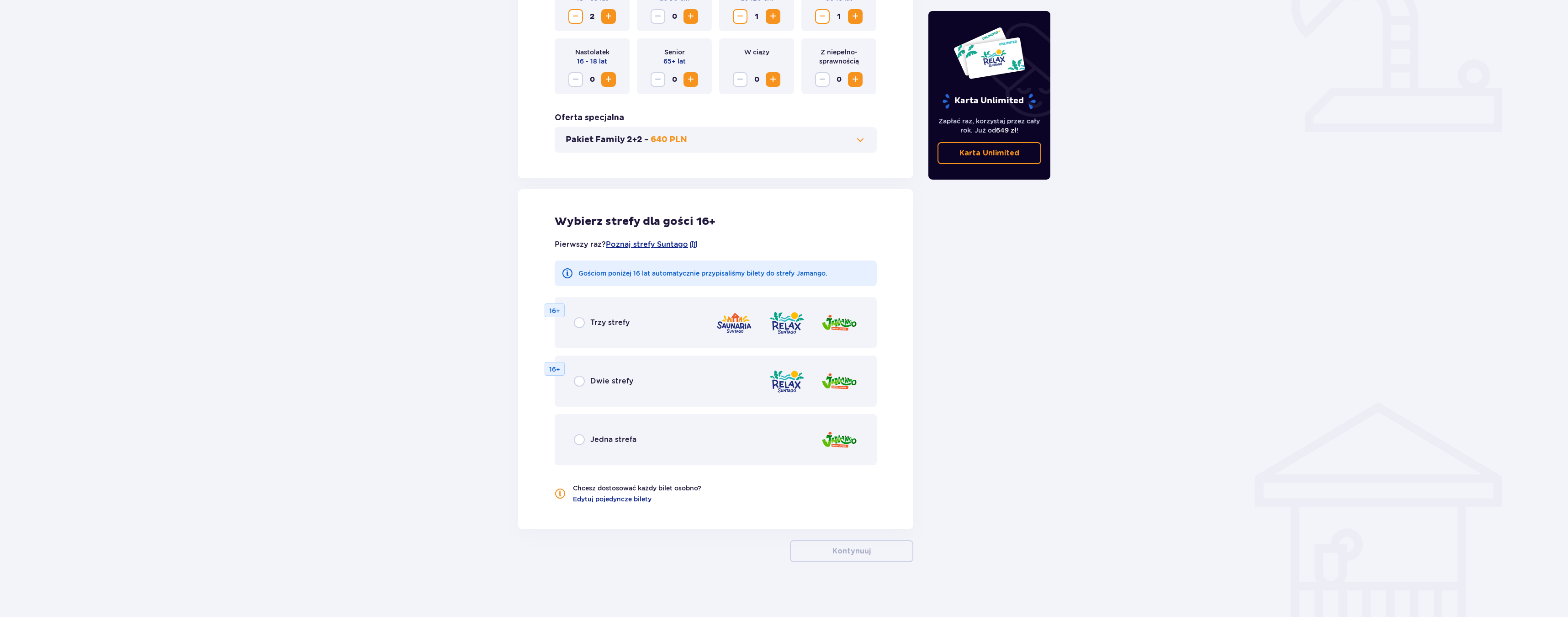
click at [791, 450] on div "Jedna strefa" at bounding box center [716, 439] width 322 height 51
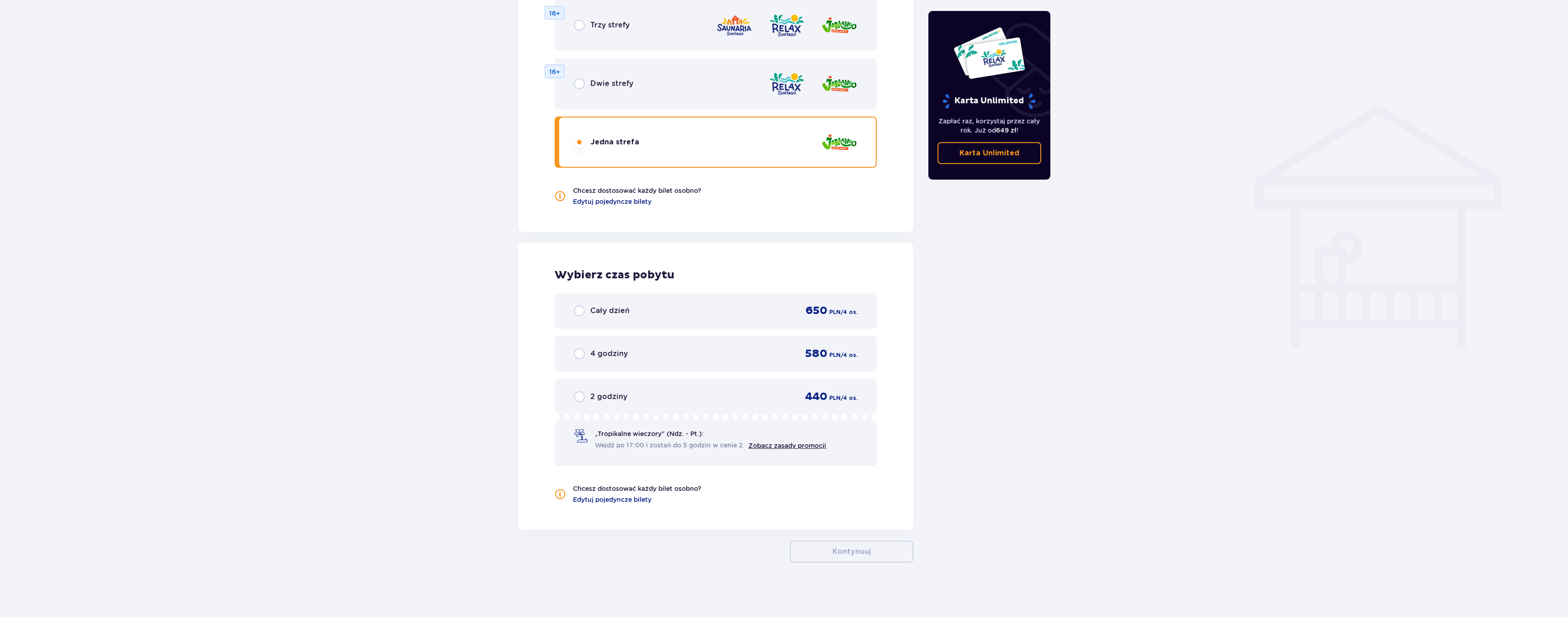
scroll to position [638, 0]
click at [816, 322] on div "Cały dzień 650 PLN / 4 os." at bounding box center [716, 310] width 322 height 35
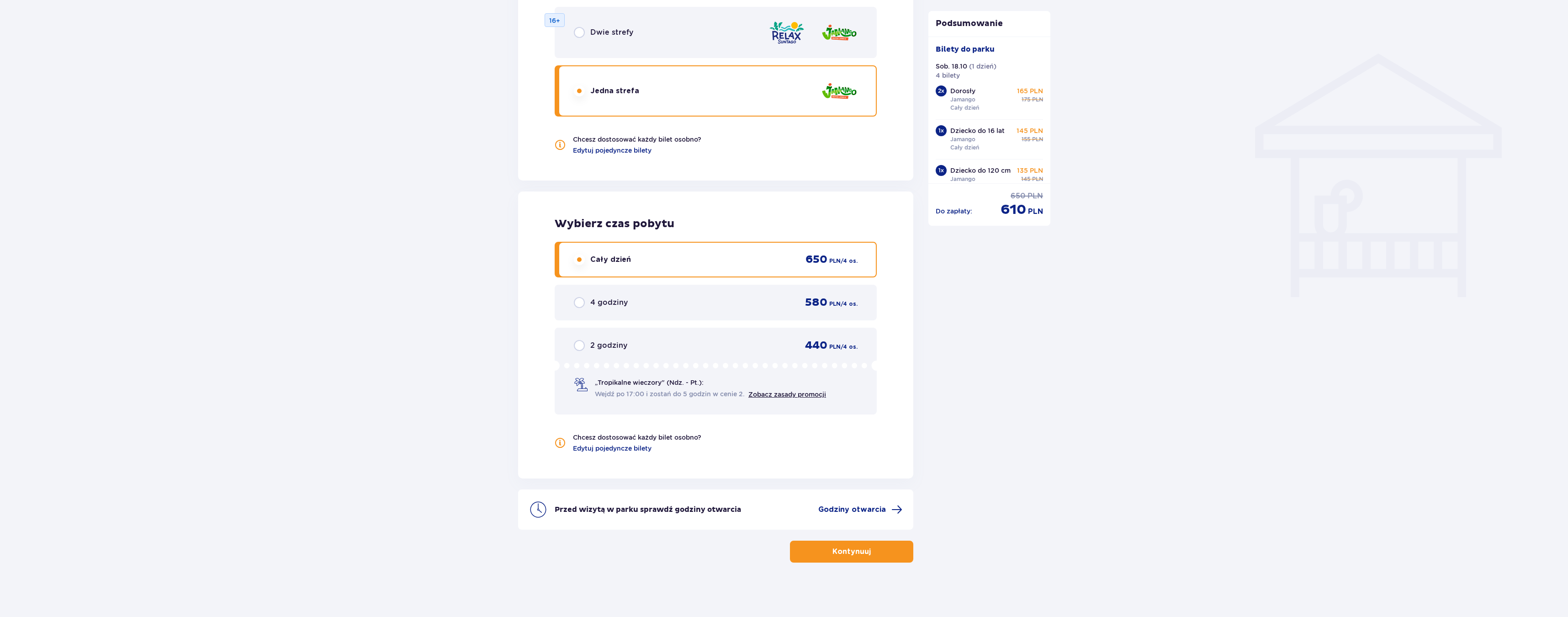
scroll to position [689, 0]
click at [858, 546] on p "Kontynuuj" at bounding box center [851, 551] width 38 height 10
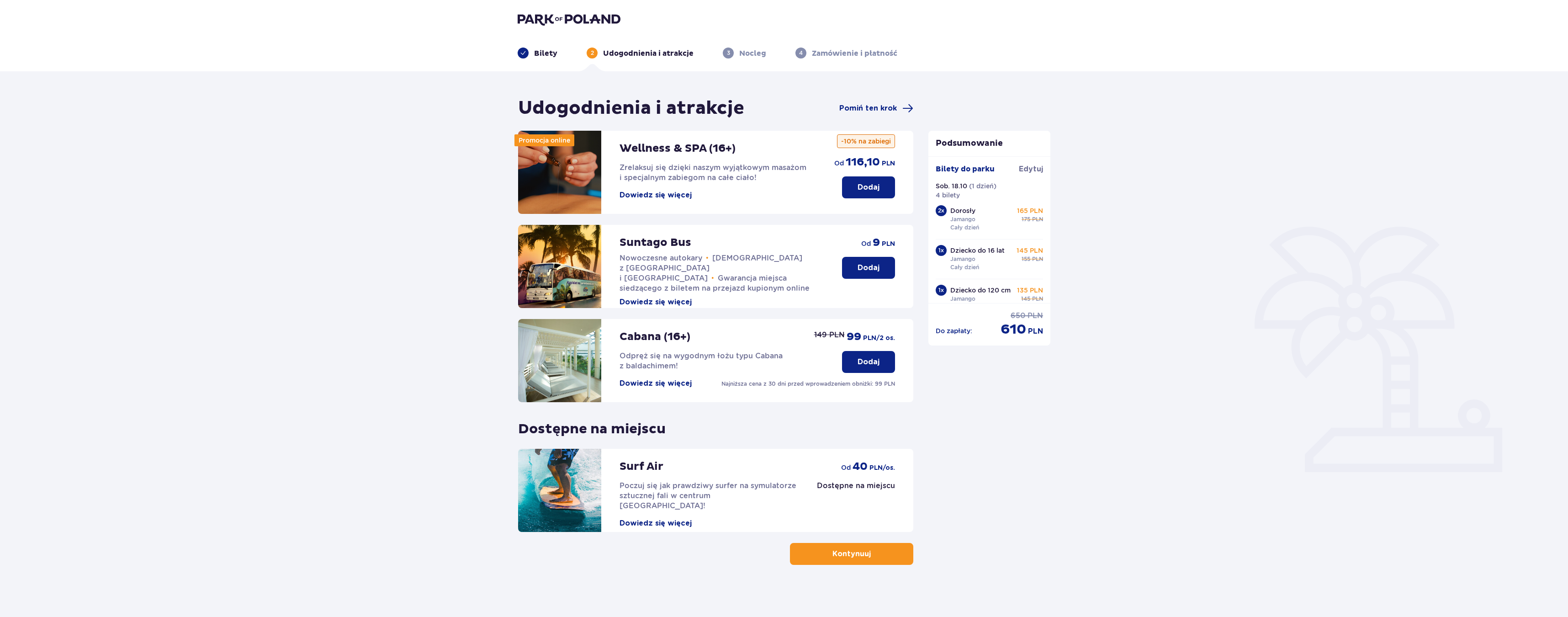
click at [654, 518] on button "Dowiedz się więcej" at bounding box center [655, 523] width 72 height 10
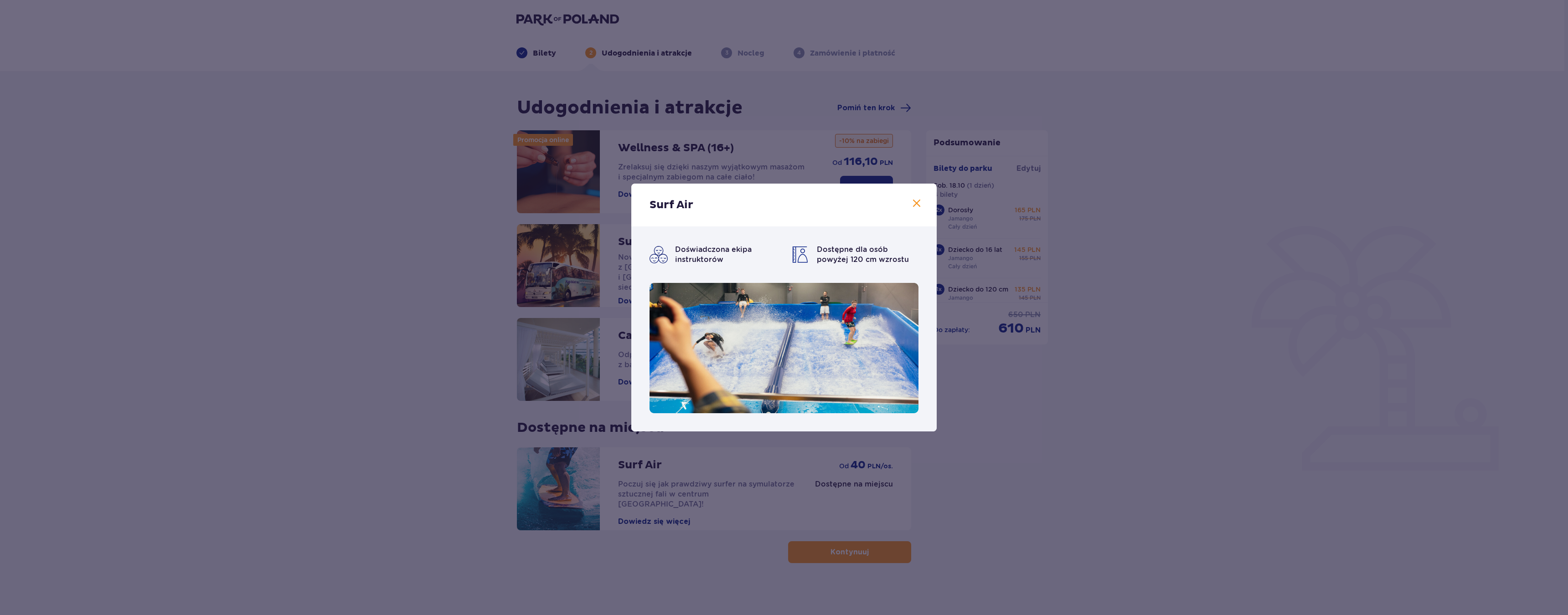
click at [917, 207] on span at bounding box center [917, 204] width 11 height 11
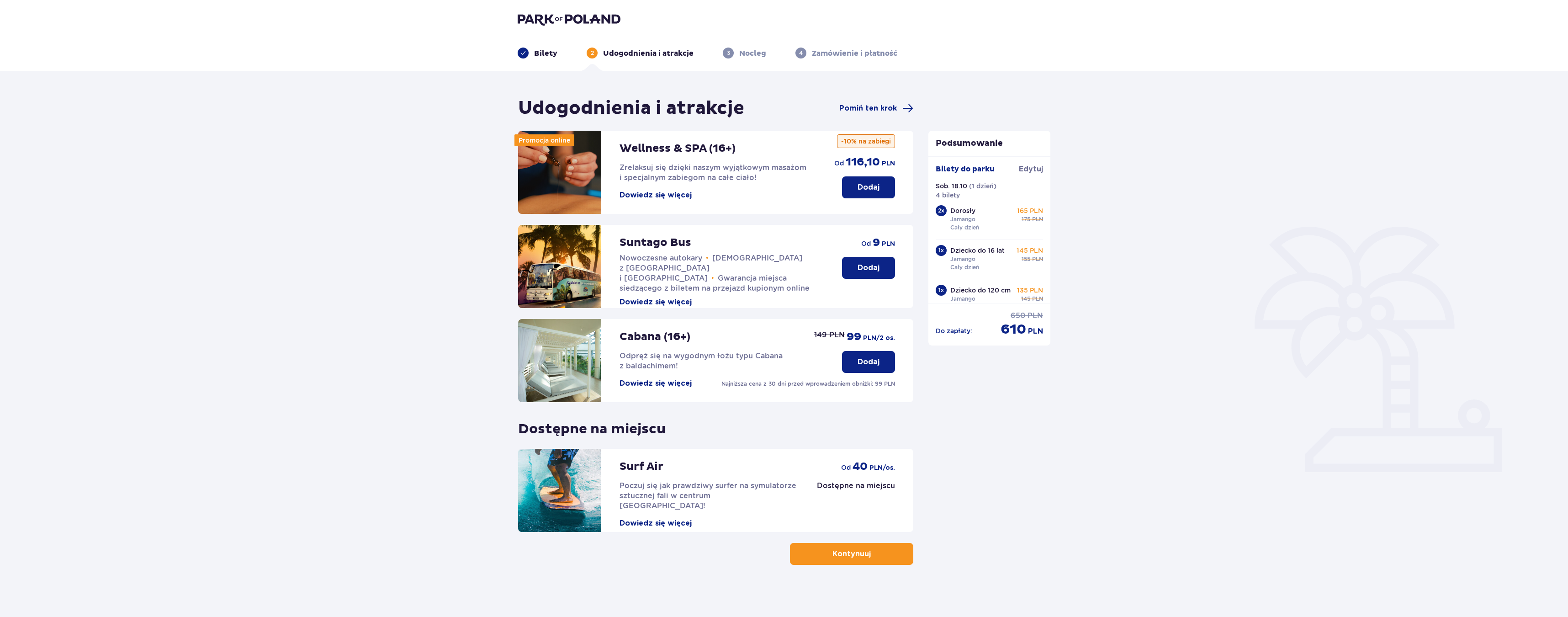
click at [838, 503] on div "Surf Air Poczuj się jak prawdziwy surfer na symulatorze sztucznej fali w centru…" at bounding box center [716, 490] width 395 height 83
click at [633, 470] on p "Surf Air" at bounding box center [641, 466] width 44 height 13
click at [826, 547] on button "Kontynuuj" at bounding box center [852, 554] width 123 height 22
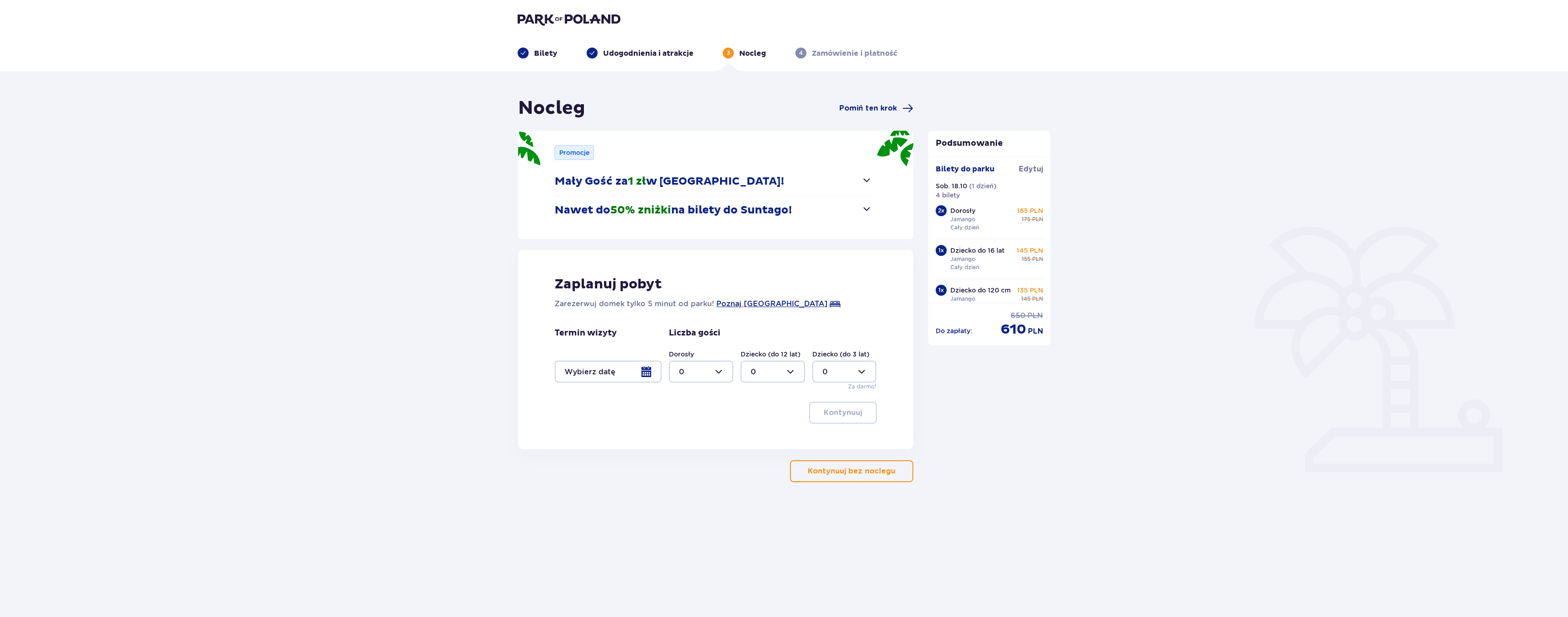
click at [774, 214] on p "Nawet do 50% zniżki na bilety do Suntago!" at bounding box center [673, 210] width 237 height 13
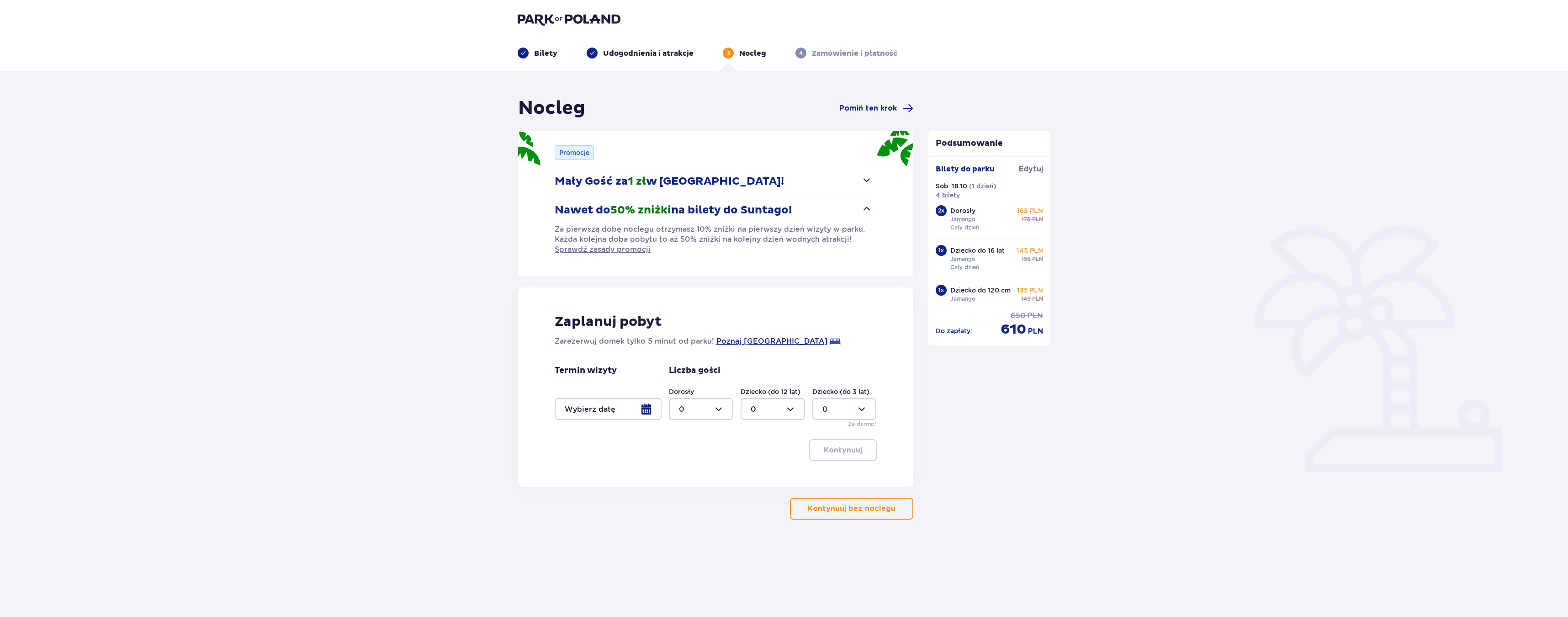
click at [722, 402] on div at bounding box center [701, 409] width 65 height 22
click at [697, 475] on div "2" at bounding box center [701, 475] width 45 height 10
type input "2"
click at [753, 413] on div at bounding box center [773, 409] width 65 height 22
click at [752, 472] on p "2" at bounding box center [752, 475] width 4 height 10
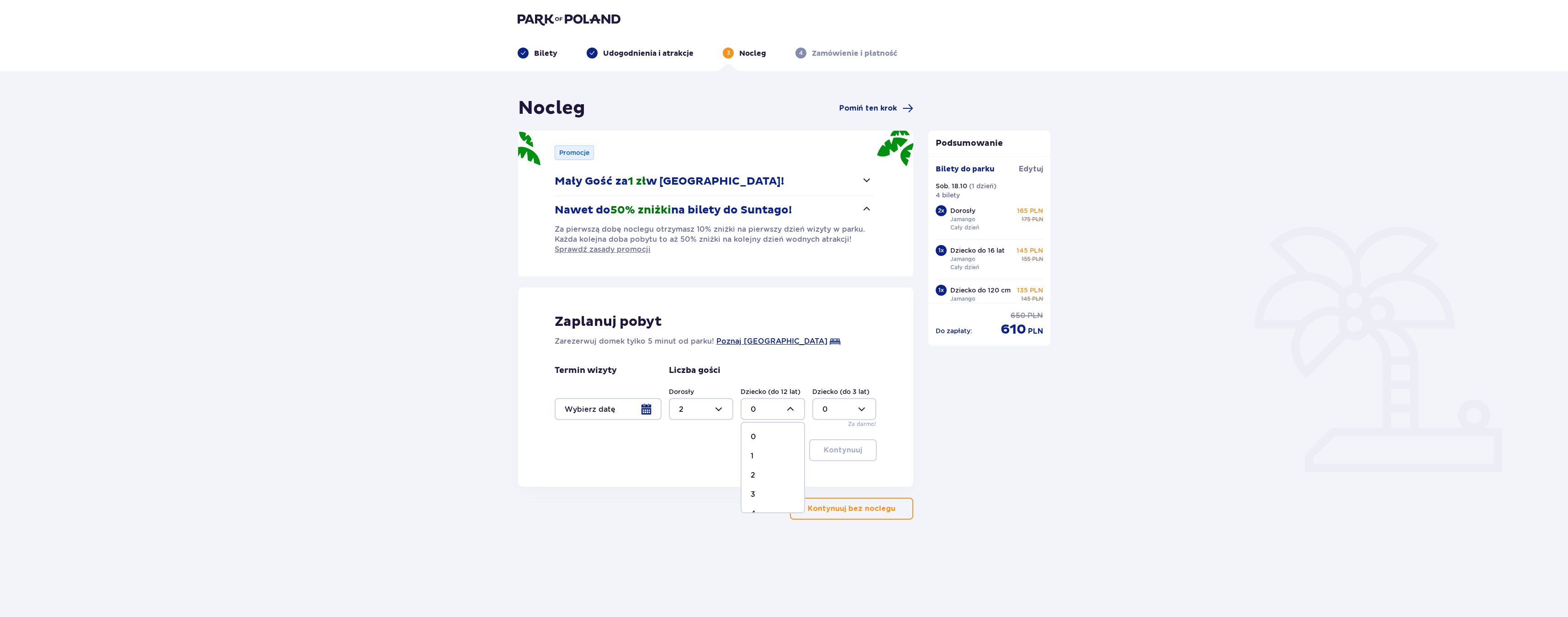
type input "2"
click at [641, 414] on div at bounding box center [608, 409] width 107 height 22
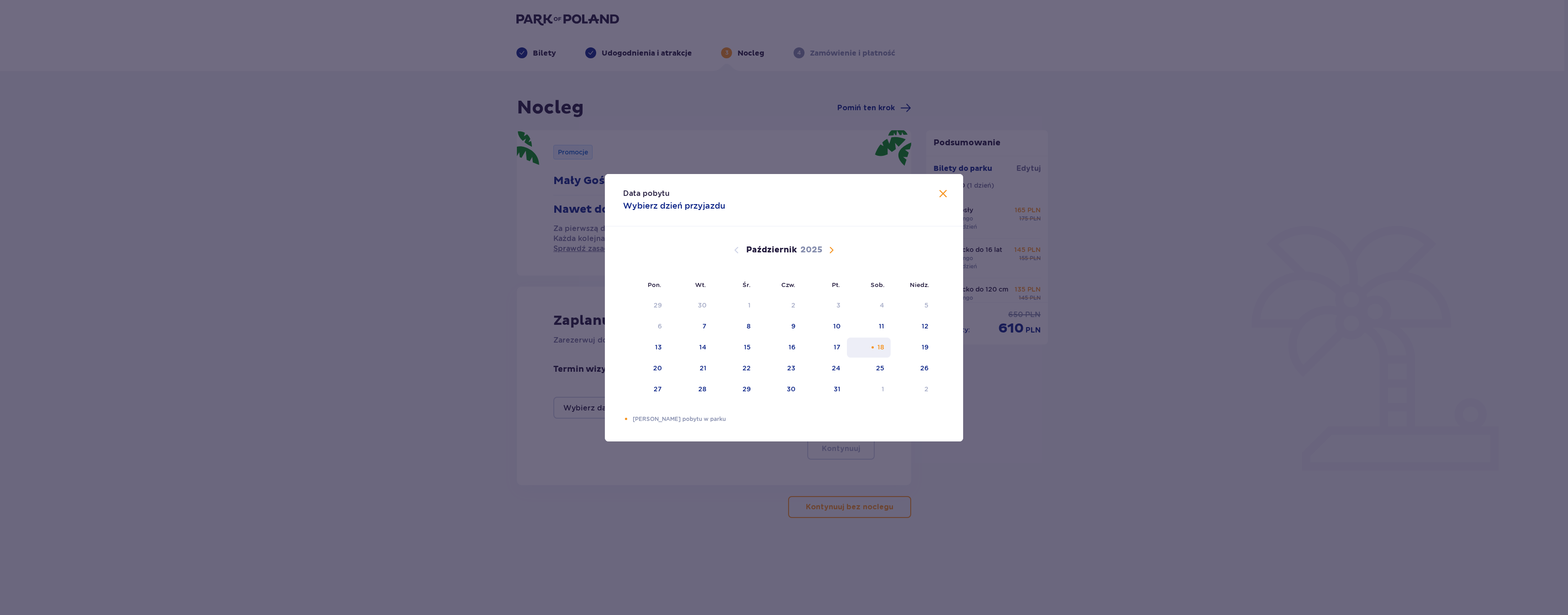
click at [865, 349] on div "18" at bounding box center [869, 347] width 44 height 20
click at [913, 347] on div "19" at bounding box center [912, 347] width 44 height 20
type input "18.10.25 - 19.10.25"
type input "0"
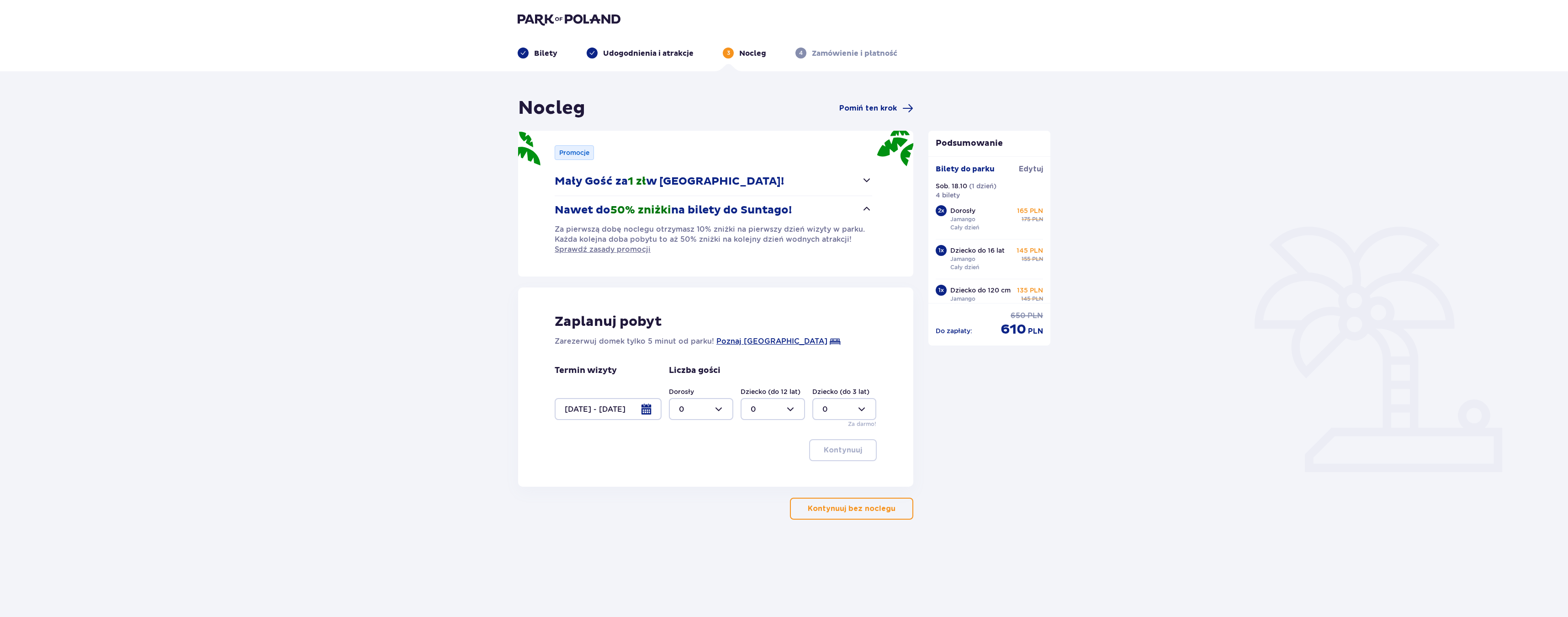
click at [710, 408] on div at bounding box center [701, 409] width 65 height 22
click at [714, 471] on div "2" at bounding box center [701, 475] width 45 height 10
type input "2"
drag, startPoint x: 757, startPoint y: 406, endPoint x: 758, endPoint y: 420, distance: 14.0
click at [757, 406] on div at bounding box center [773, 409] width 65 height 22
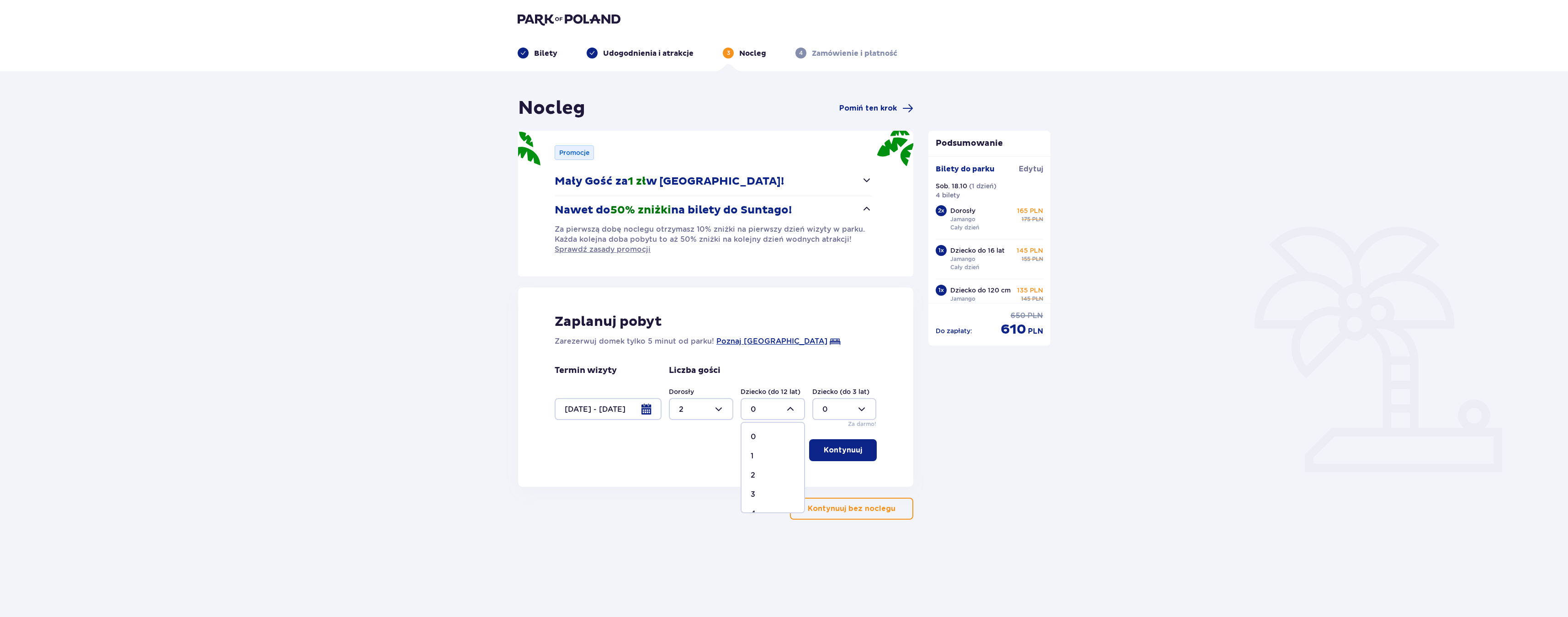
click at [766, 472] on div "2" at bounding box center [772, 475] width 45 height 10
type input "2"
click at [824, 452] on p "Kontynuuj" at bounding box center [843, 450] width 38 height 10
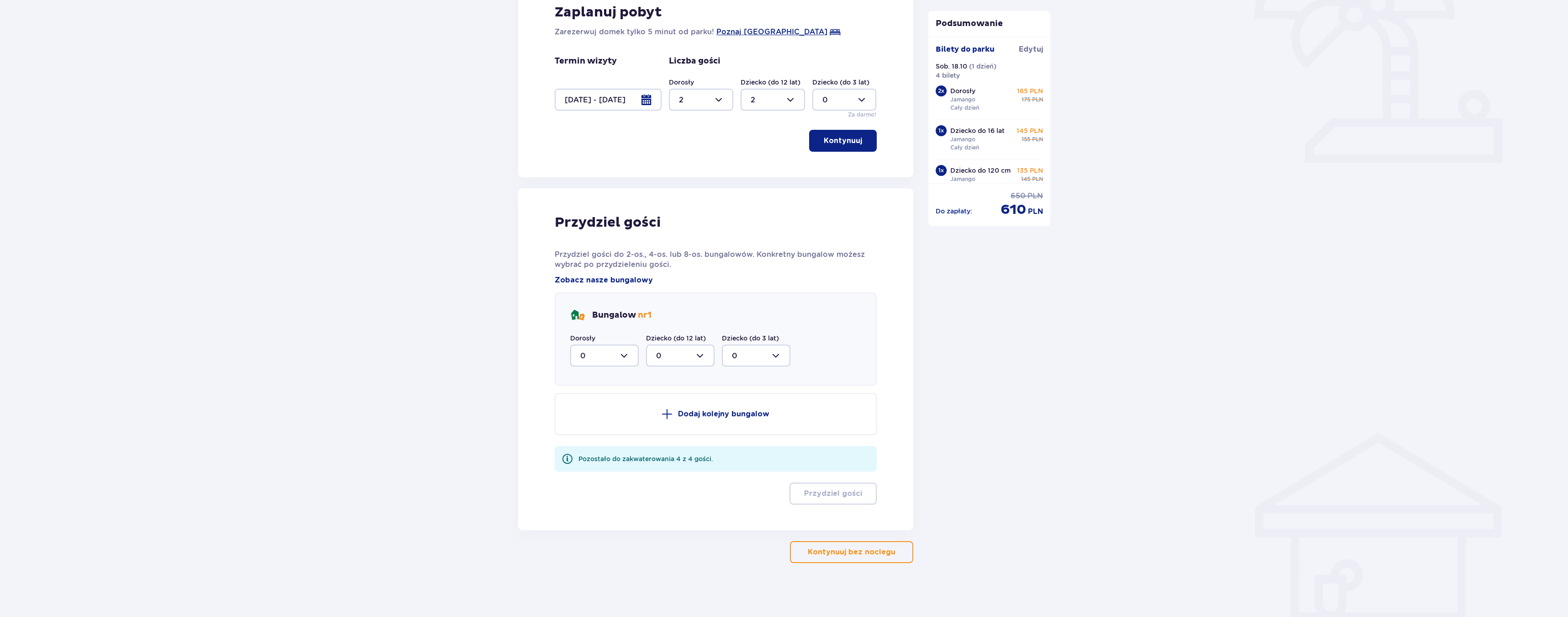
scroll to position [310, 0]
click at [631, 358] on div at bounding box center [605, 355] width 68 height 22
click at [590, 421] on div "2" at bounding box center [604, 420] width 48 height 10
type input "2"
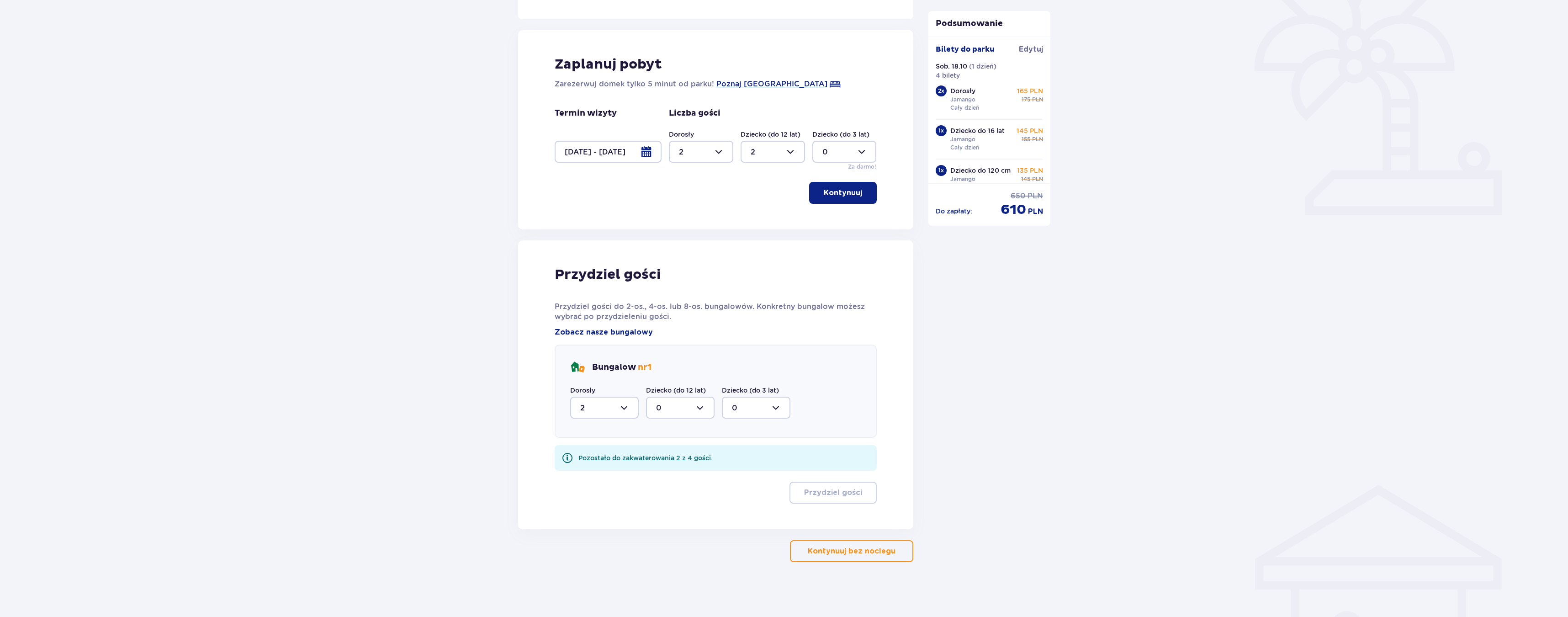
click at [669, 410] on div at bounding box center [680, 408] width 68 height 22
click at [655, 475] on span "2" at bounding box center [680, 474] width 67 height 19
type input "2"
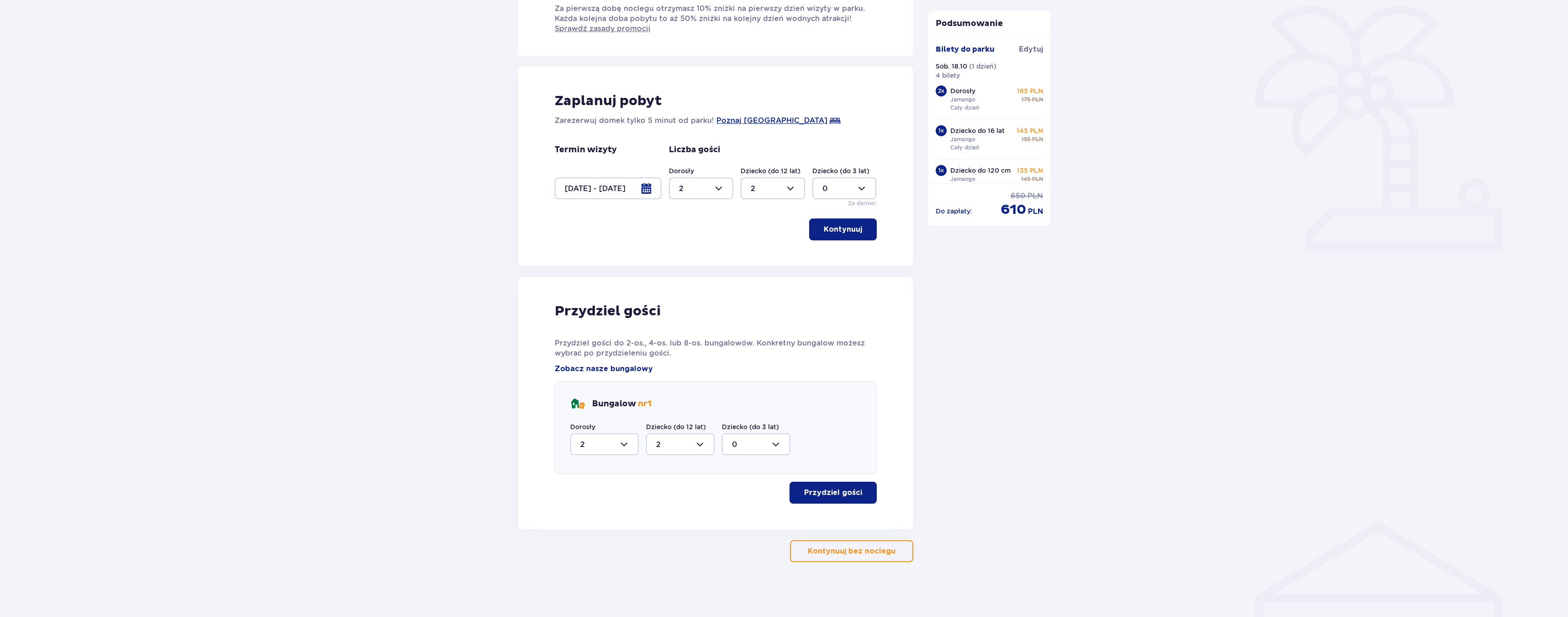
click at [810, 496] on p "Przydziel gości" at bounding box center [833, 493] width 58 height 10
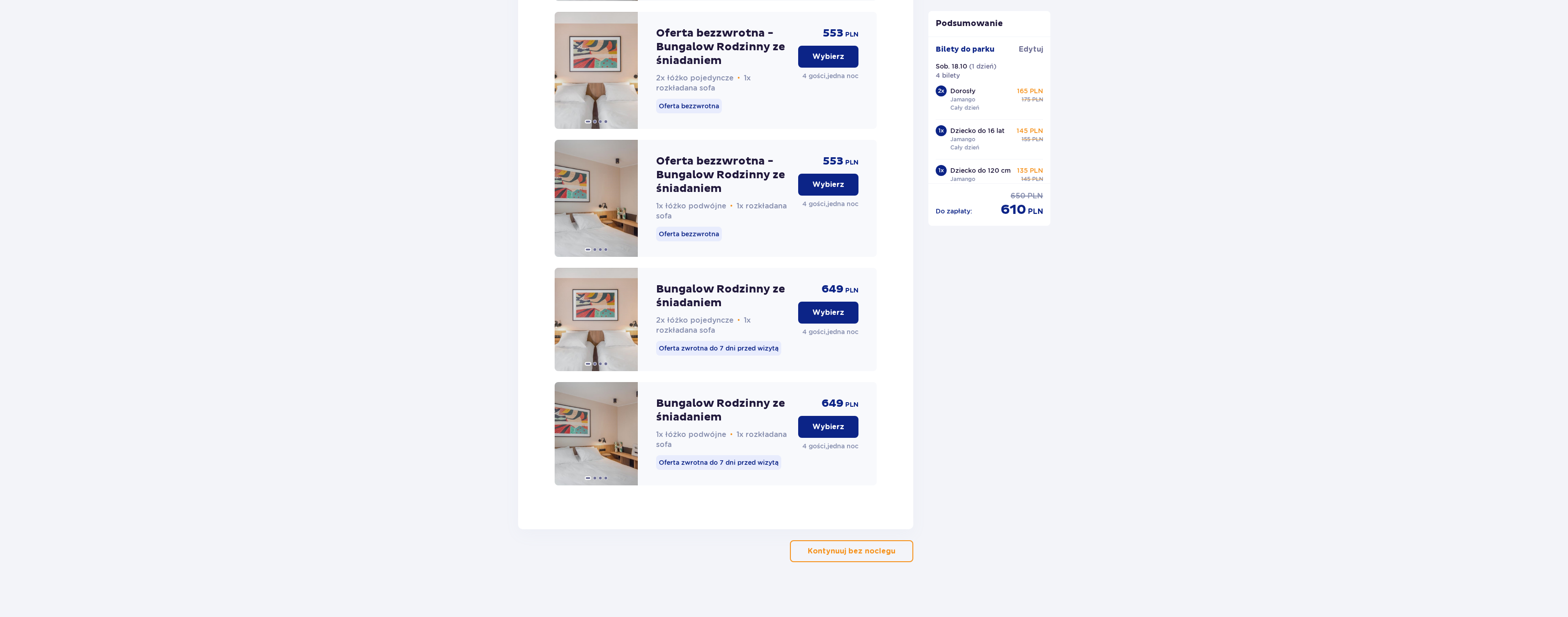
scroll to position [1120, 0]
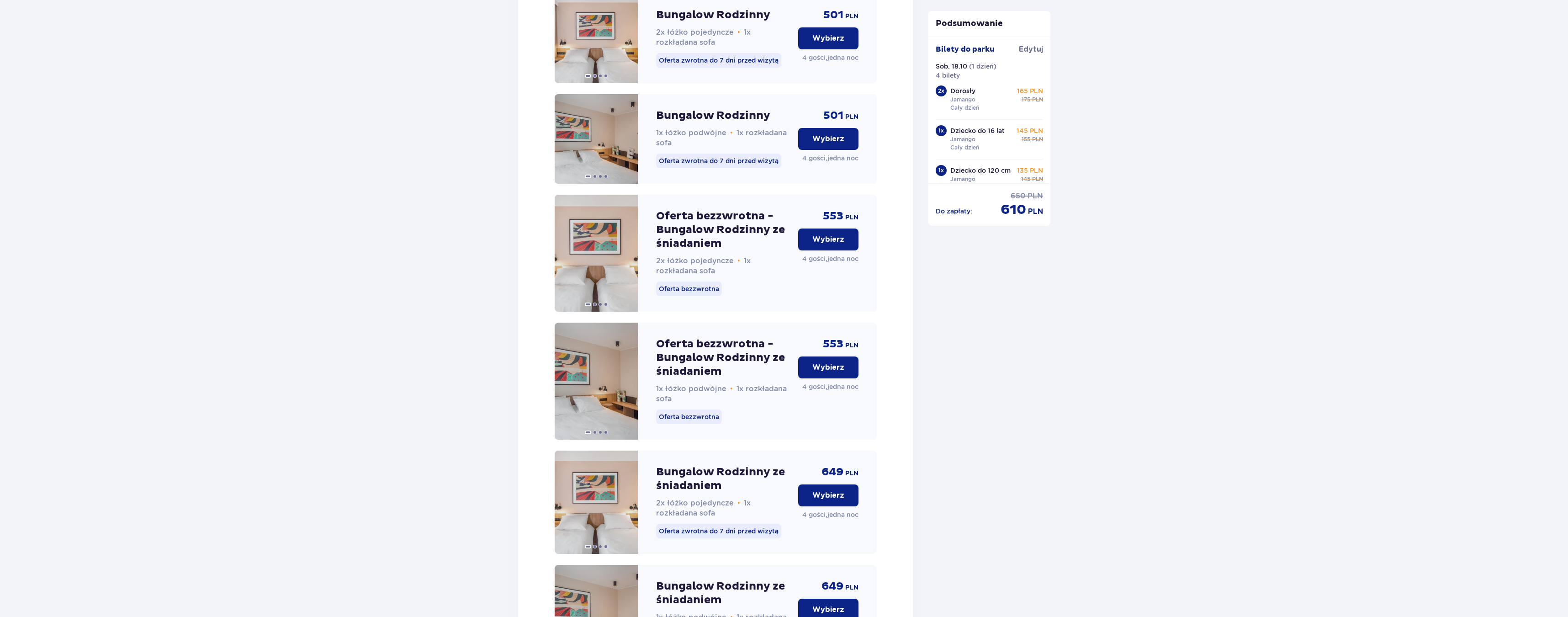
click at [808, 245] on button "Wybierz" at bounding box center [828, 239] width 60 height 22
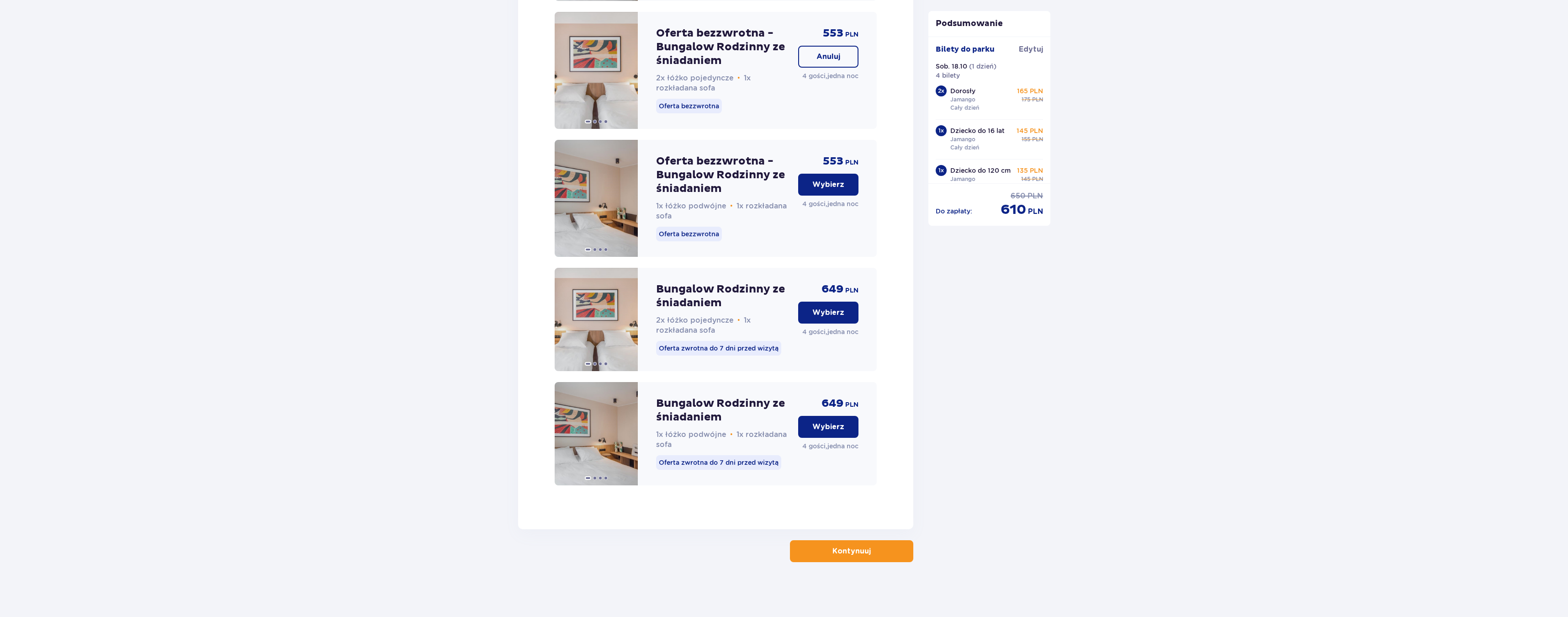
scroll to position [1312, 0]
click at [894, 561] on button "Kontynuuj" at bounding box center [852, 551] width 123 height 22
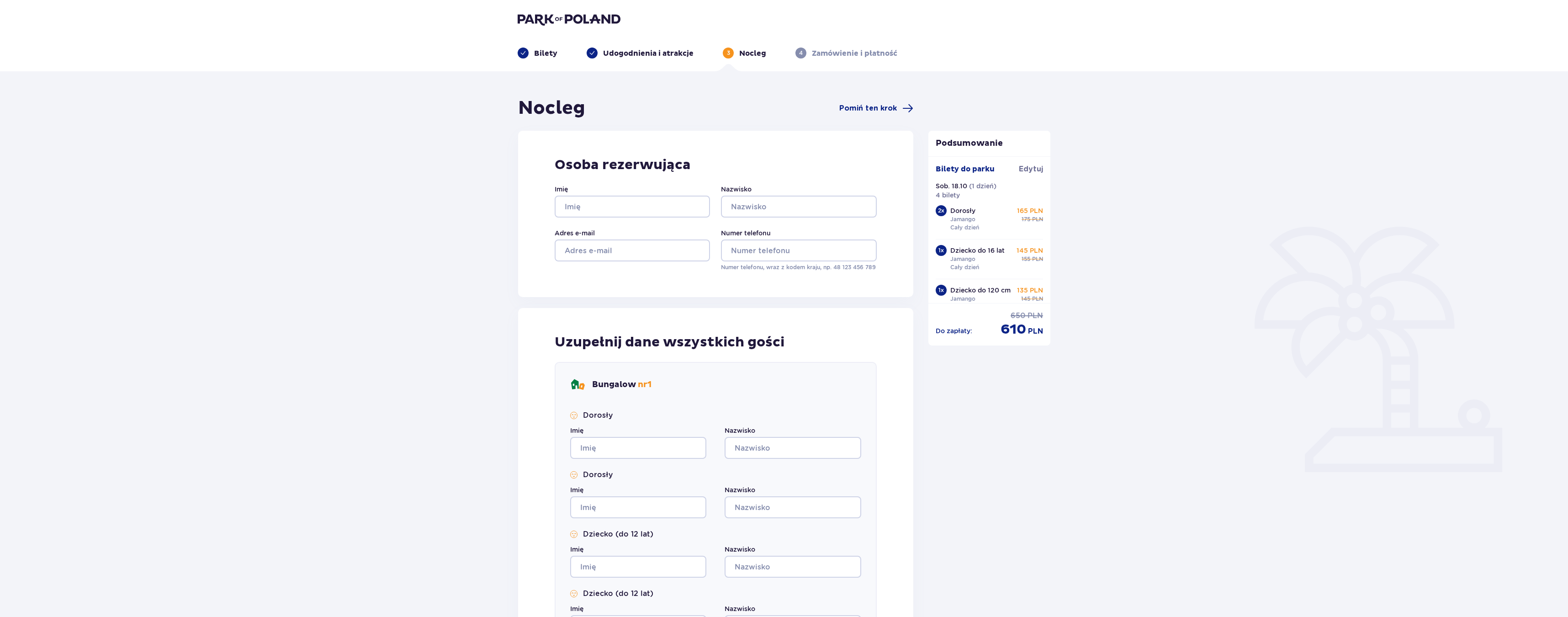
scroll to position [26, 0]
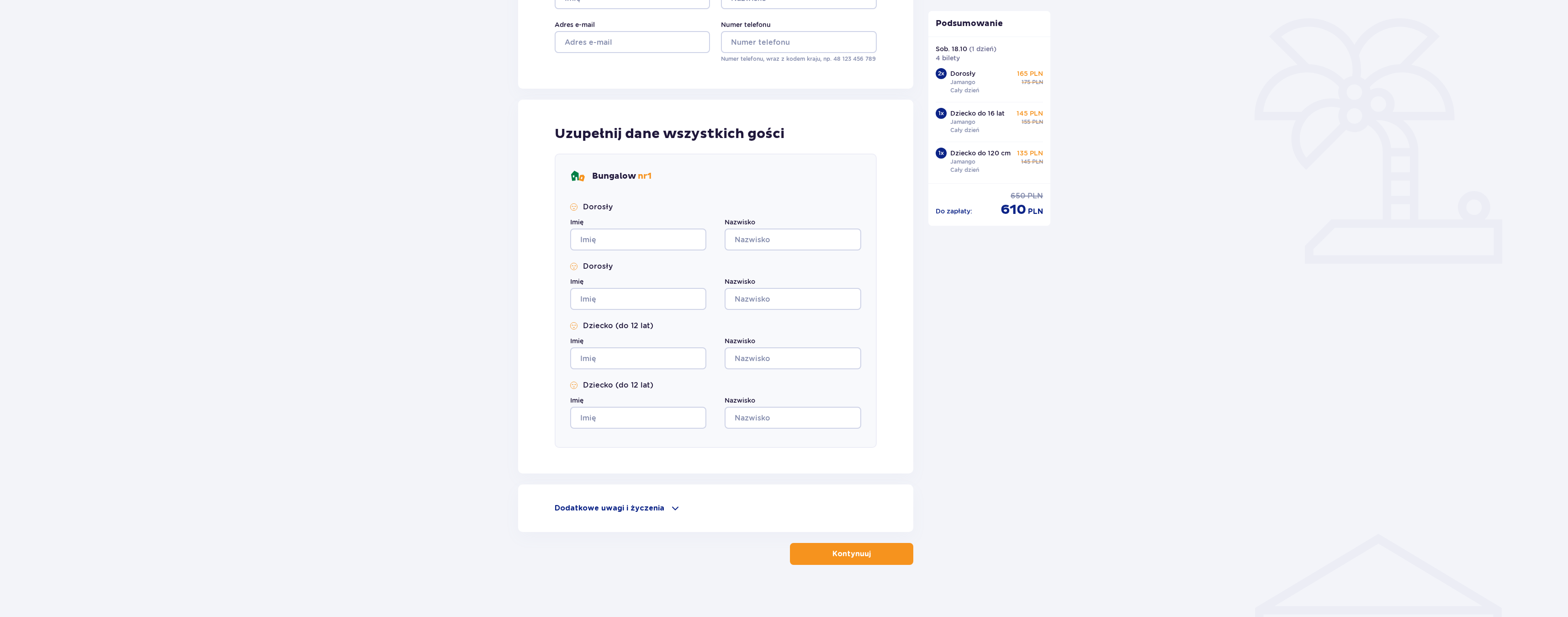
click at [683, 522] on div "Dodatkowe uwagi i życzenia Czy możemy Ci jeszcze w czymś pomóc? Daj nam znać! D…" at bounding box center [716, 508] width 395 height 48
click at [672, 511] on span at bounding box center [675, 508] width 11 height 11
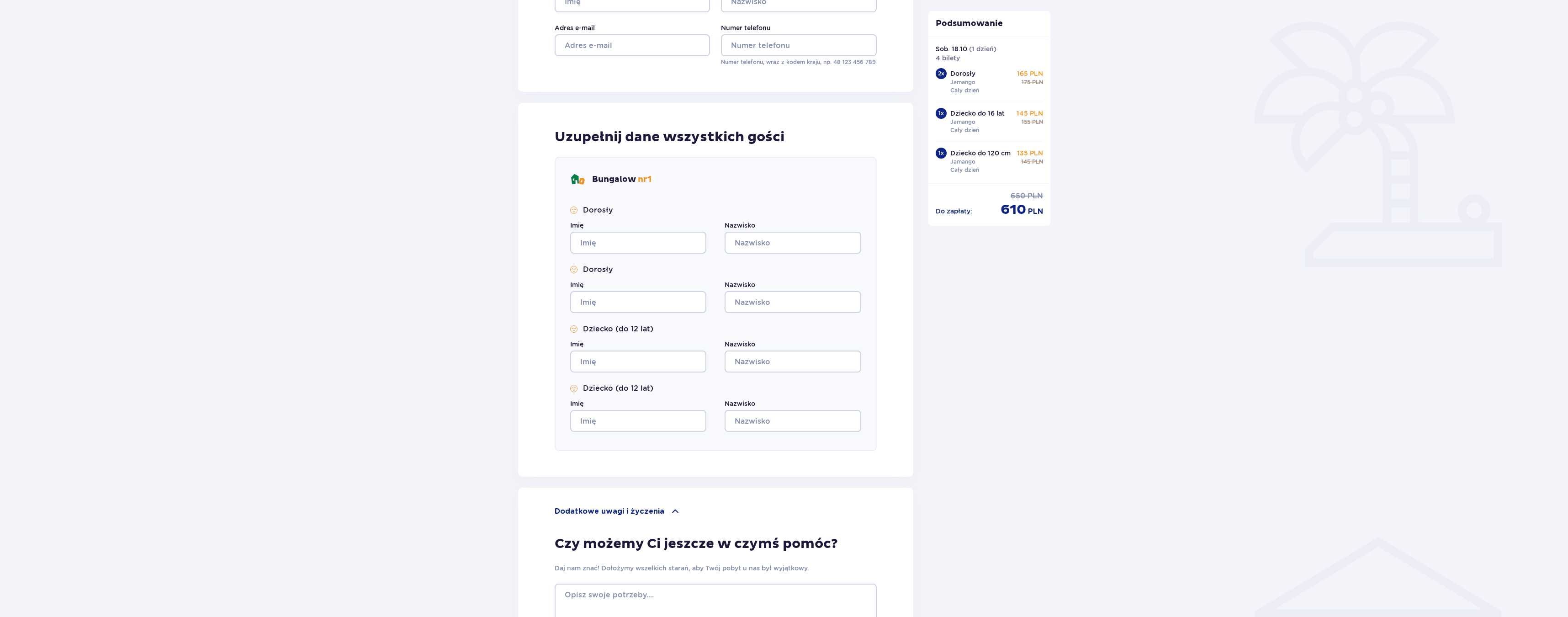
scroll to position [362, 0]
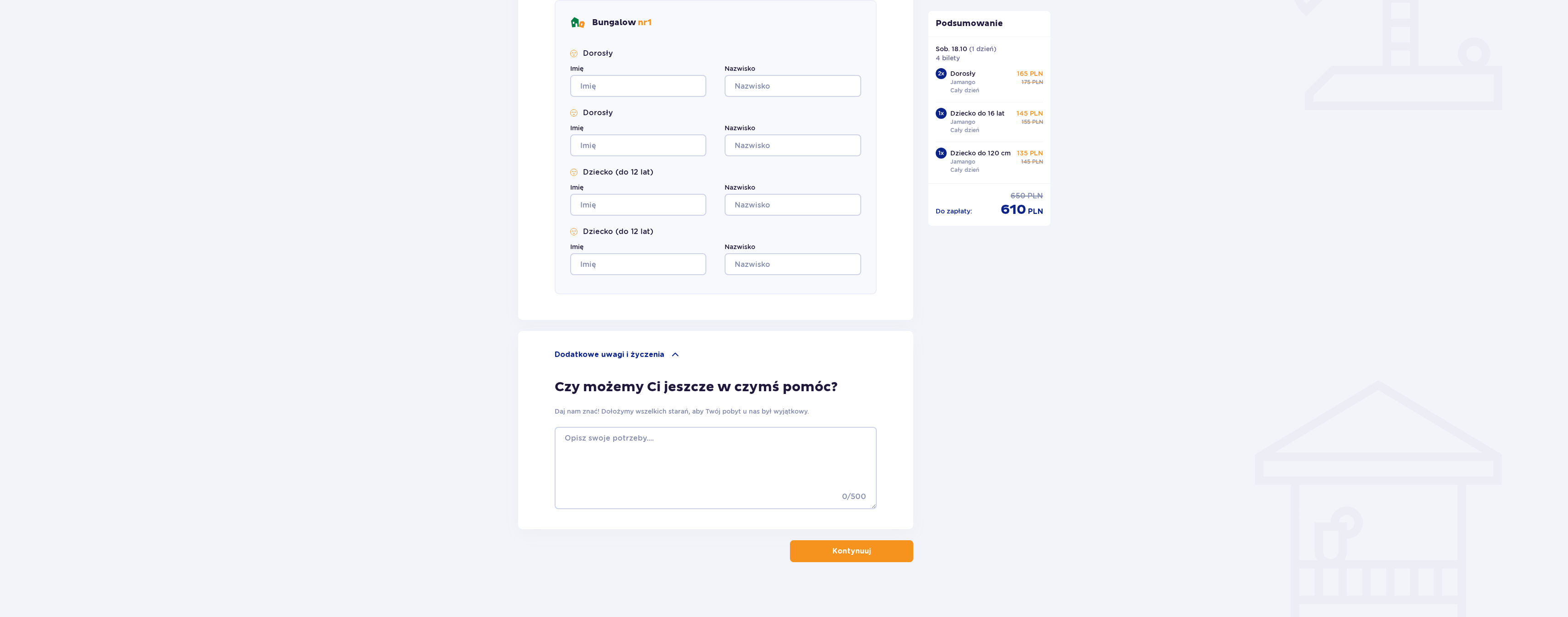
click at [821, 556] on button "Kontynuuj" at bounding box center [852, 551] width 123 height 22
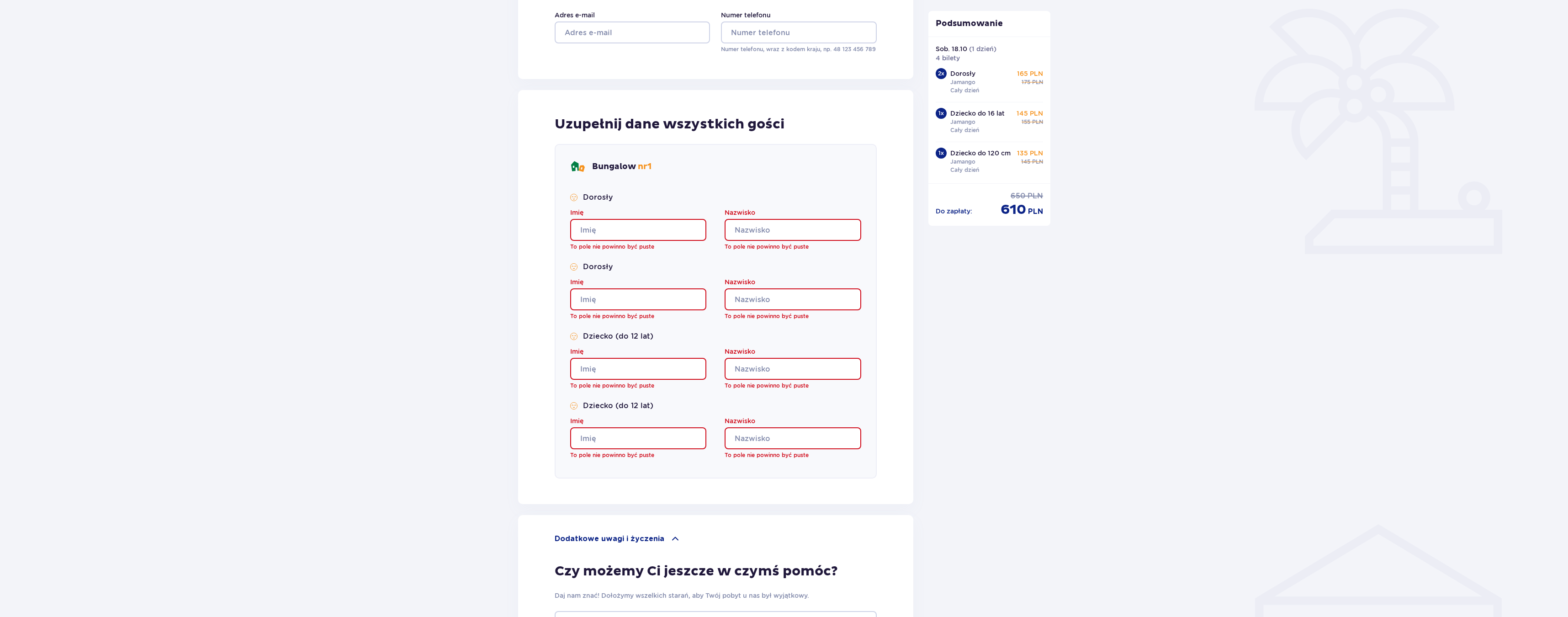
scroll to position [0, 0]
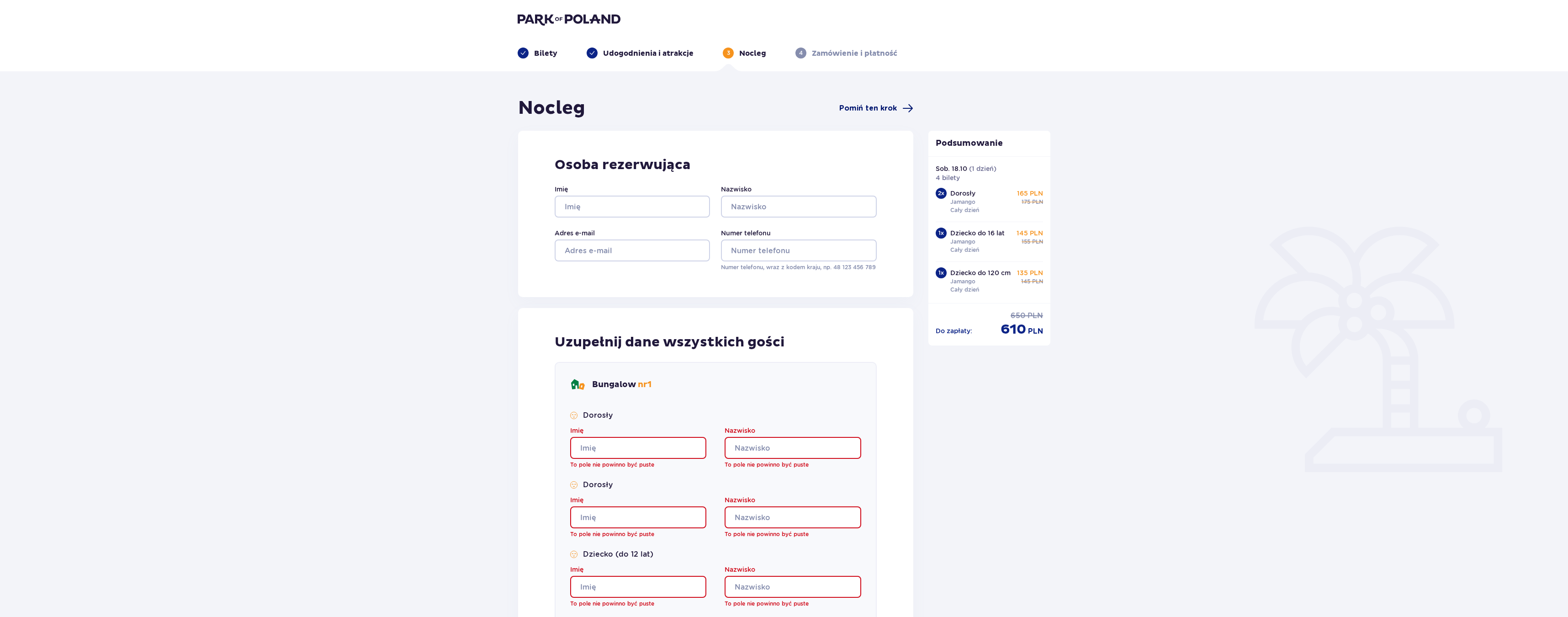
click at [880, 108] on span "Pomiń ten krok" at bounding box center [868, 108] width 57 height 10
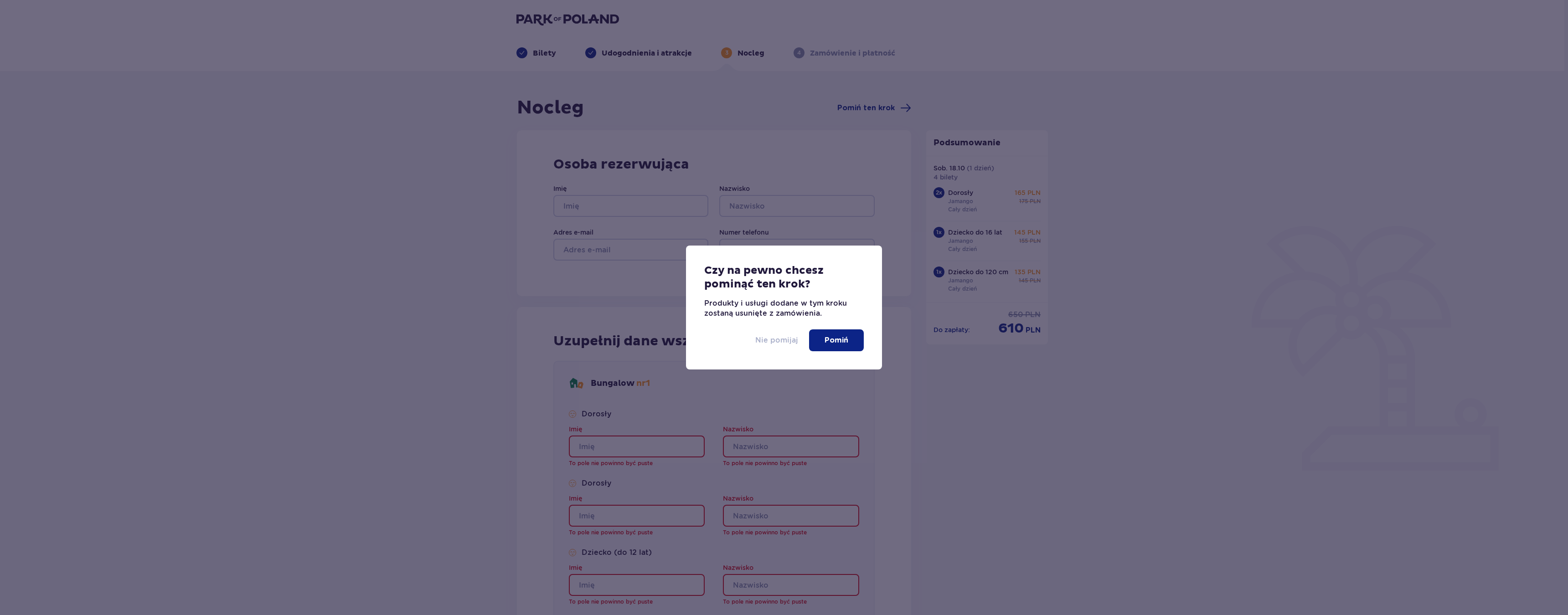
click at [772, 342] on p "Nie pomijaj" at bounding box center [777, 340] width 43 height 10
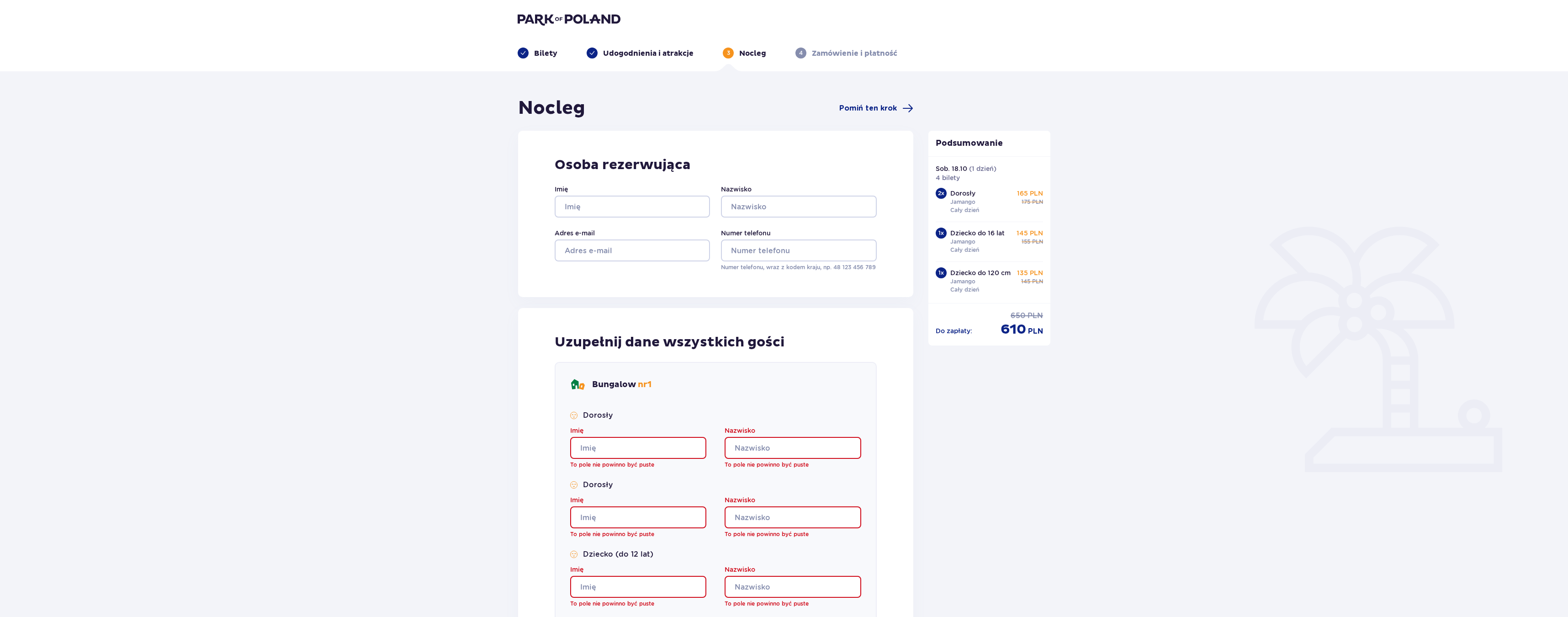
click at [739, 54] on p "Nocleg" at bounding box center [753, 53] width 27 height 10
click at [727, 54] on p "3" at bounding box center [728, 52] width 3 height 8
